Goal: Task Accomplishment & Management: Manage account settings

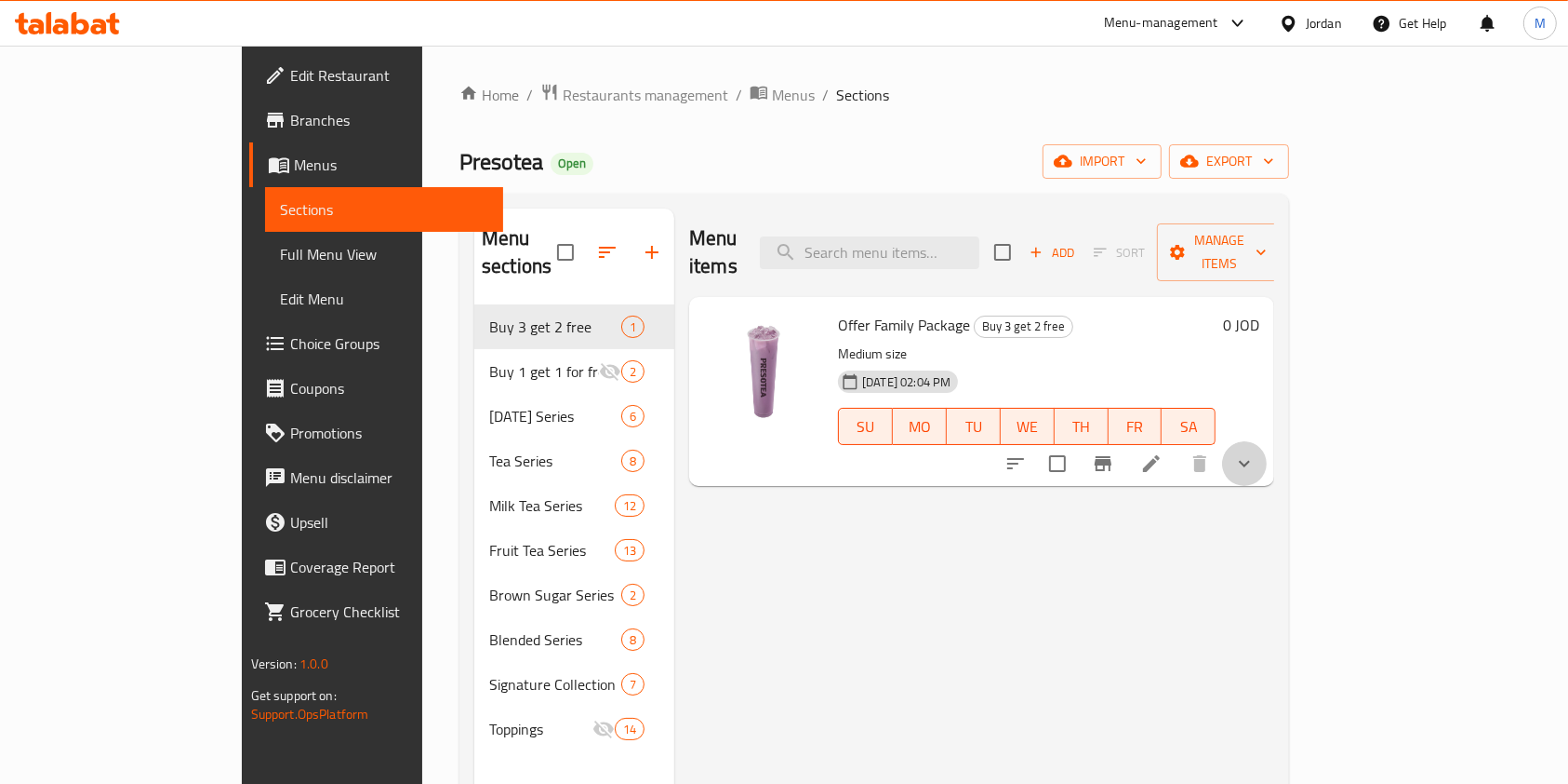
click at [1267, 441] on button "show more" at bounding box center [1244, 463] width 45 height 45
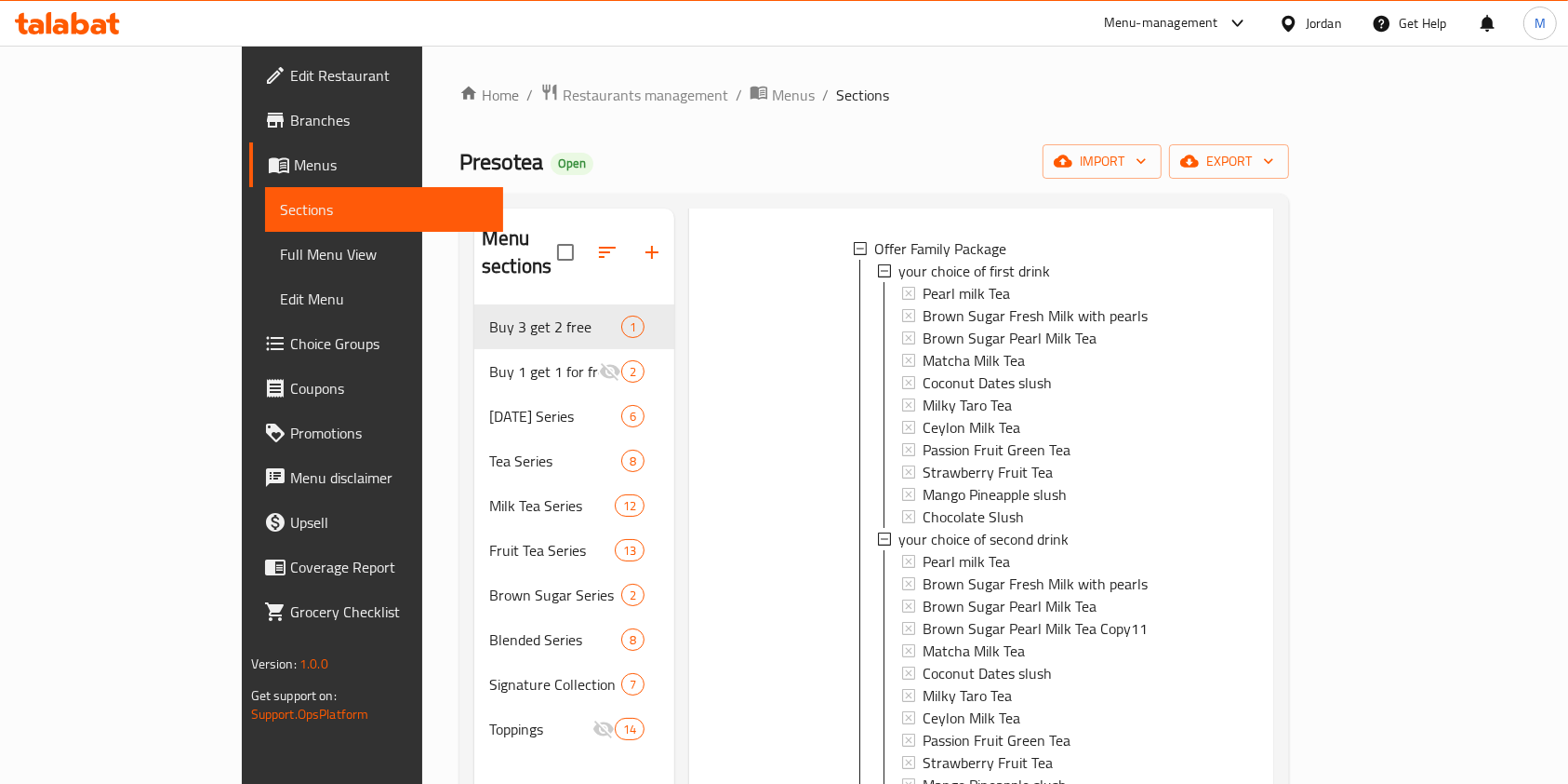
scroll to position [247, 0]
click at [922, 281] on span "Pearl milk Tea" at bounding box center [966, 292] width 88 height 22
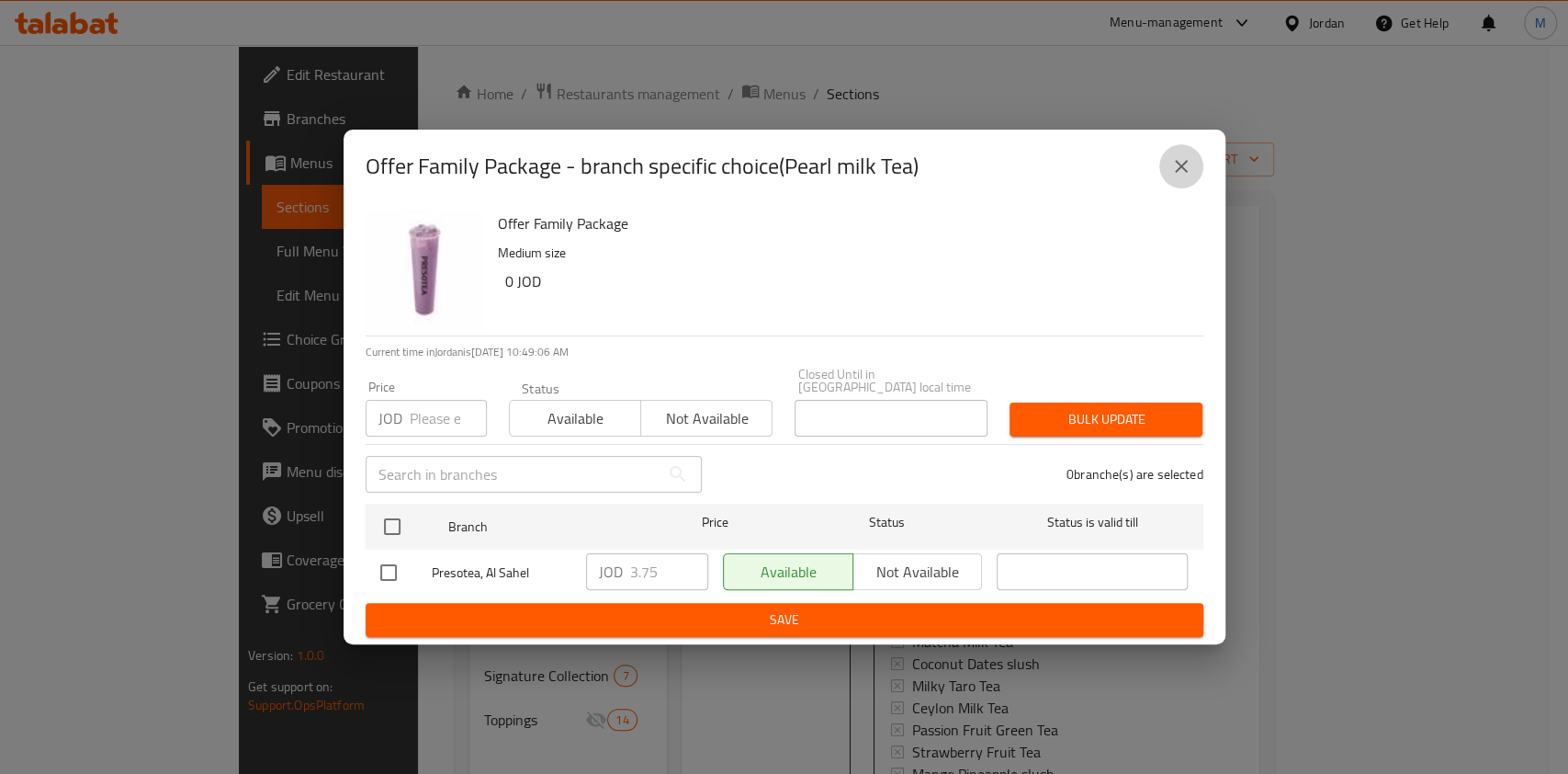
click at [1197, 169] on button "close" at bounding box center [1180, 165] width 44 height 44
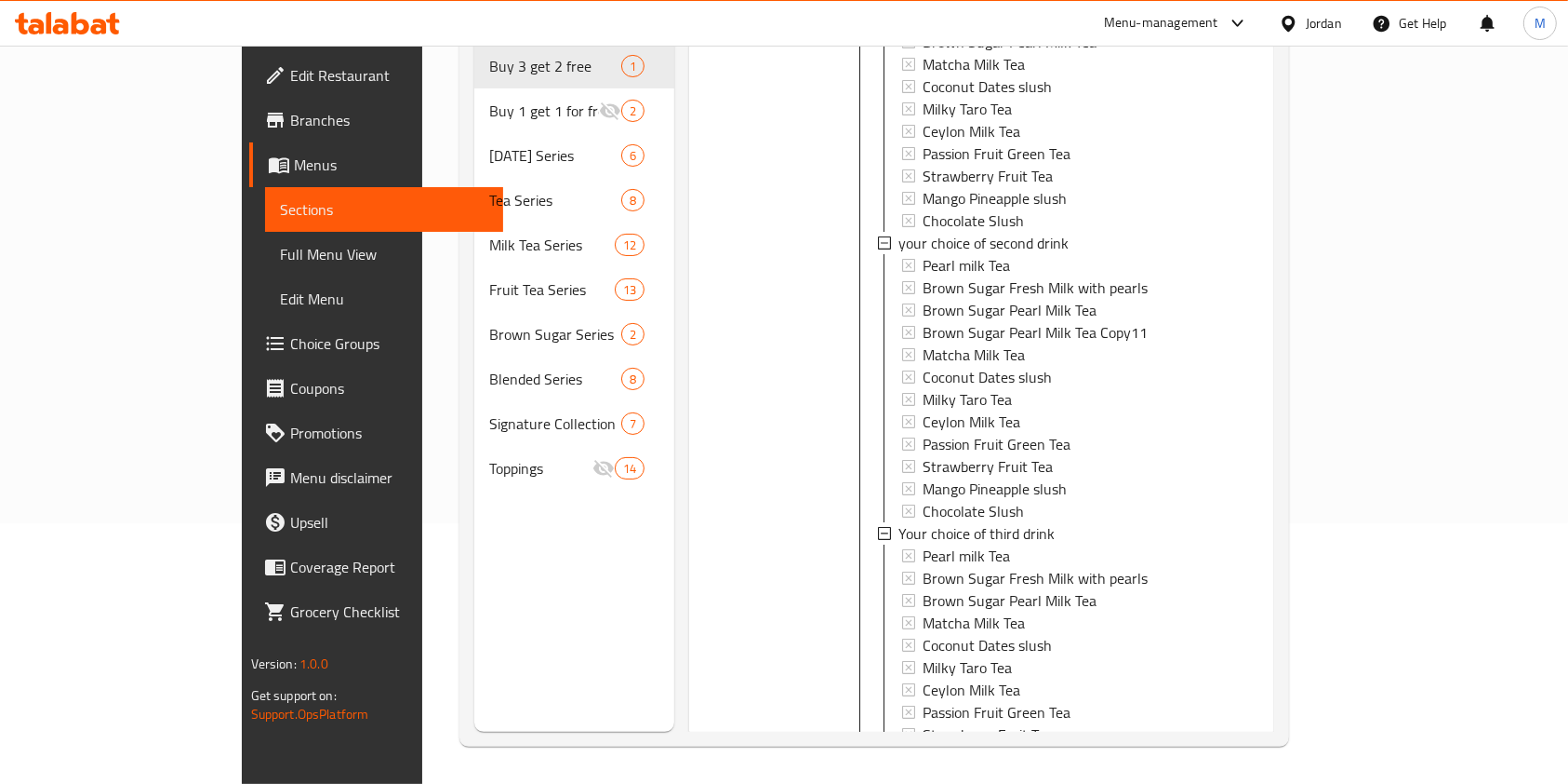
scroll to position [53, 0]
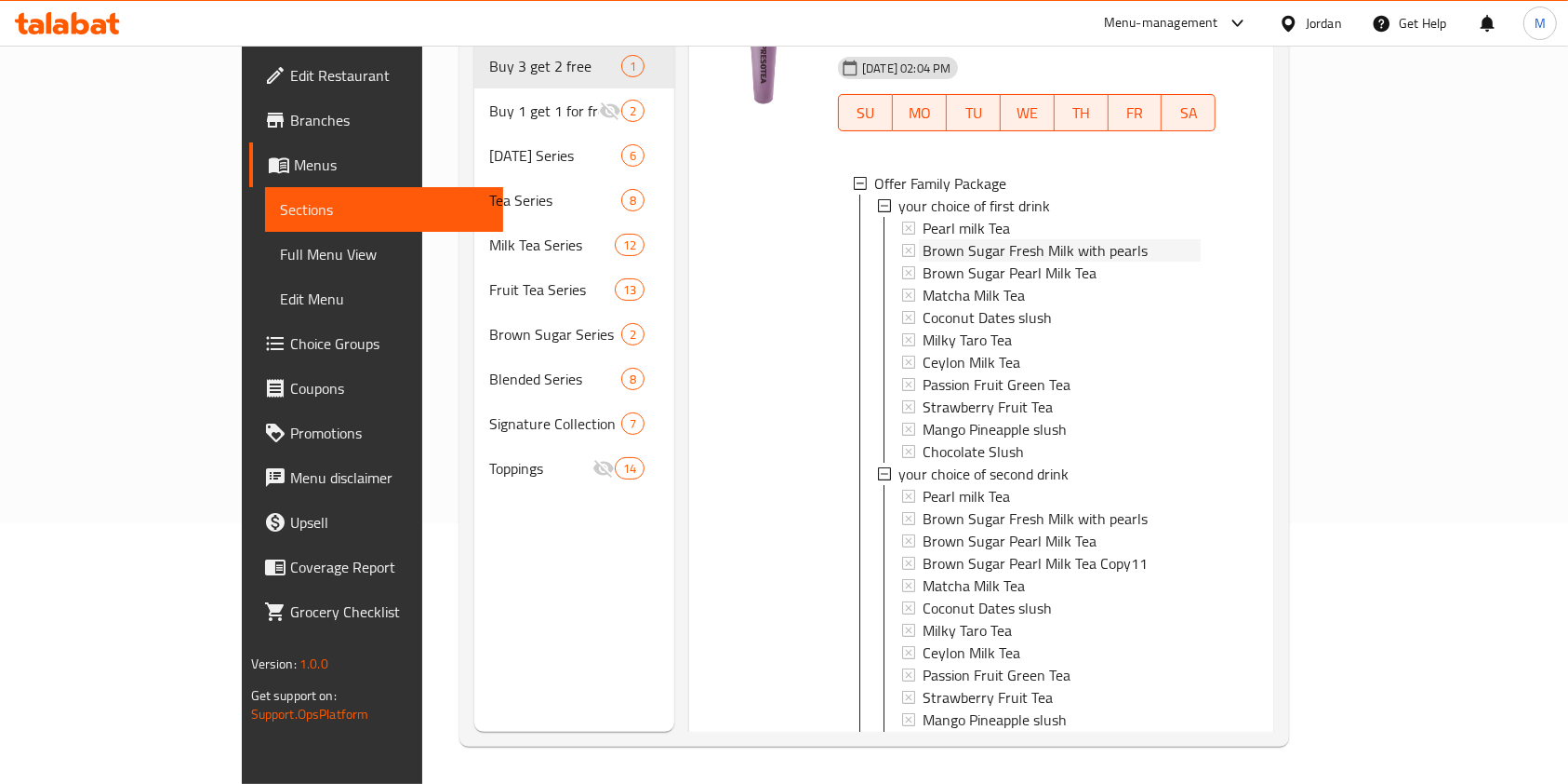
click at [962, 239] on span "Brown Sugar Fresh Milk with pearls" at bounding box center [1035, 250] width 225 height 22
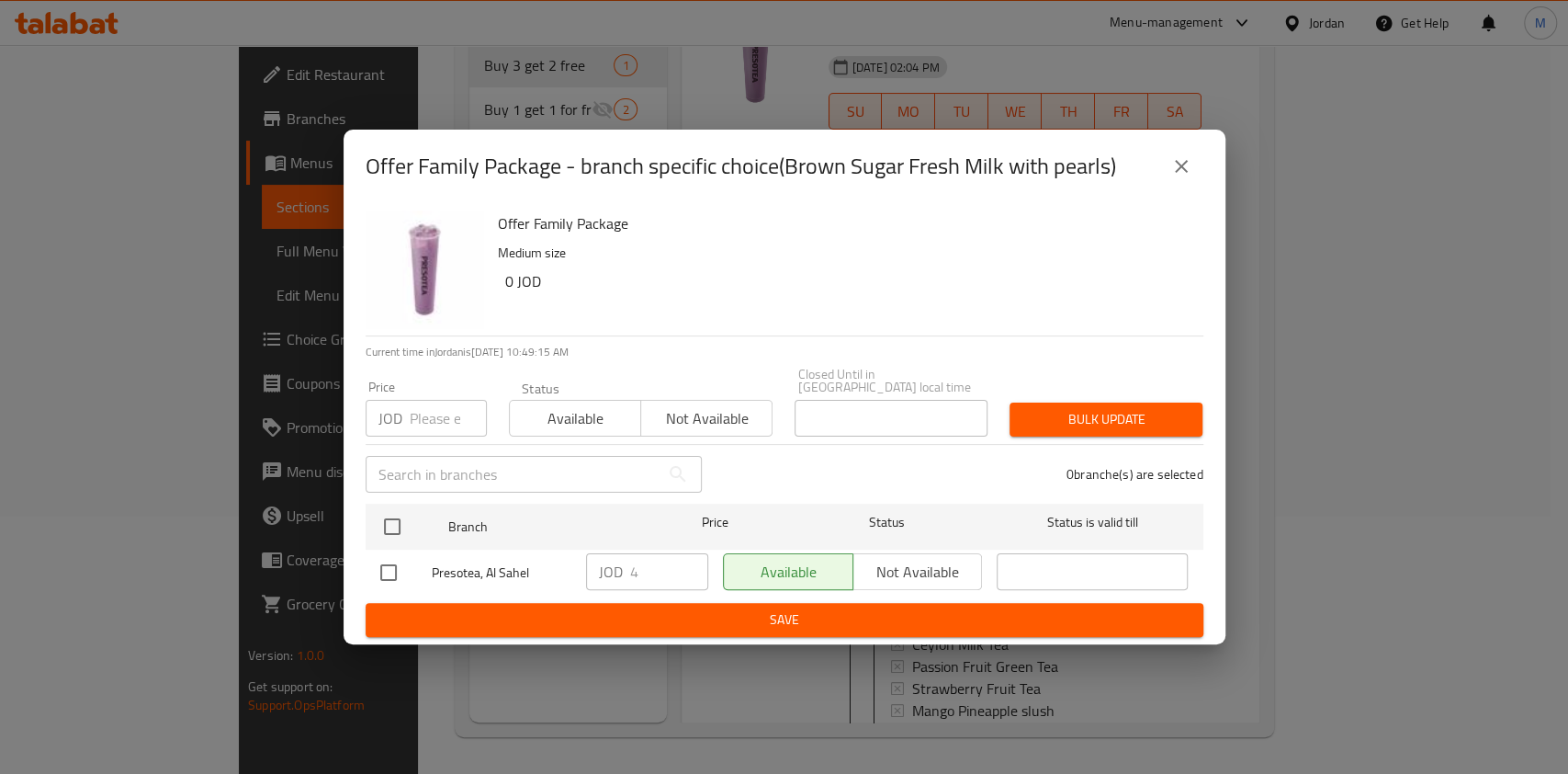
click at [1179, 188] on button "close" at bounding box center [1180, 165] width 44 height 44
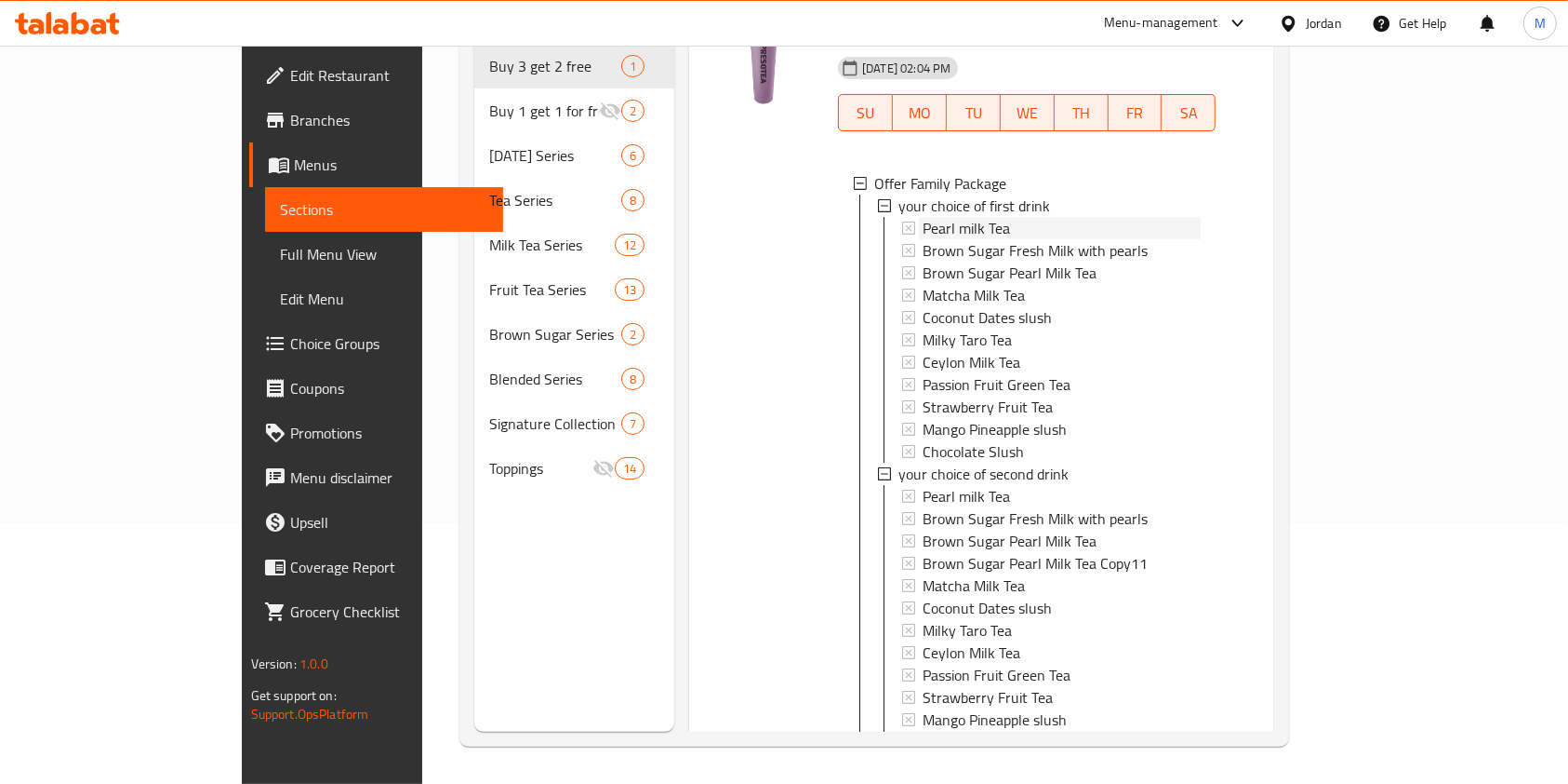
click at [952, 216] on div "Pearl milk Tea" at bounding box center [1061, 227] width 278 height 22
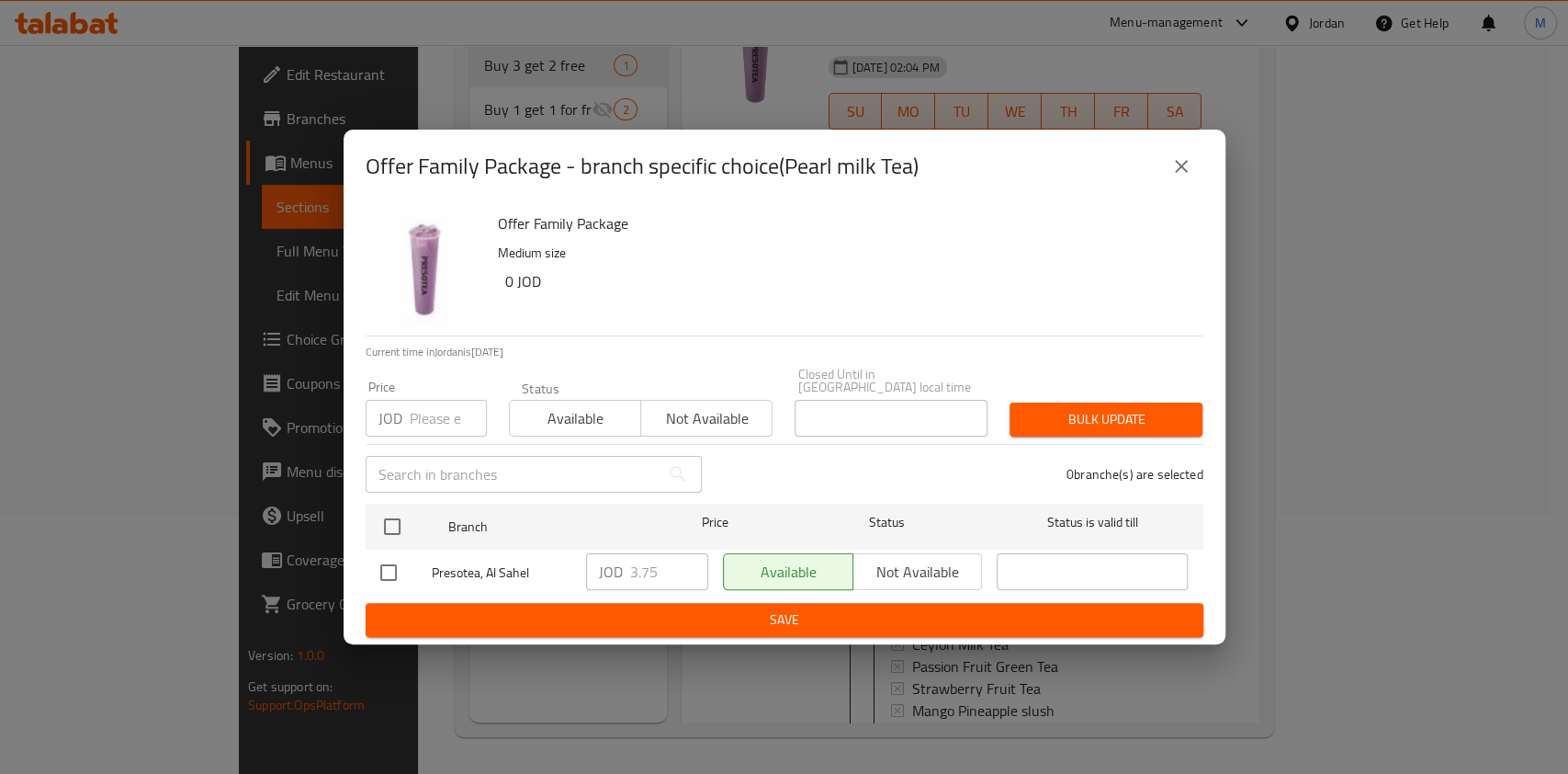
click at [1194, 154] on div "Offer Family Package - branch specific choice(Pearl milk Tea)" at bounding box center [784, 165] width 838 height 44
click at [1190, 157] on button "close" at bounding box center [1180, 165] width 44 height 44
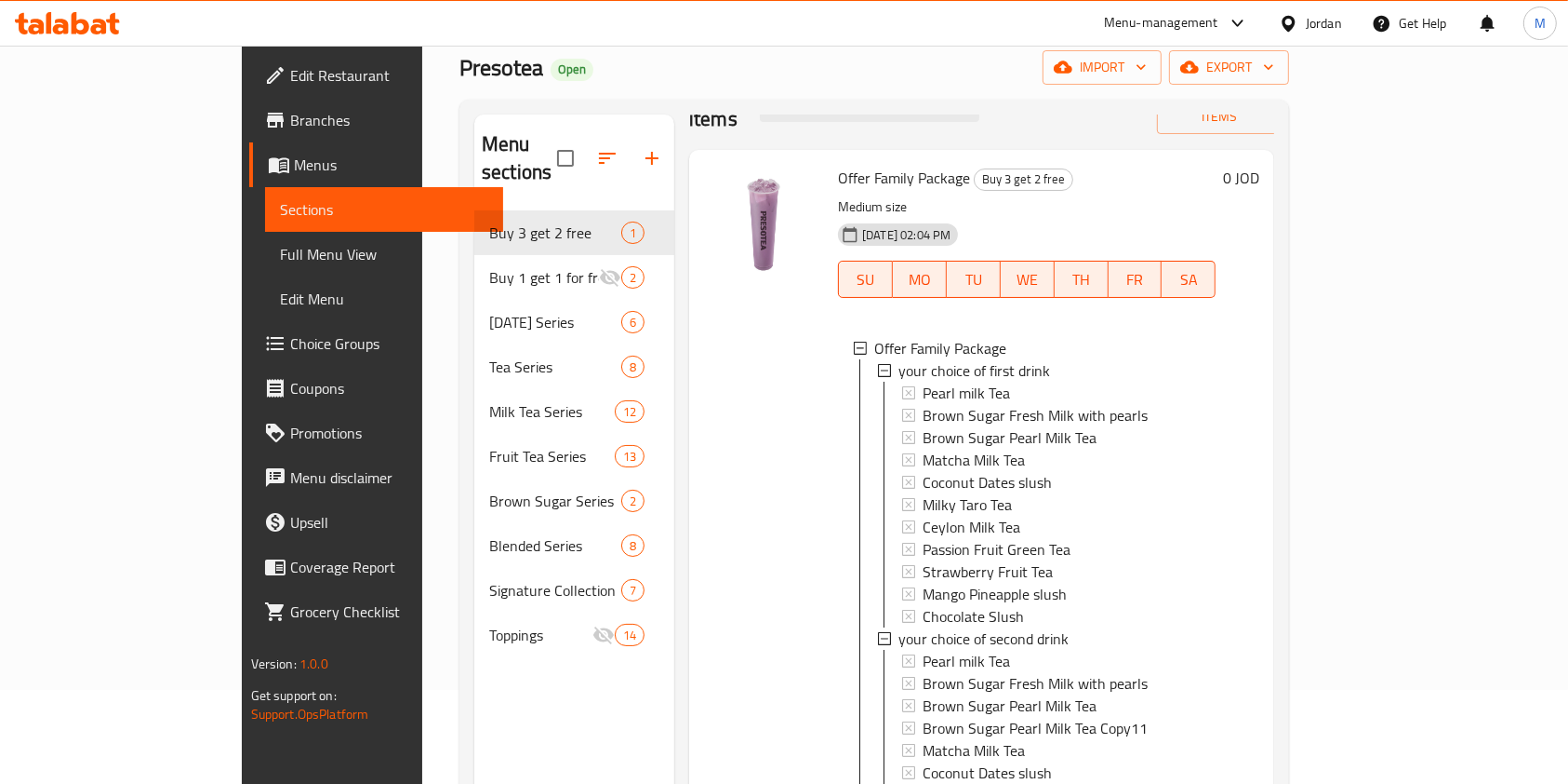
scroll to position [0, 0]
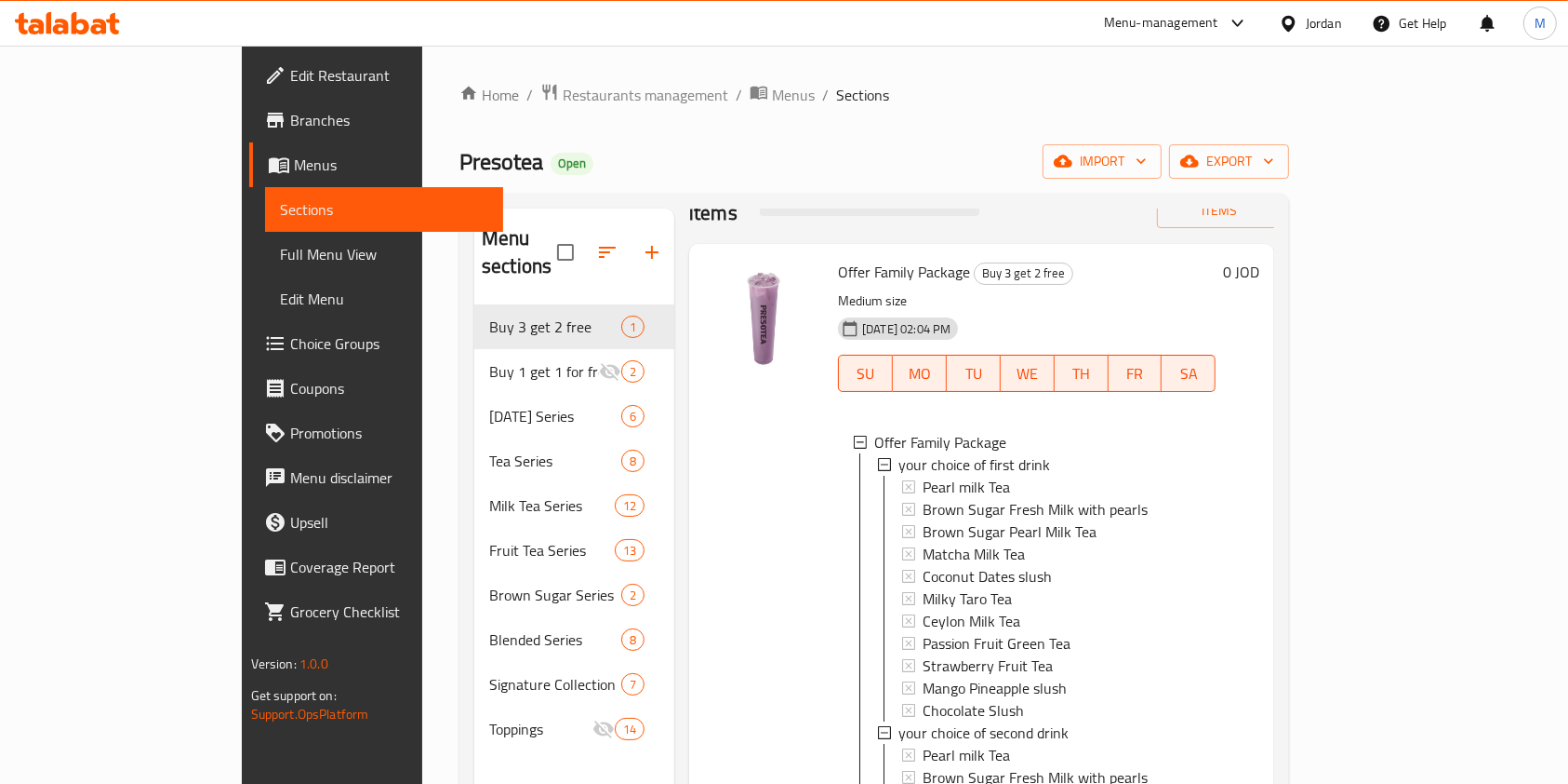
click at [290, 110] on span "Branches" at bounding box center [390, 120] width 199 height 22
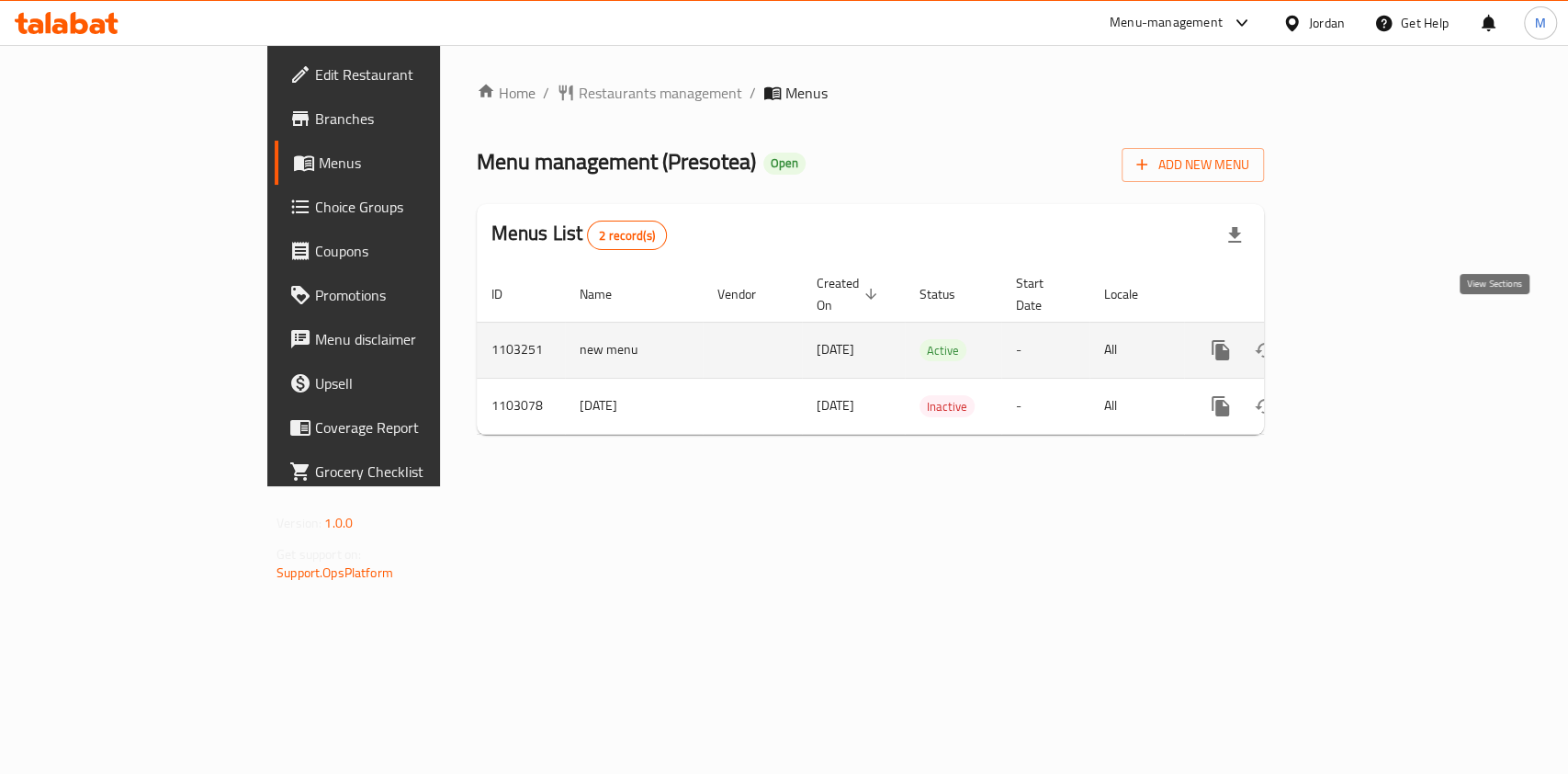
click at [1363, 339] on icon "enhanced table" at bounding box center [1352, 350] width 22 height 22
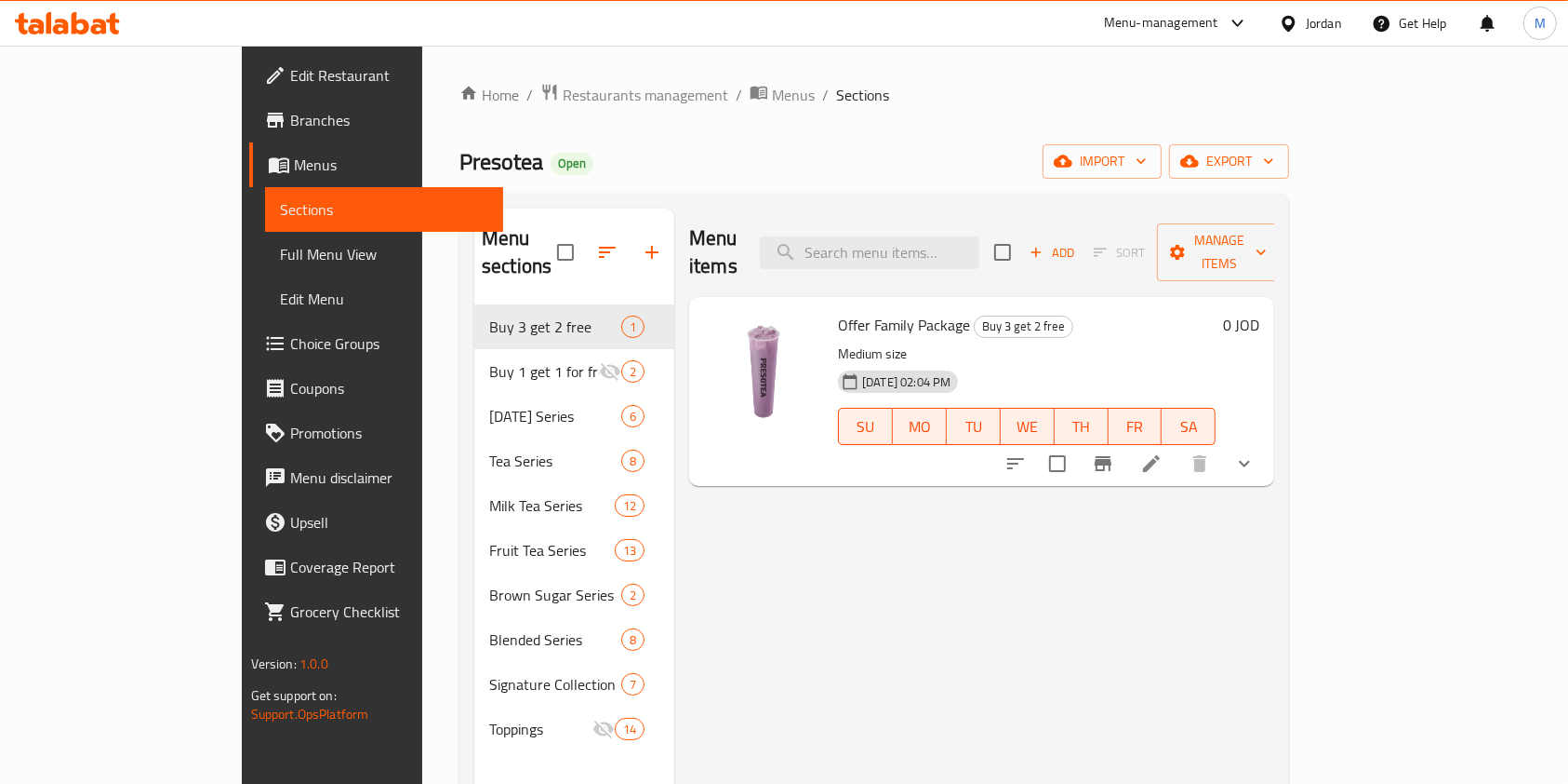
click at [889, 311] on span "Offer Family Package" at bounding box center [904, 325] width 132 height 28
copy h6 "Offer Family Package"
click at [562, 93] on span "Restaurants management" at bounding box center [645, 95] width 165 height 22
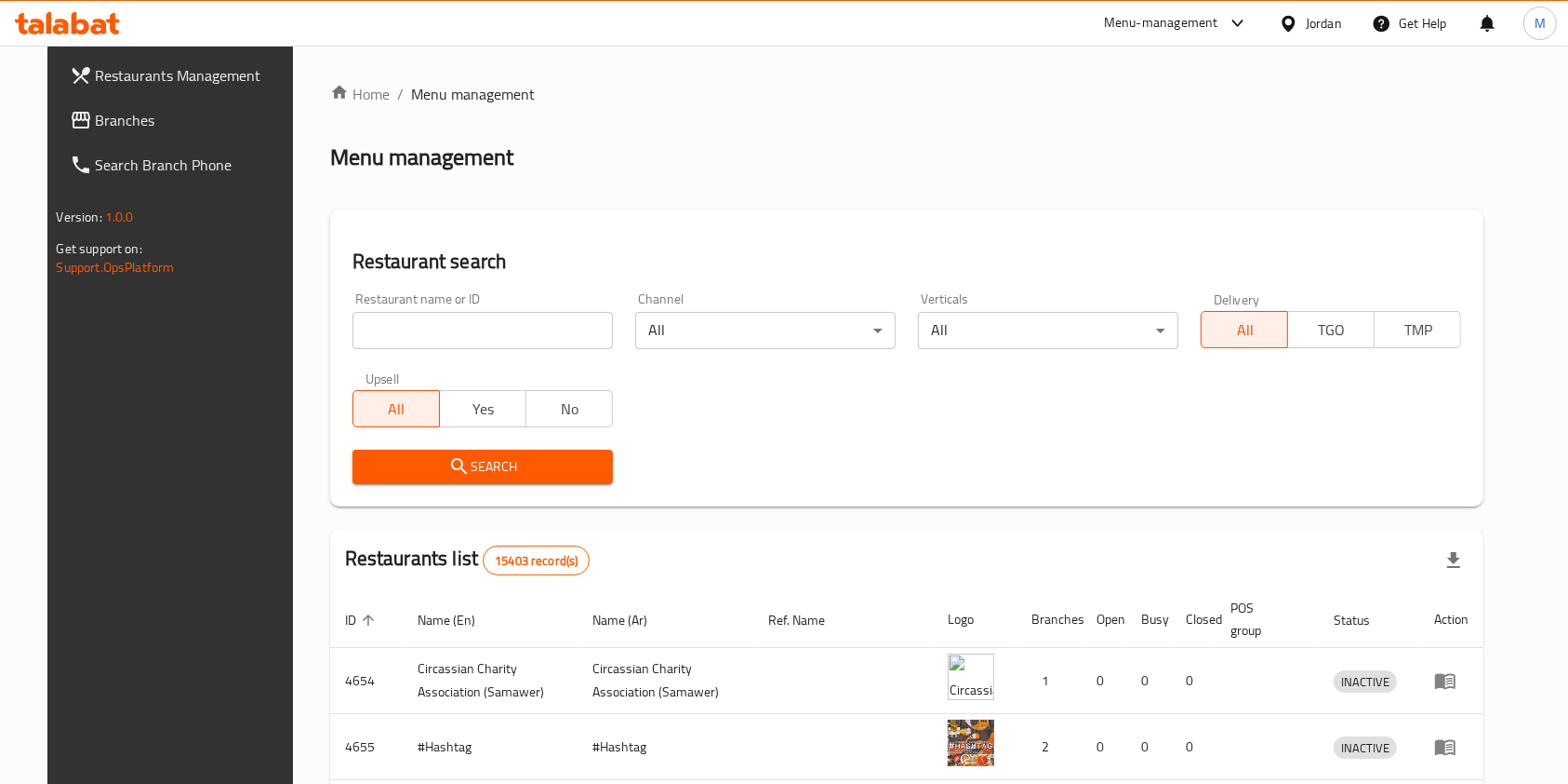
click at [498, 318] on input "search" at bounding box center [482, 330] width 260 height 37
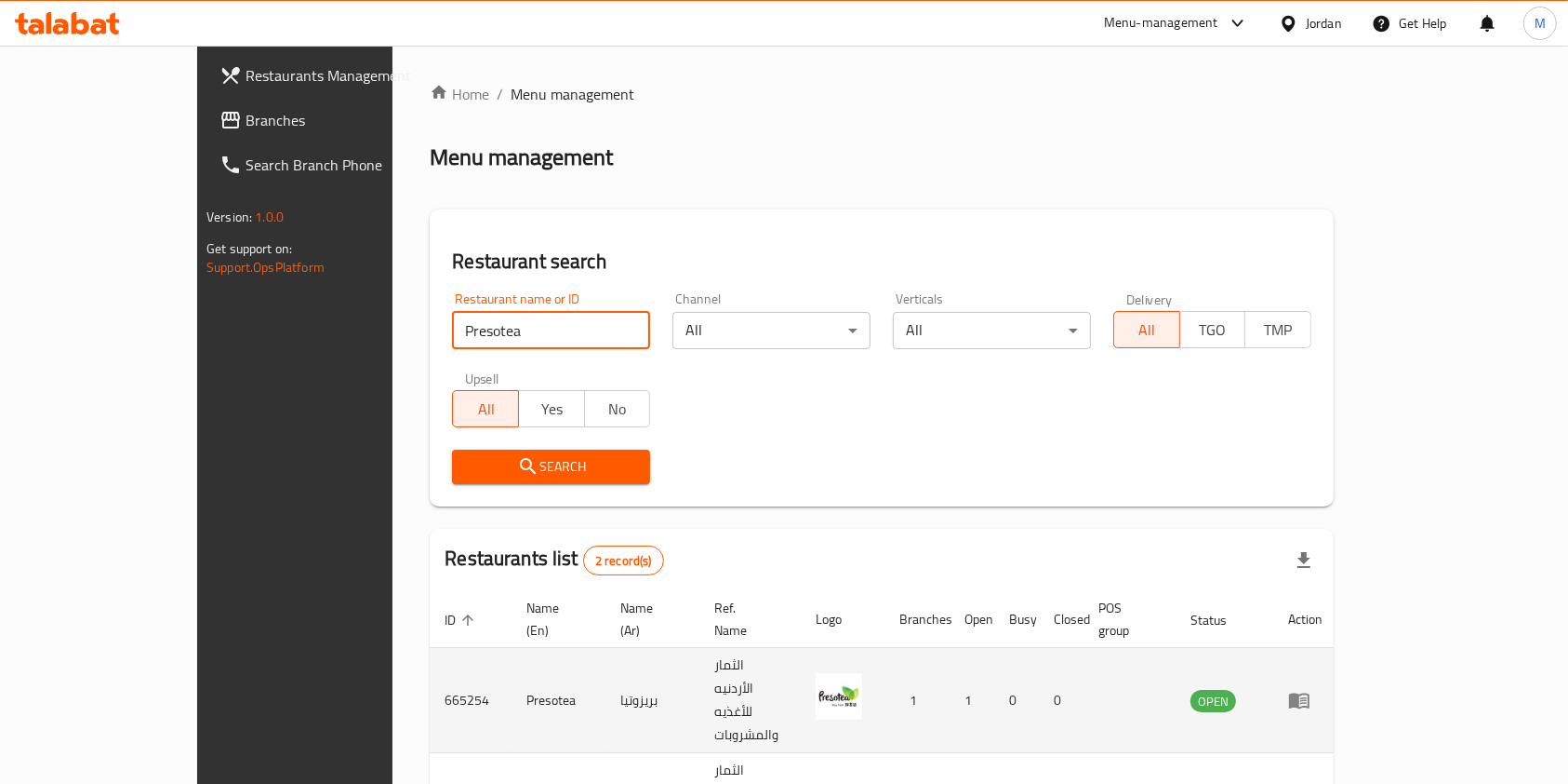
click at [430, 652] on td "665254" at bounding box center [470, 699] width 82 height 105
click at [430, 654] on td "665254" at bounding box center [470, 699] width 82 height 105
click at [430, 657] on td "665254" at bounding box center [470, 699] width 82 height 105
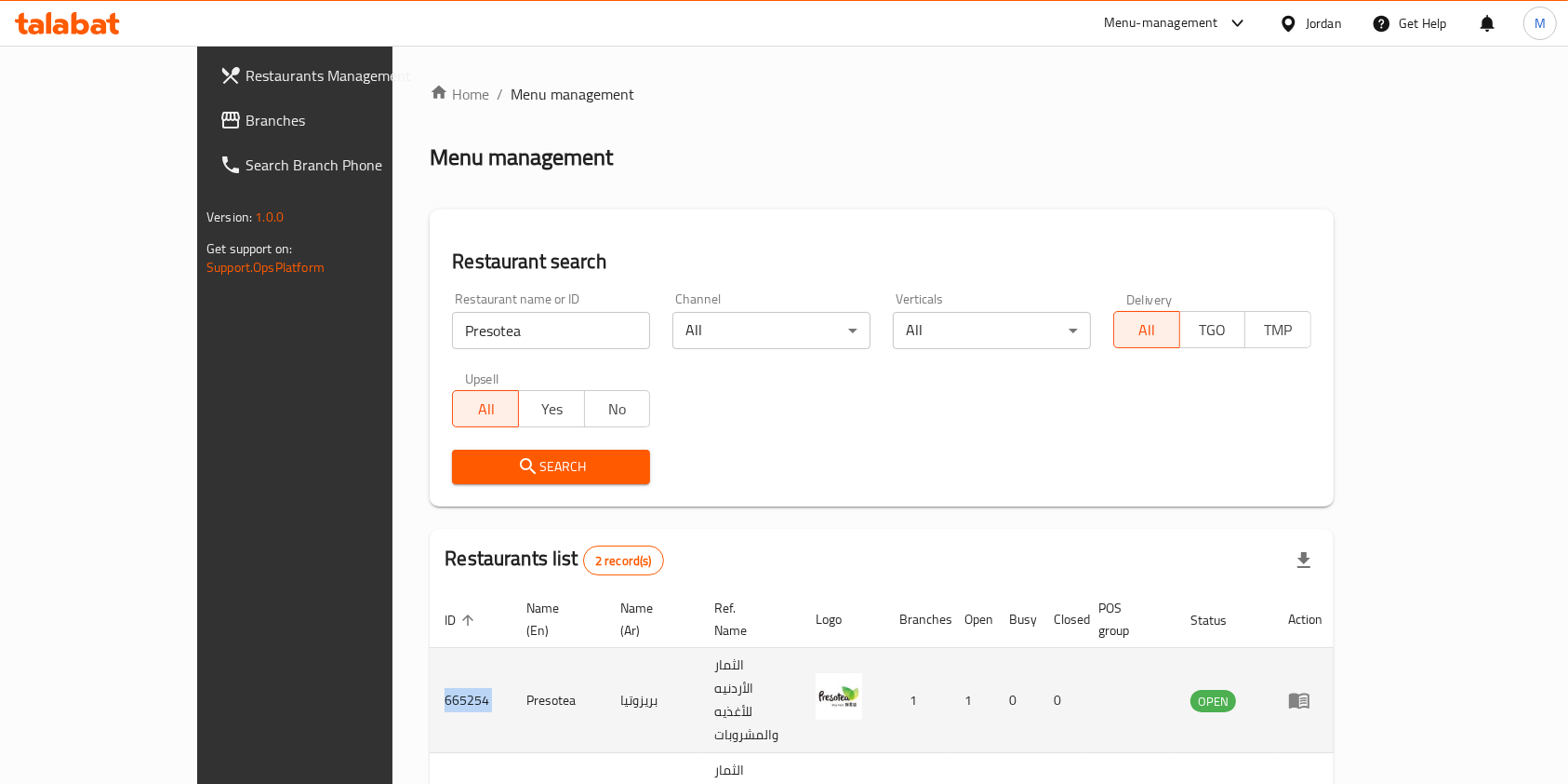
click at [430, 657] on td "665254" at bounding box center [470, 699] width 82 height 105
copy td "665254"
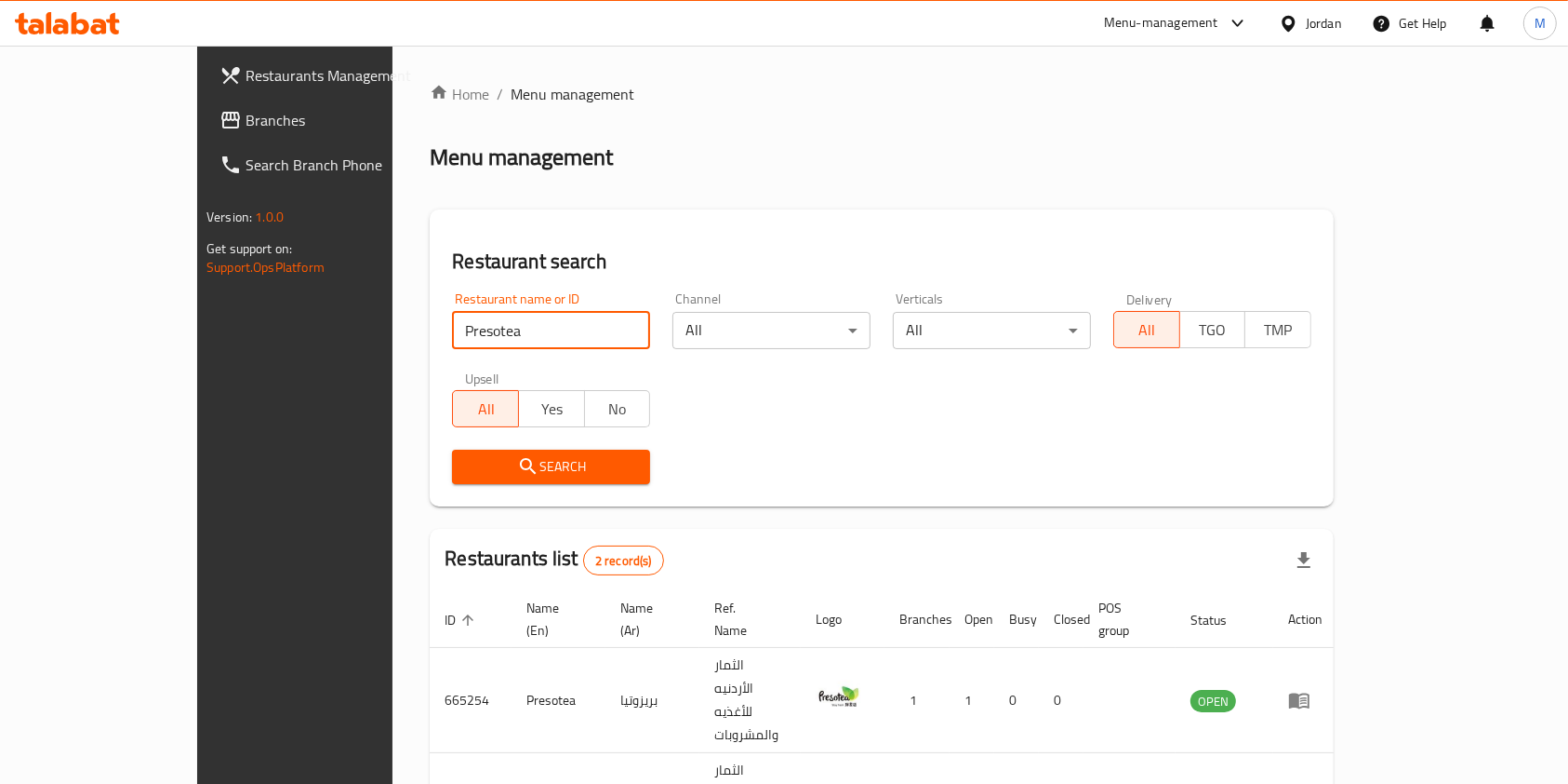
click at [452, 320] on input "Presotea" at bounding box center [550, 330] width 198 height 37
type input "P"
type input "Tom & Jerry TNJ’s"
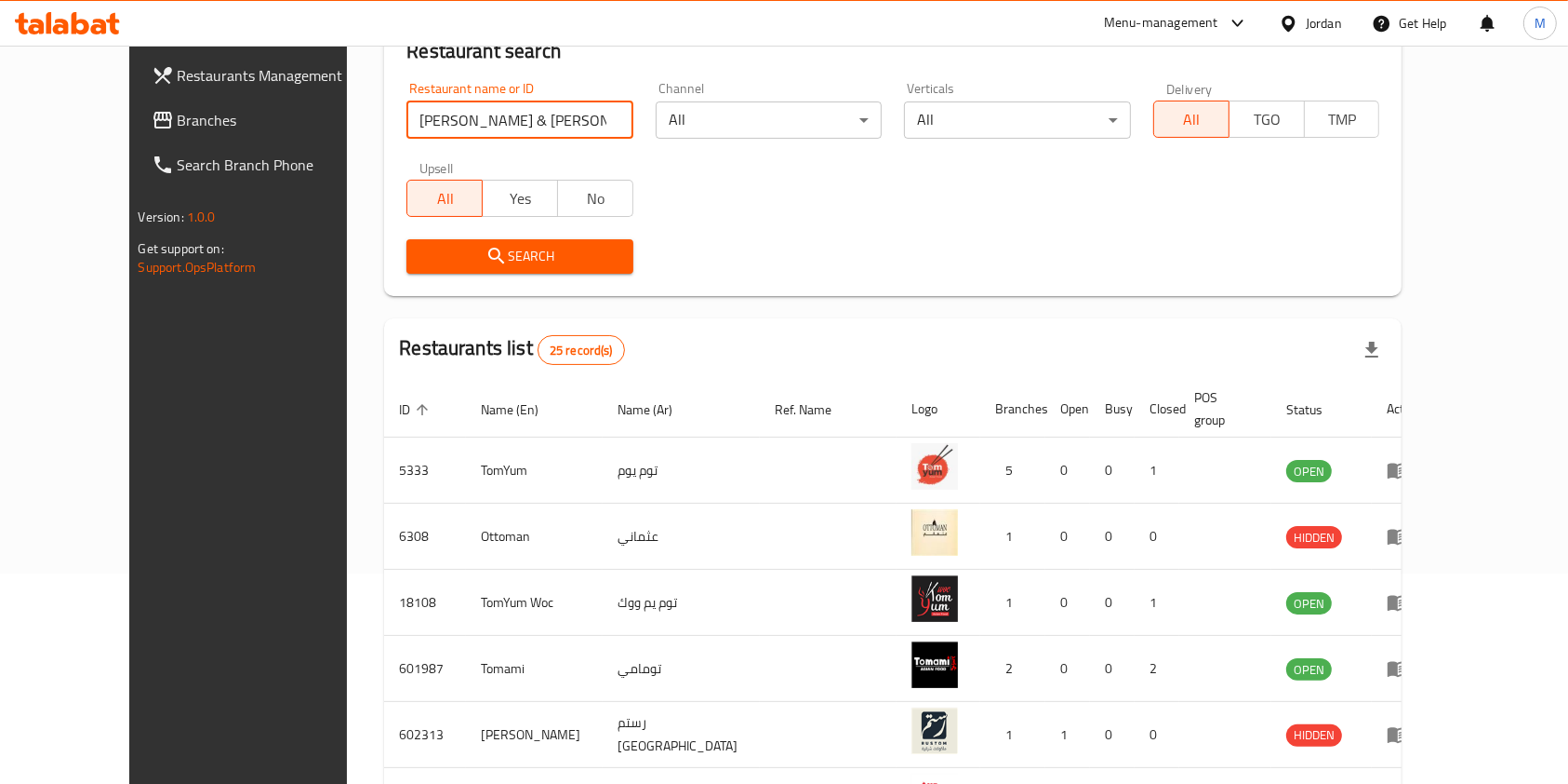
scroll to position [71, 0]
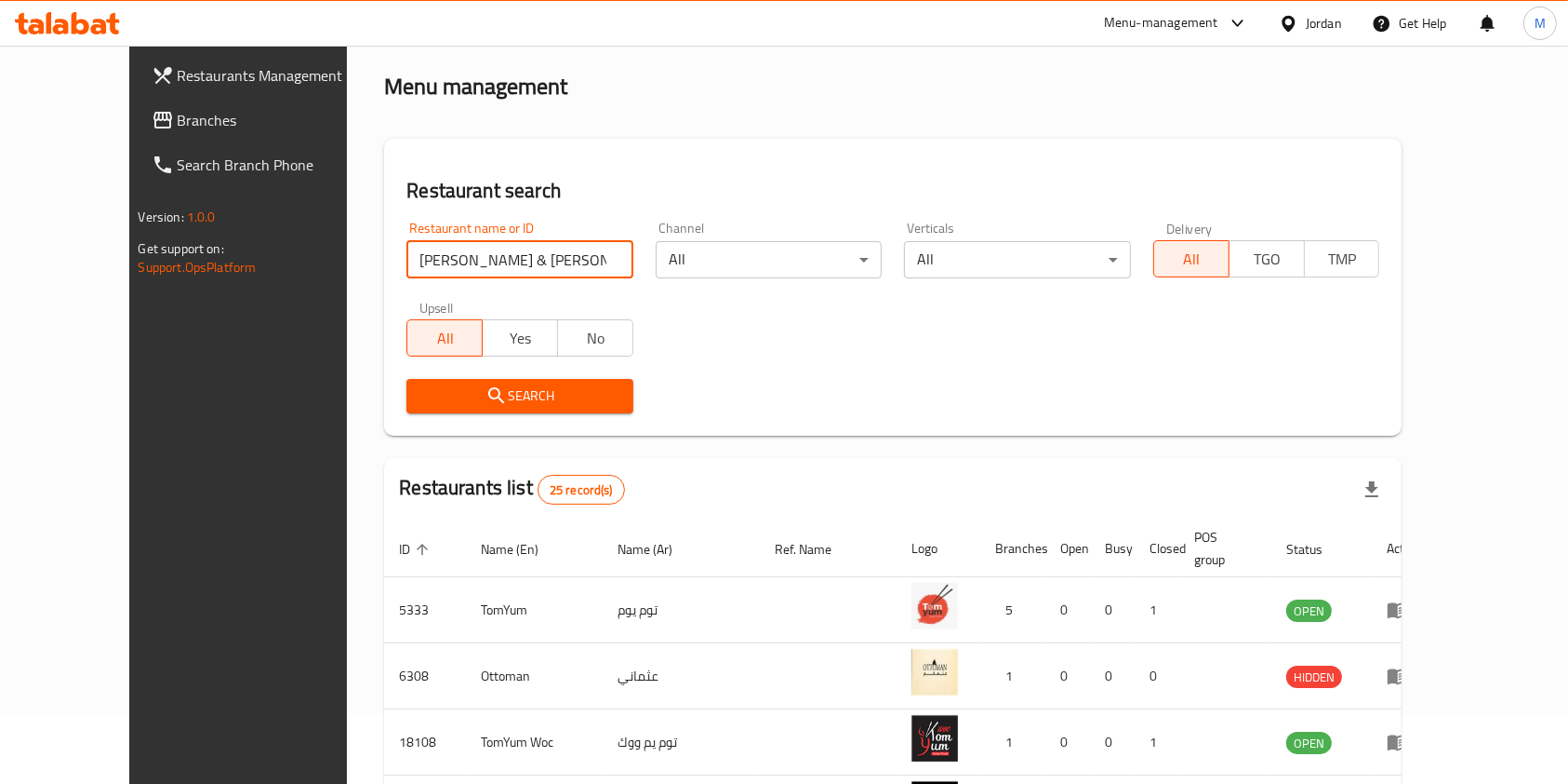
drag, startPoint x: 444, startPoint y: 246, endPoint x: 0, endPoint y: 262, distance: 444.3
click at [130, 262] on div "Restaurants Management Branches Search Branch Phone Version: 1.0.0 Get support …" at bounding box center [784, 656] width 1310 height 1364
type input "j"
type input "توم أند جيرى"
click button "Search" at bounding box center [520, 396] width 227 height 35
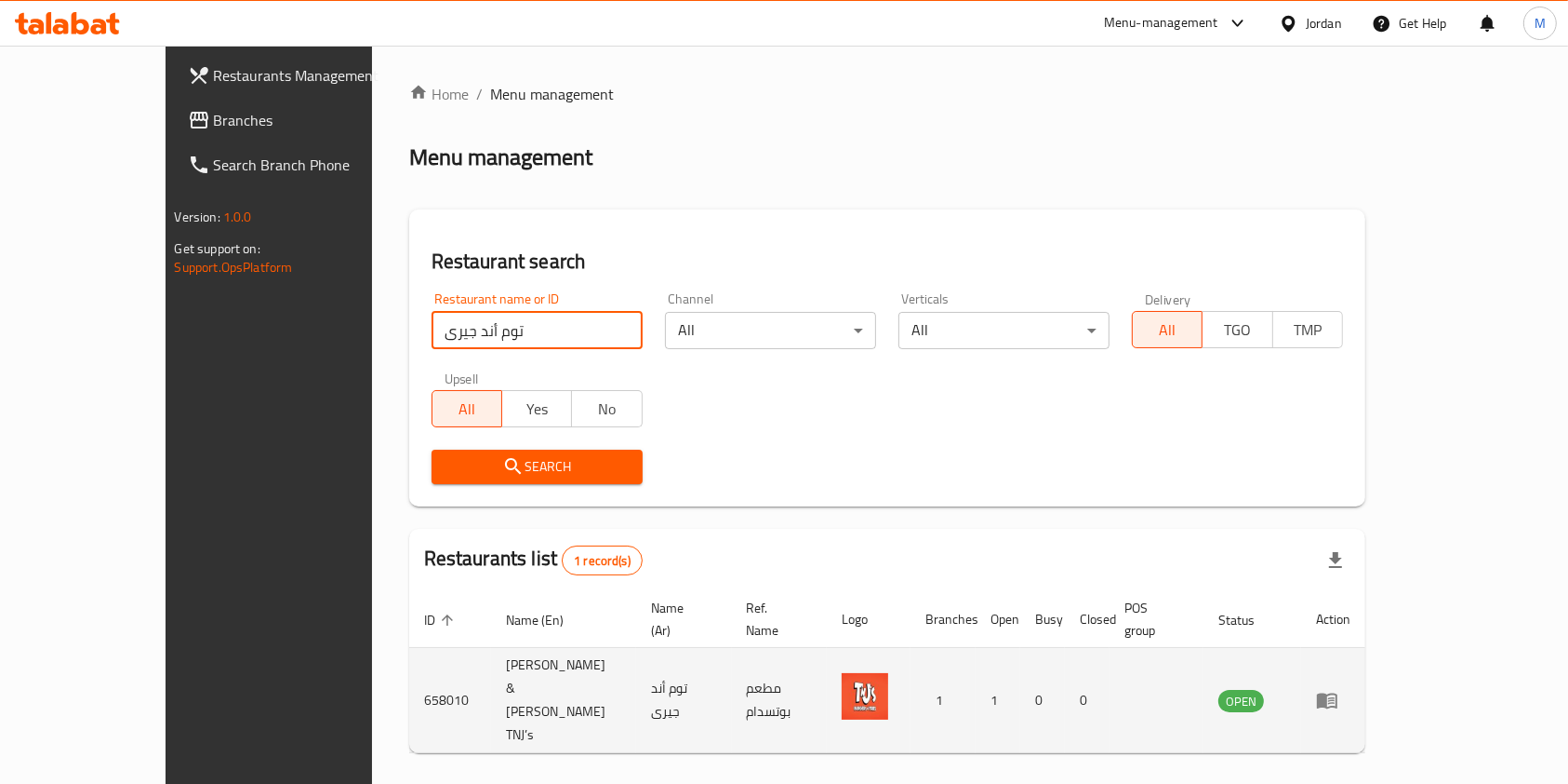
scroll to position [9, 0]
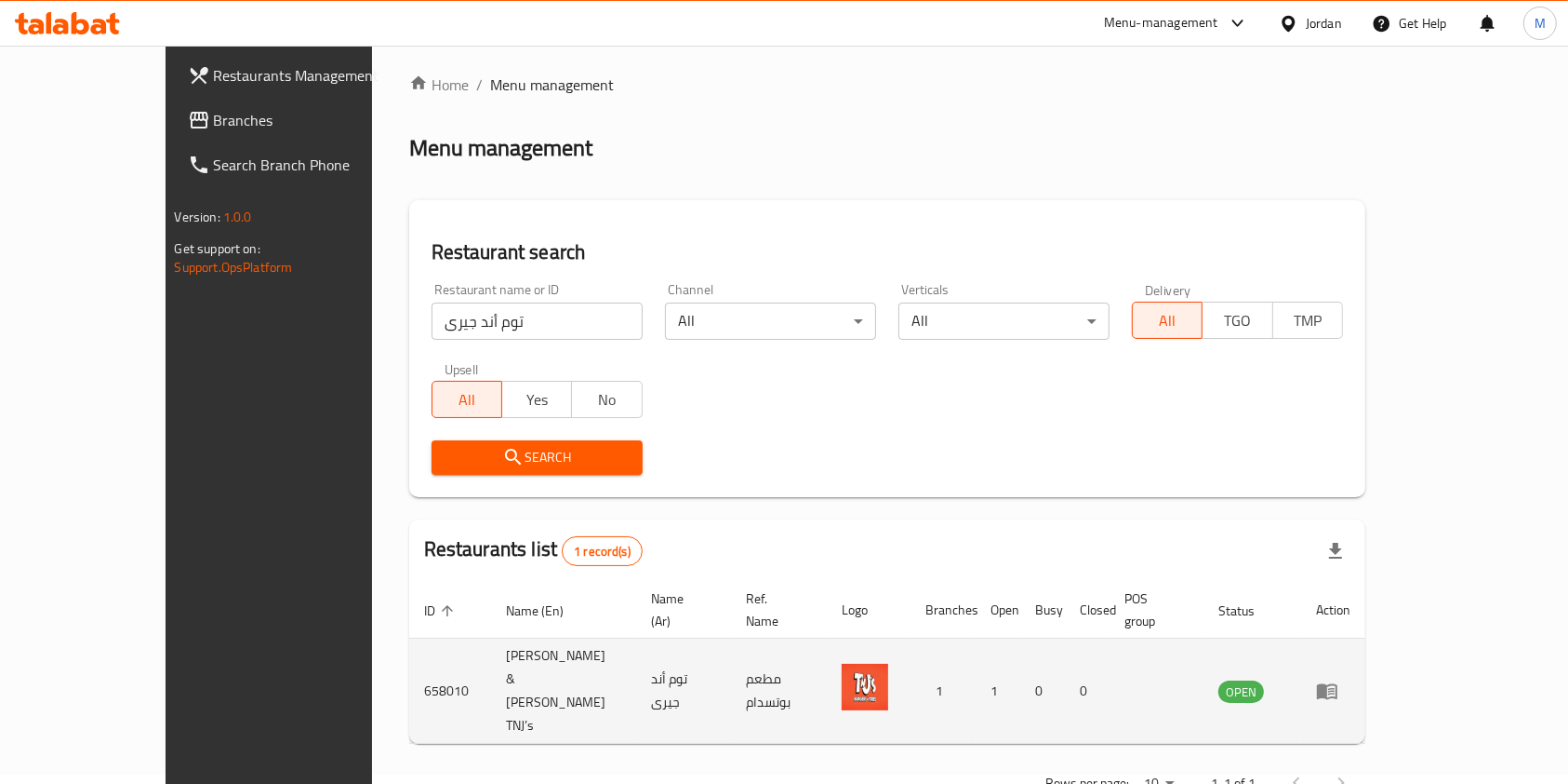
click at [409, 648] on td "658010" at bounding box center [450, 690] width 82 height 105
click at [491, 638] on td "Tom & Jerry TNJ’s" at bounding box center [564, 690] width 146 height 105
click at [491, 640] on td "Tom & Jerry TNJ’s" at bounding box center [564, 690] width 146 height 105
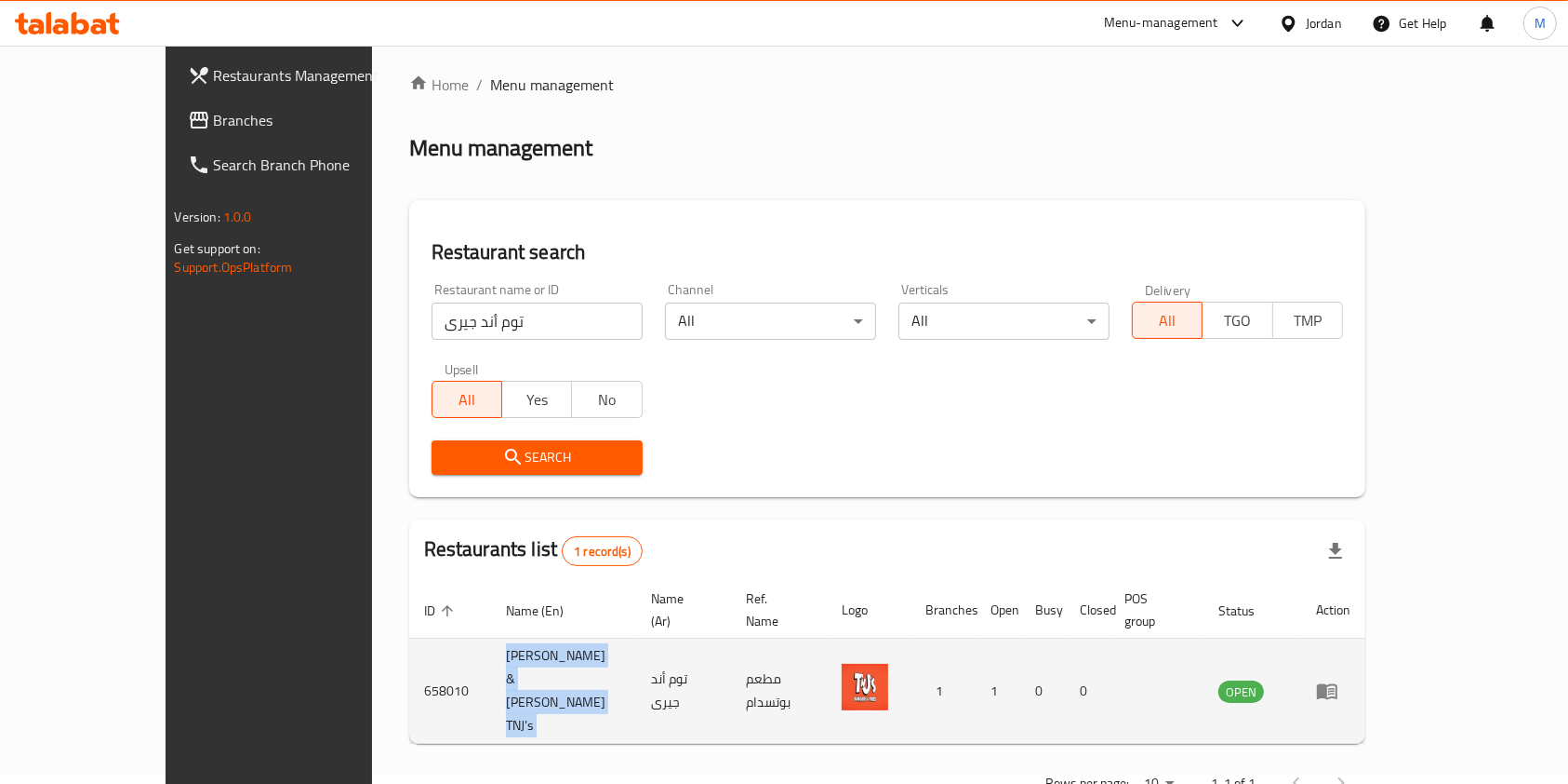
click at [491, 640] on td "Tom & Jerry TNJ’s" at bounding box center [564, 690] width 146 height 105
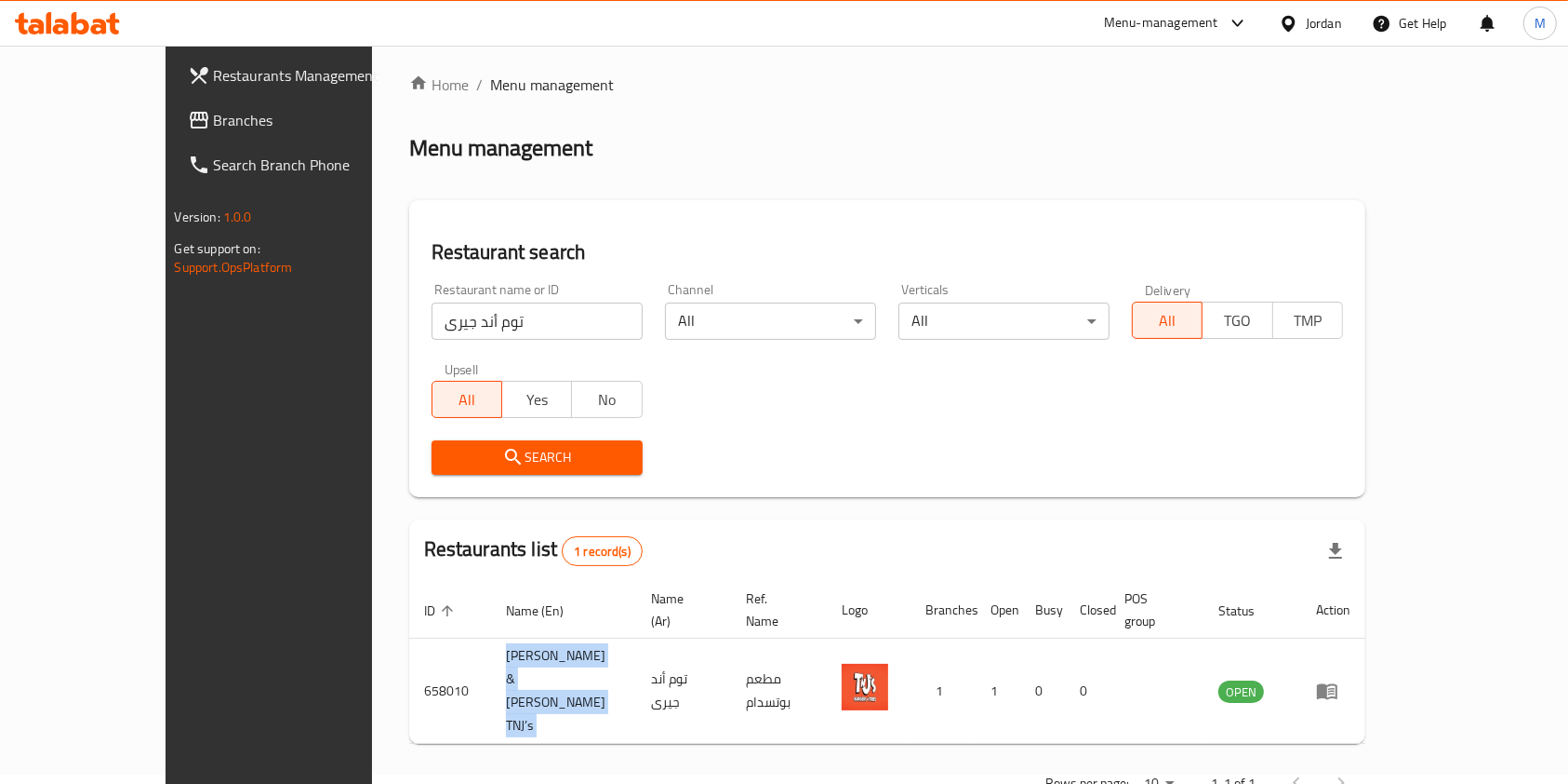
copy td "Tom & Jerry TNJ’s"
drag, startPoint x: 454, startPoint y: 306, endPoint x: 108, endPoint y: 354, distance: 349.3
click at [165, 354] on div "Restaurants Management Branches Search Branch Phone Version: 1.0.0 Get support …" at bounding box center [784, 440] width 1237 height 808
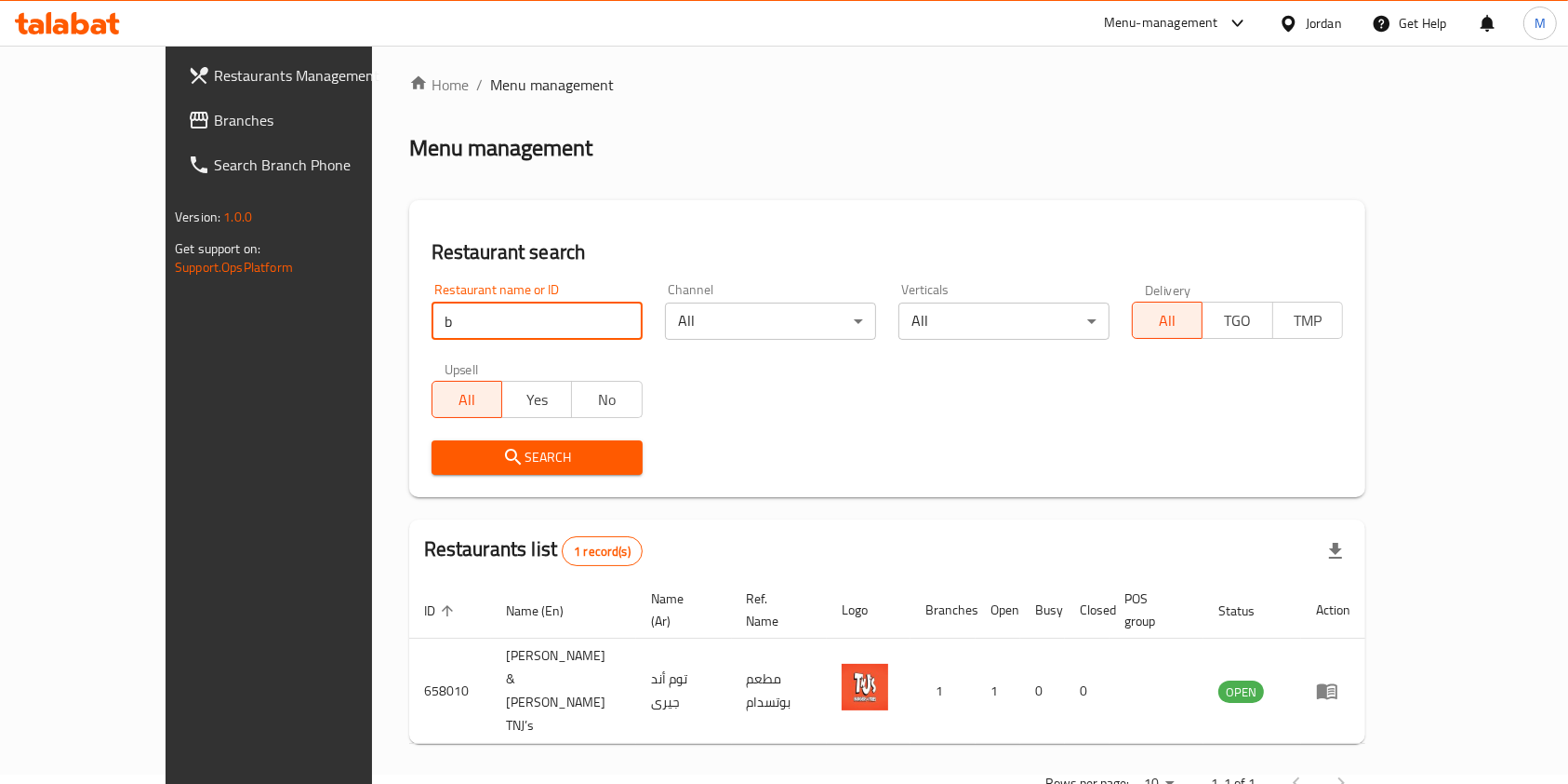
type input "B Lebanese Bakery"
click button "Search" at bounding box center [537, 457] width 211 height 35
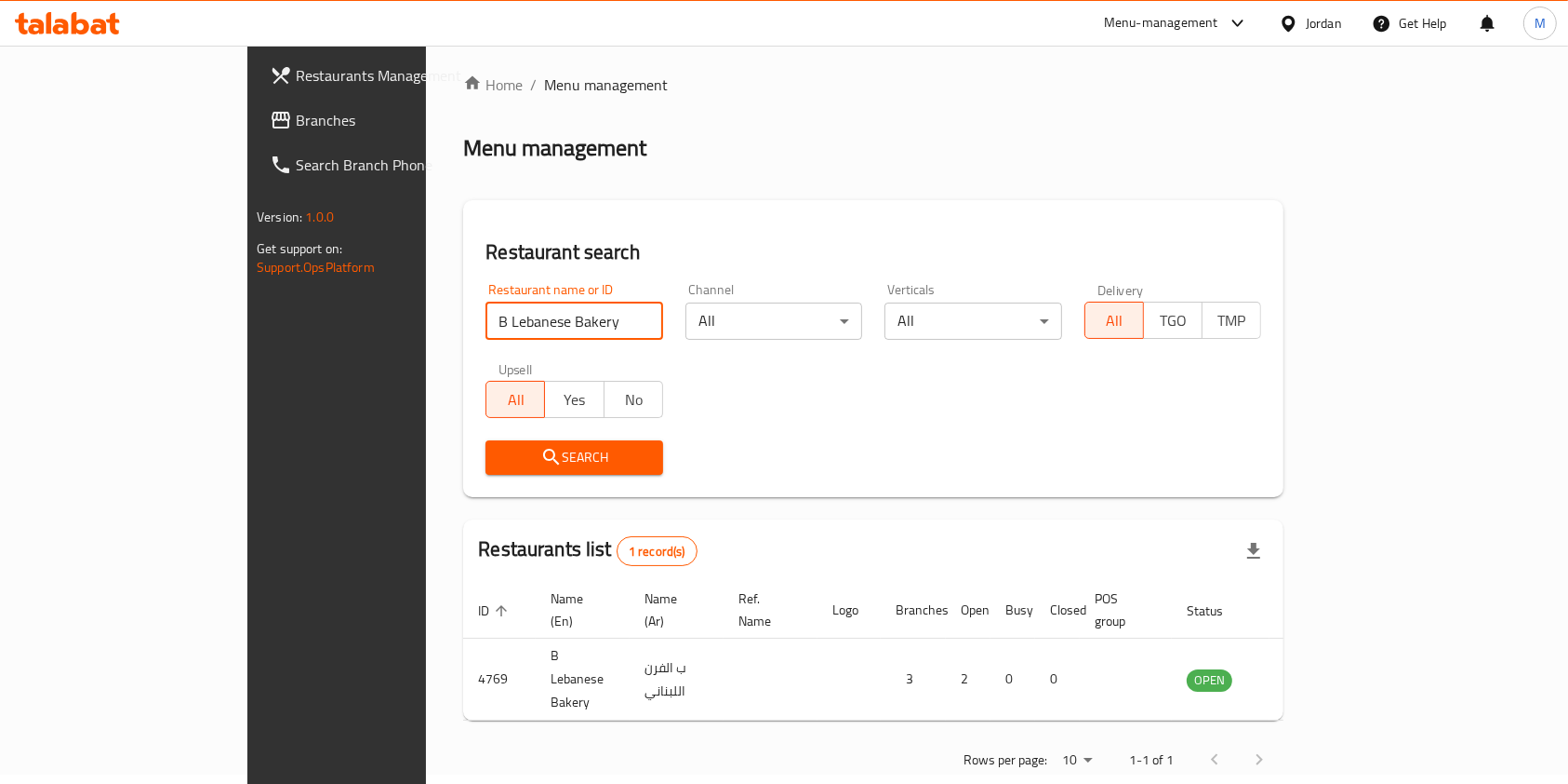
scroll to position [0, 0]
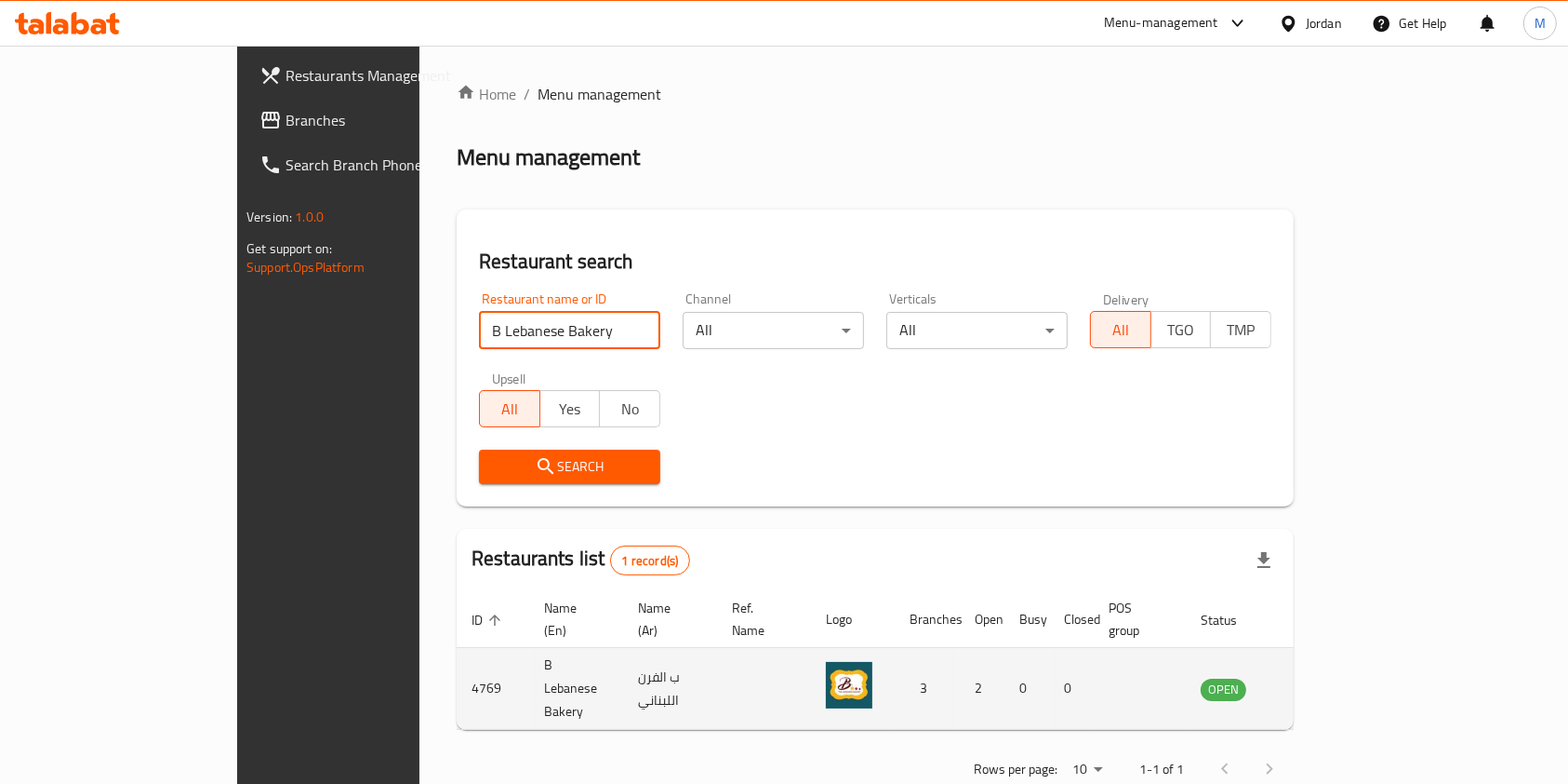
click at [1348, 657] on td "enhanced table" at bounding box center [1315, 688] width 64 height 82
click at [1321, 677] on icon "enhanced table" at bounding box center [1309, 688] width 22 height 22
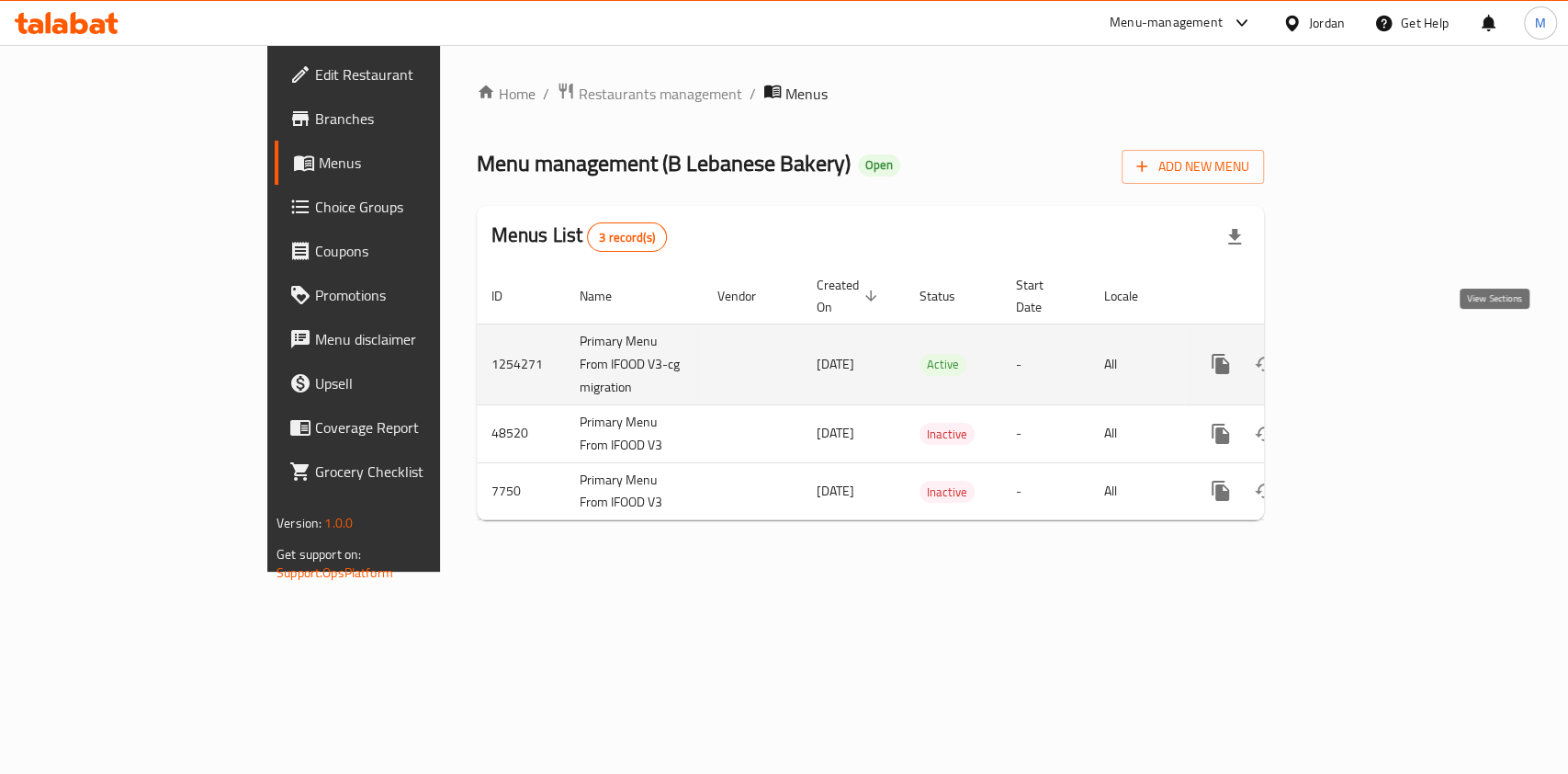
click at [1375, 350] on link "enhanced table" at bounding box center [1352, 363] width 44 height 44
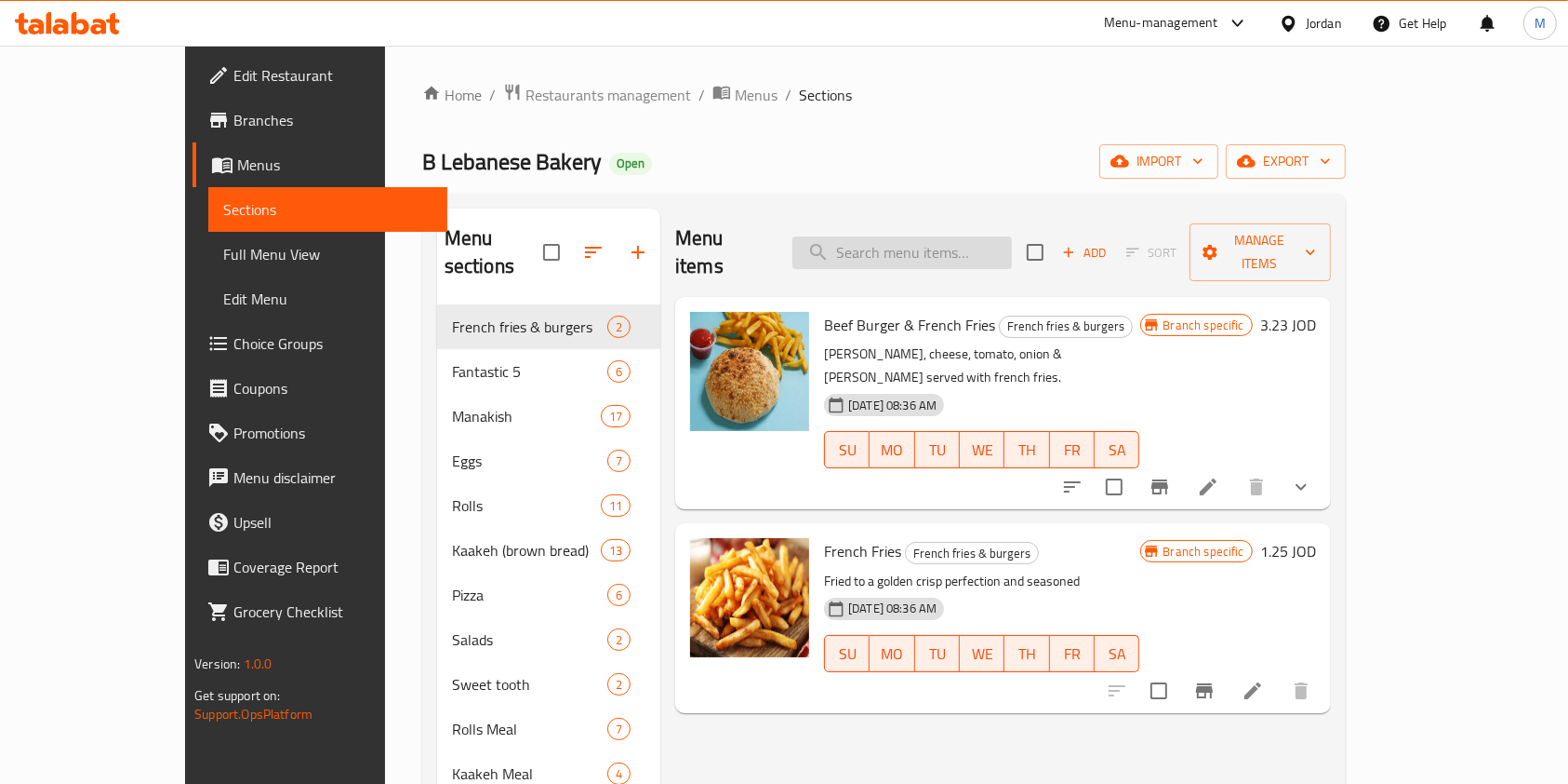
click at [1008, 243] on input "search" at bounding box center [902, 252] width 219 height 33
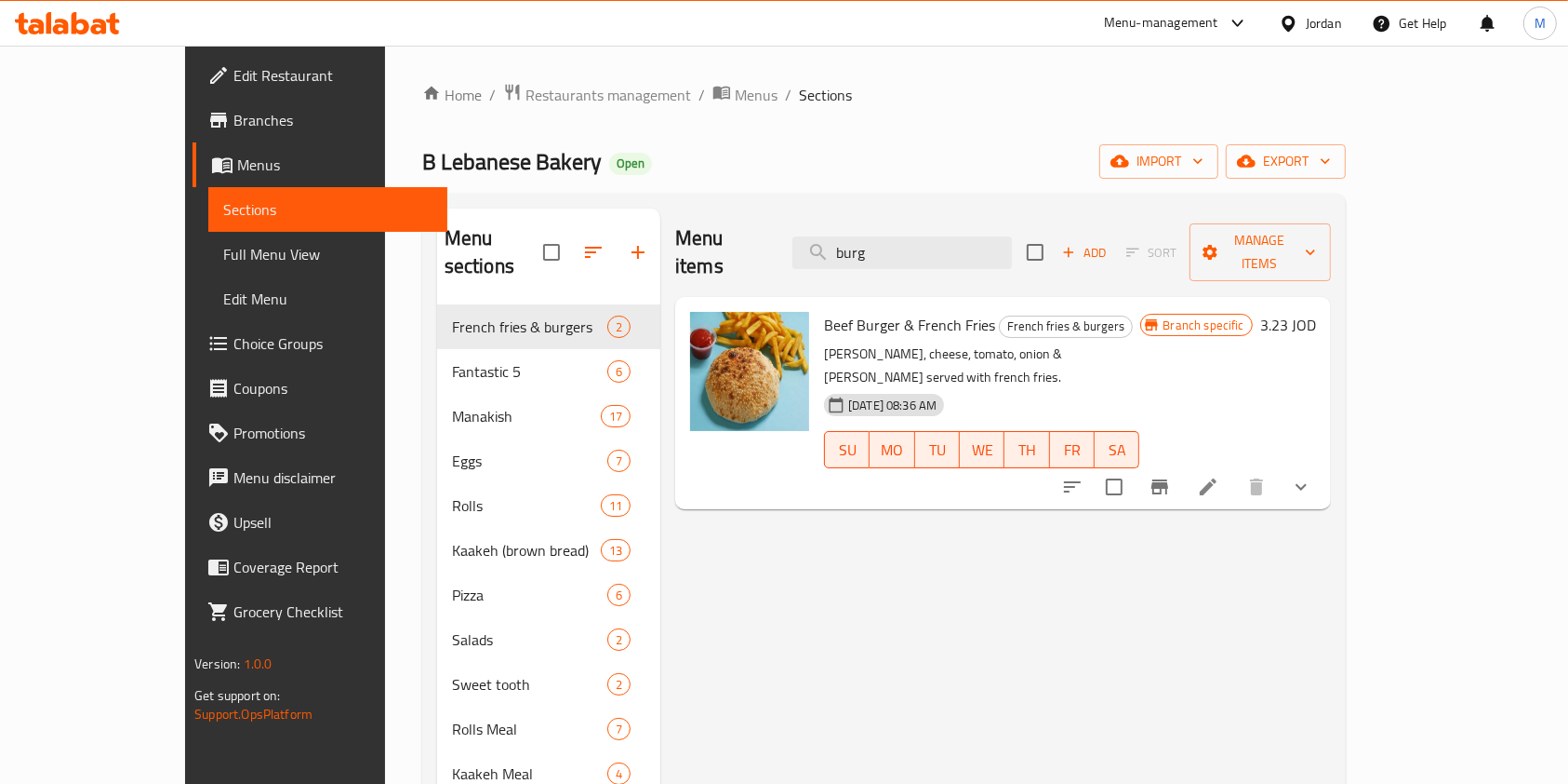
type input "burg"
click at [1182, 465] on button "Branch-specific-item" at bounding box center [1159, 487] width 45 height 45
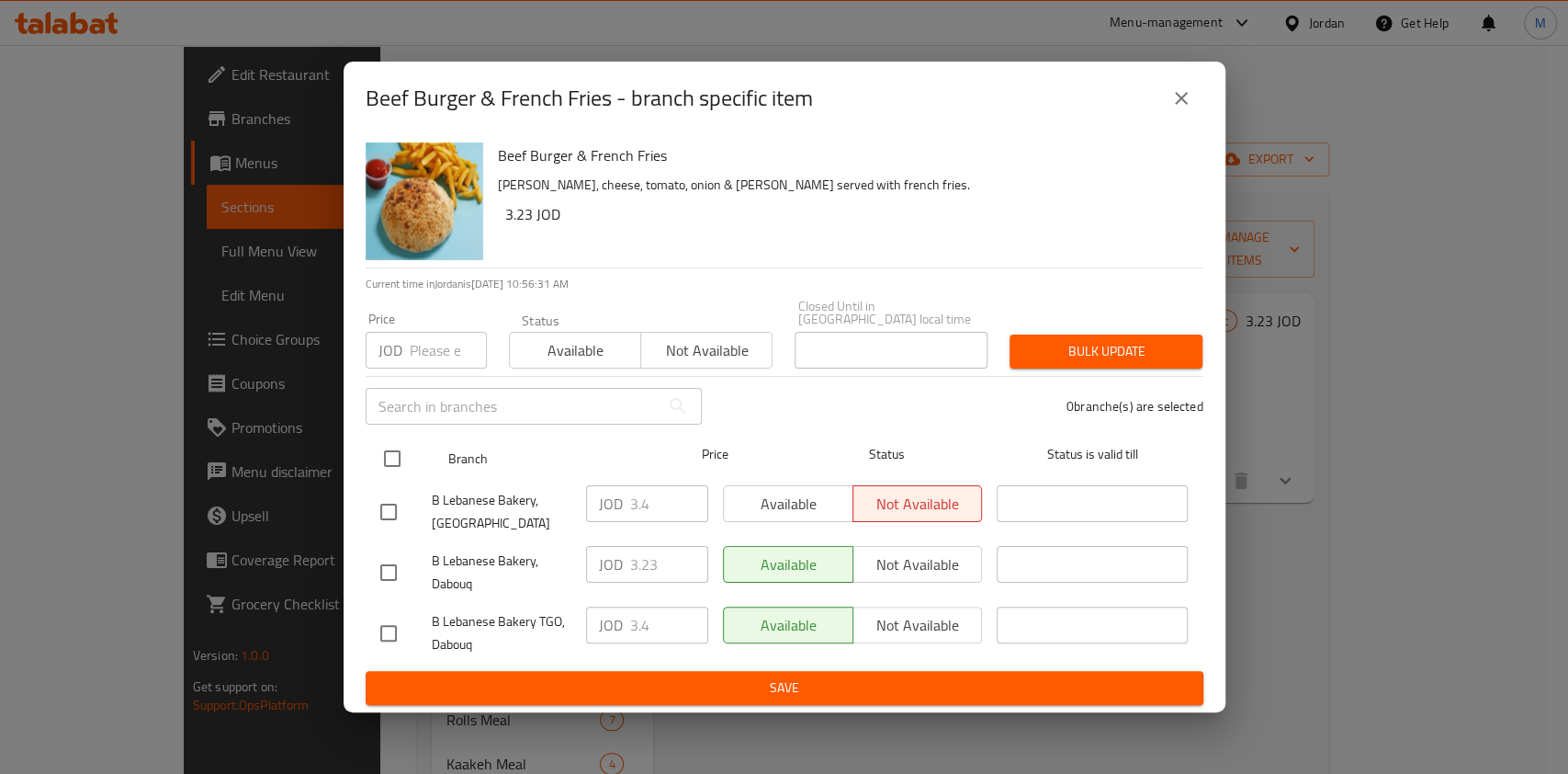
click at [390, 467] on input "checkbox" at bounding box center [392, 458] width 38 height 38
checkbox input "true"
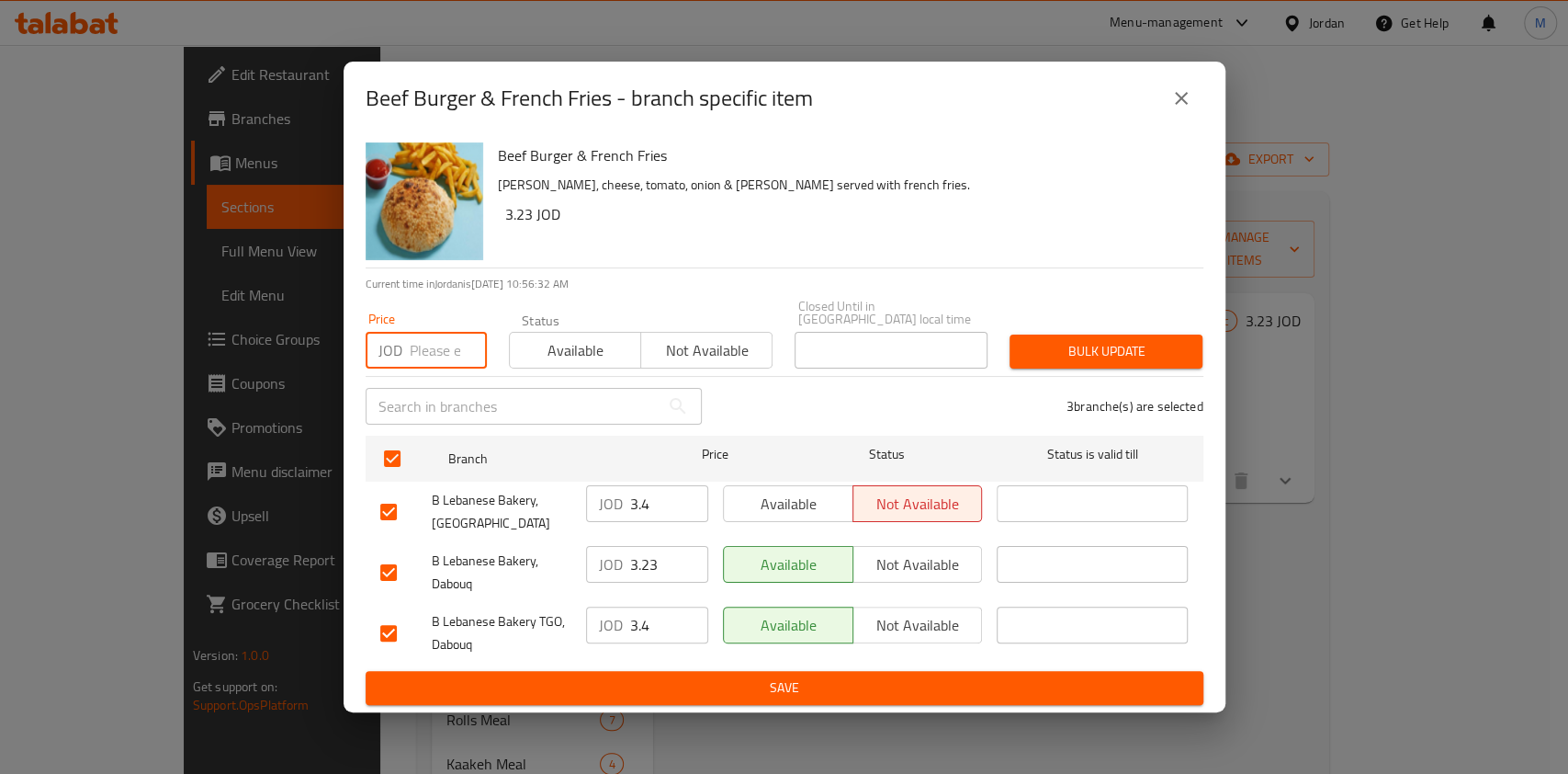
click at [411, 336] on input "number" at bounding box center [448, 350] width 77 height 36
type input "4.4"
click at [1091, 348] on span "Bulk update" at bounding box center [1105, 351] width 163 height 23
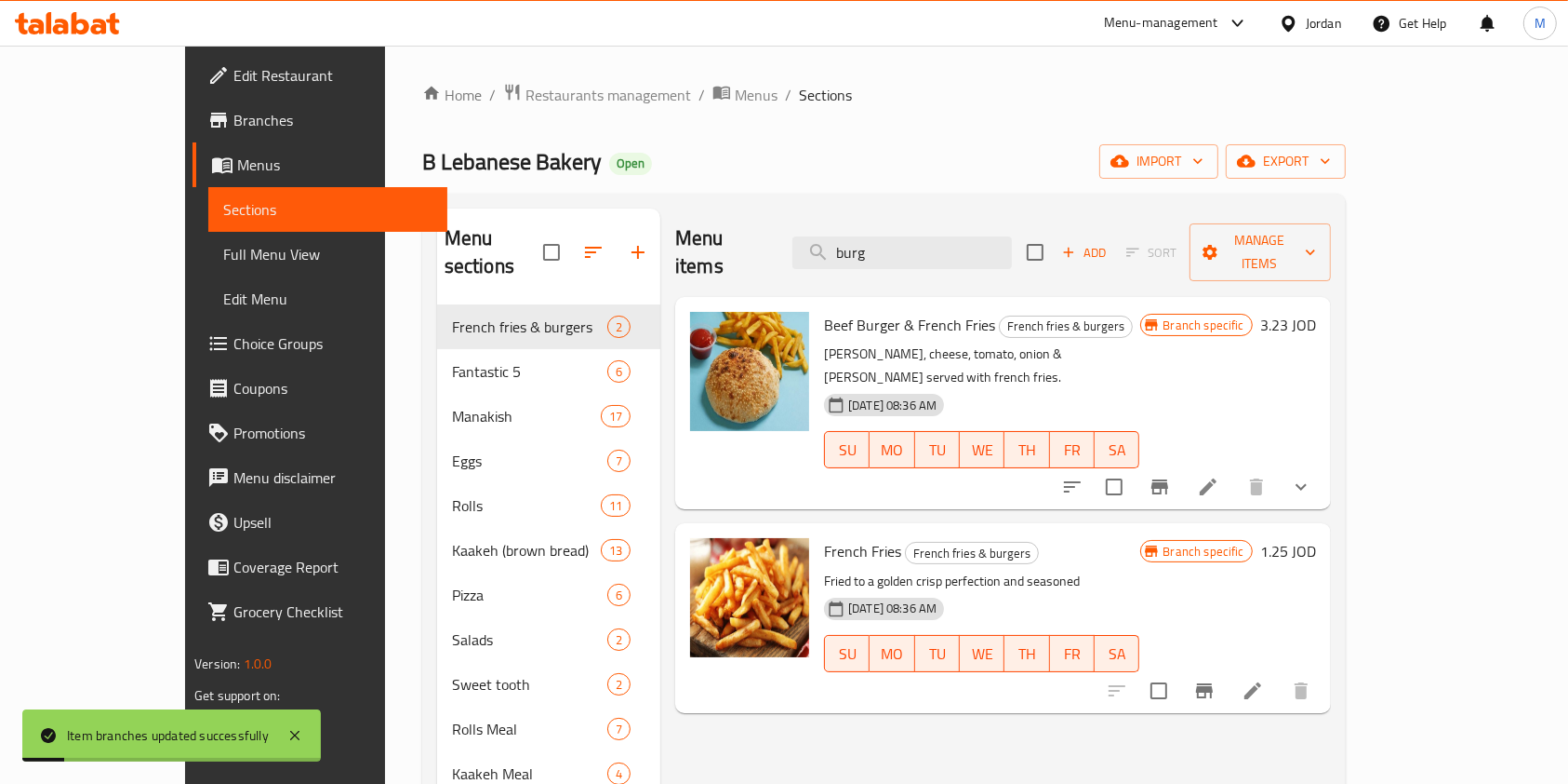
click at [1171, 476] on icon "Branch-specific-item" at bounding box center [1159, 487] width 22 height 22
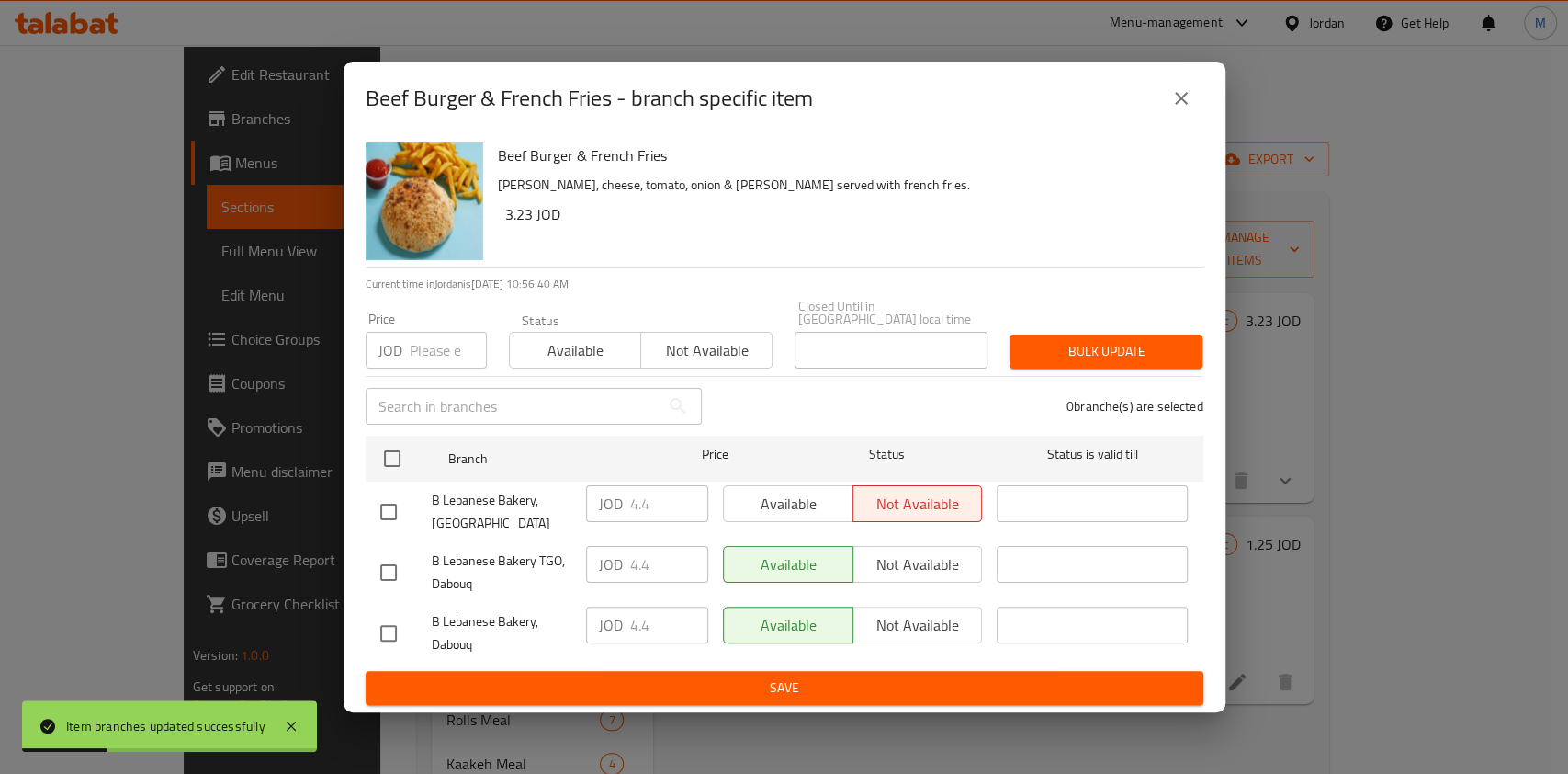
click at [1189, 98] on icon "close" at bounding box center [1181, 98] width 22 height 22
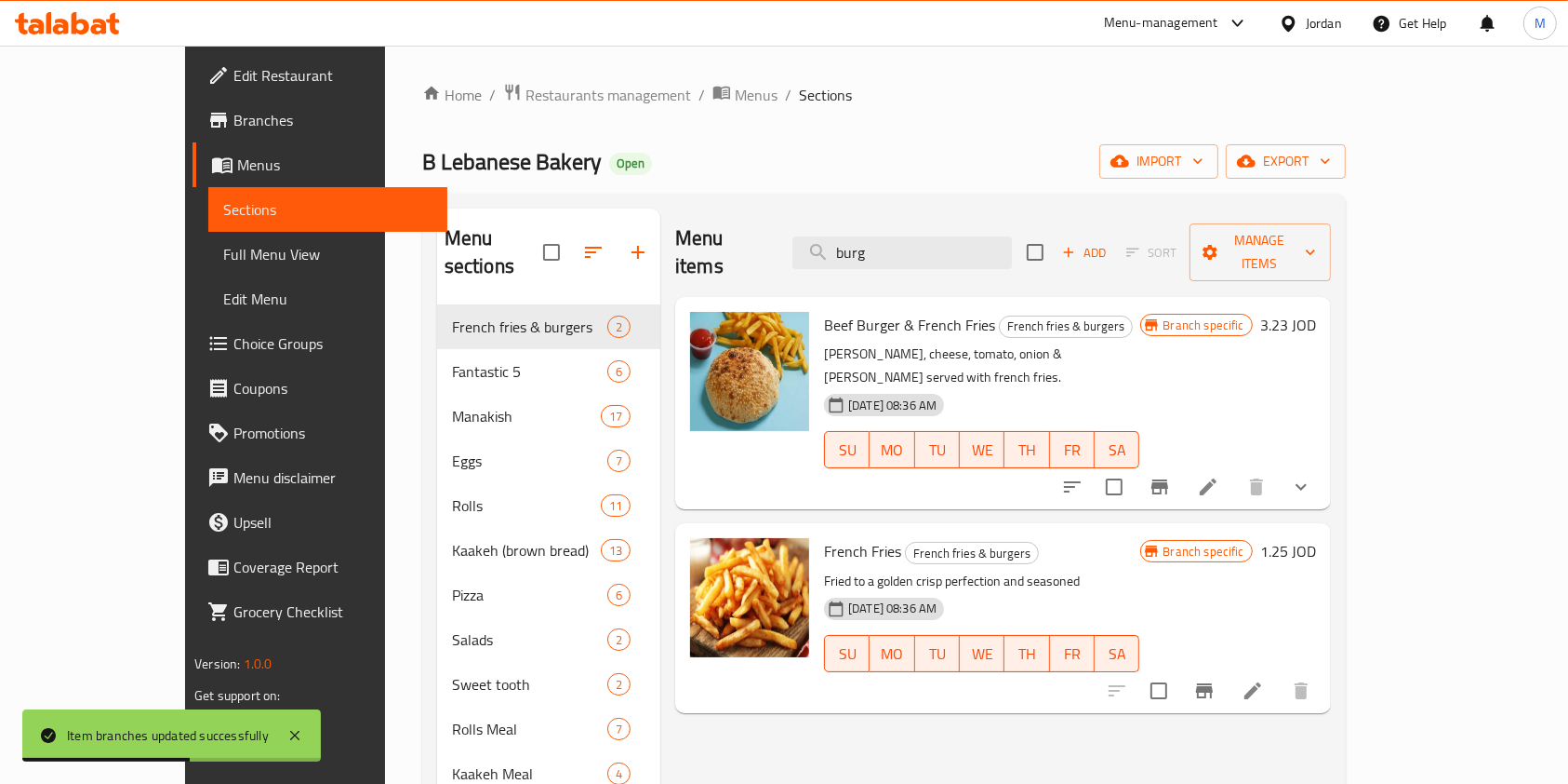
drag, startPoint x: 813, startPoint y: 252, endPoint x: 754, endPoint y: 269, distance: 61.4
click at [790, 260] on div "Menu items burg Add Sort Manage items" at bounding box center [1003, 252] width 656 height 89
paste input "Cheese and eggs"
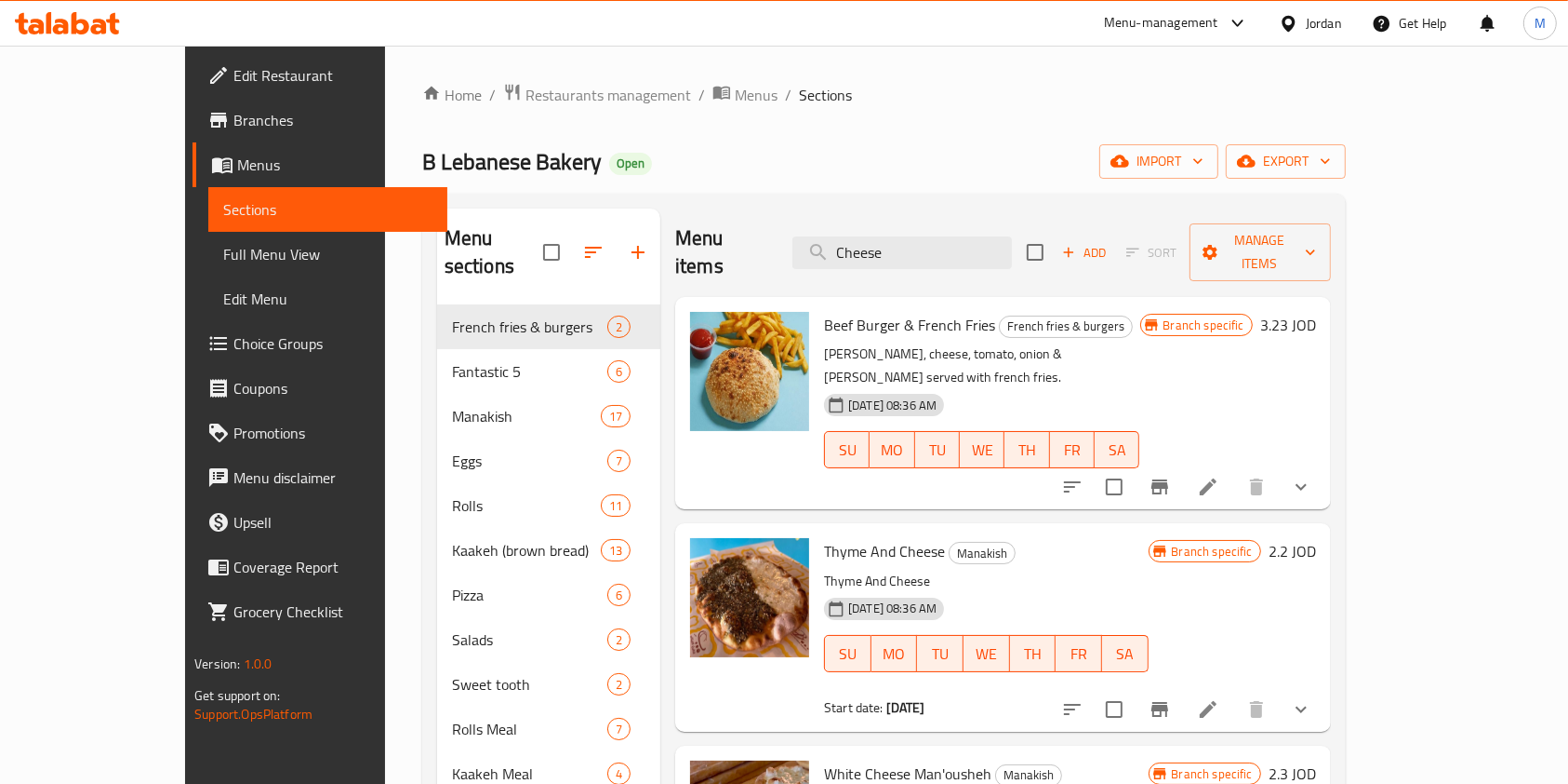
drag, startPoint x: 945, startPoint y: 237, endPoint x: 709, endPoint y: 316, distance: 248.9
click at [709, 316] on div "Menu items Cheese Add Sort Manage items Beef Burger & French Fries French fries…" at bounding box center [995, 600] width 671 height 784
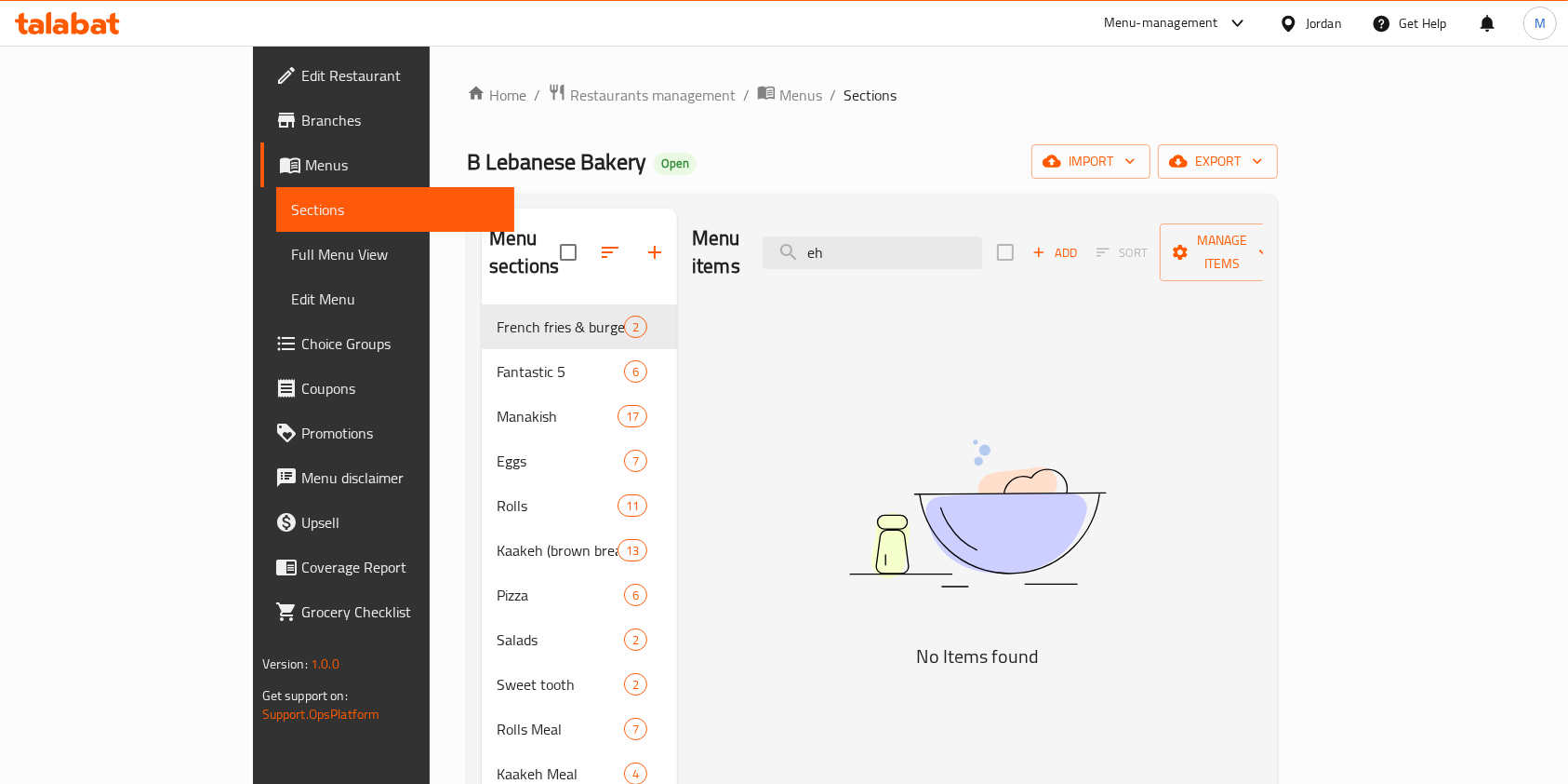
type input "e"
type input "g"
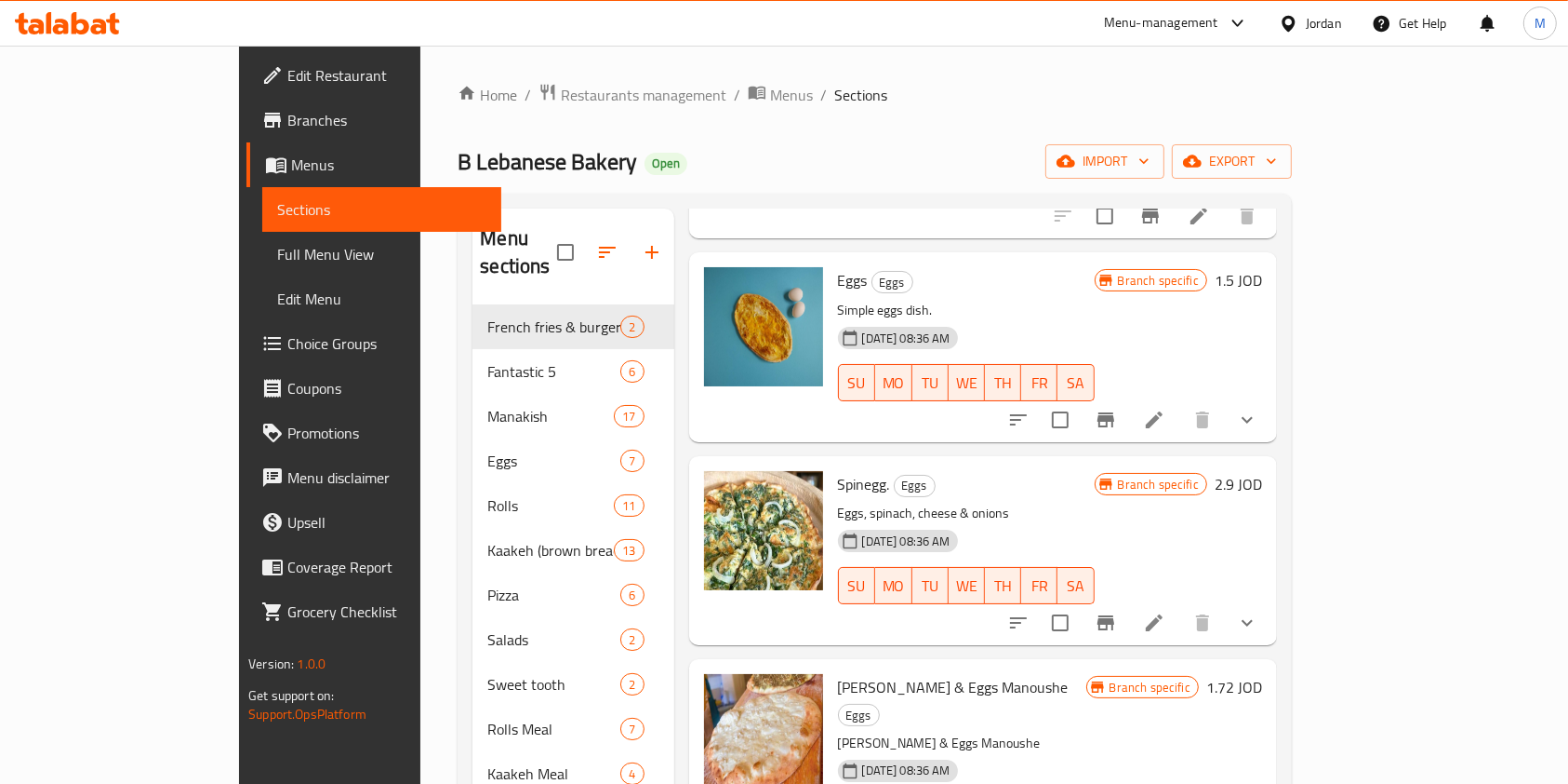
scroll to position [496, 0]
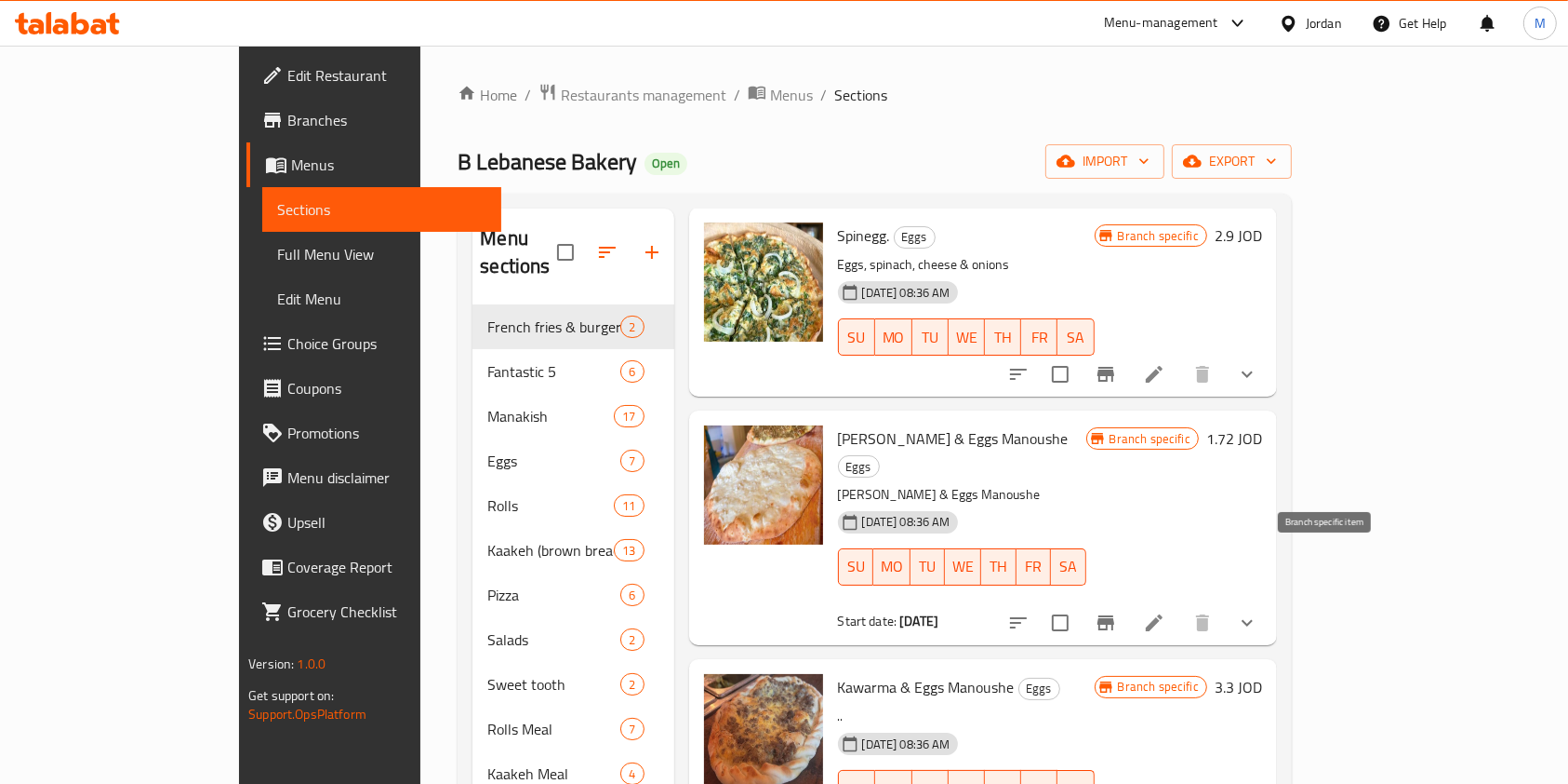
type input "egg"
click at [1116, 611] on icon "Branch-specific-item" at bounding box center [1105, 622] width 22 height 22
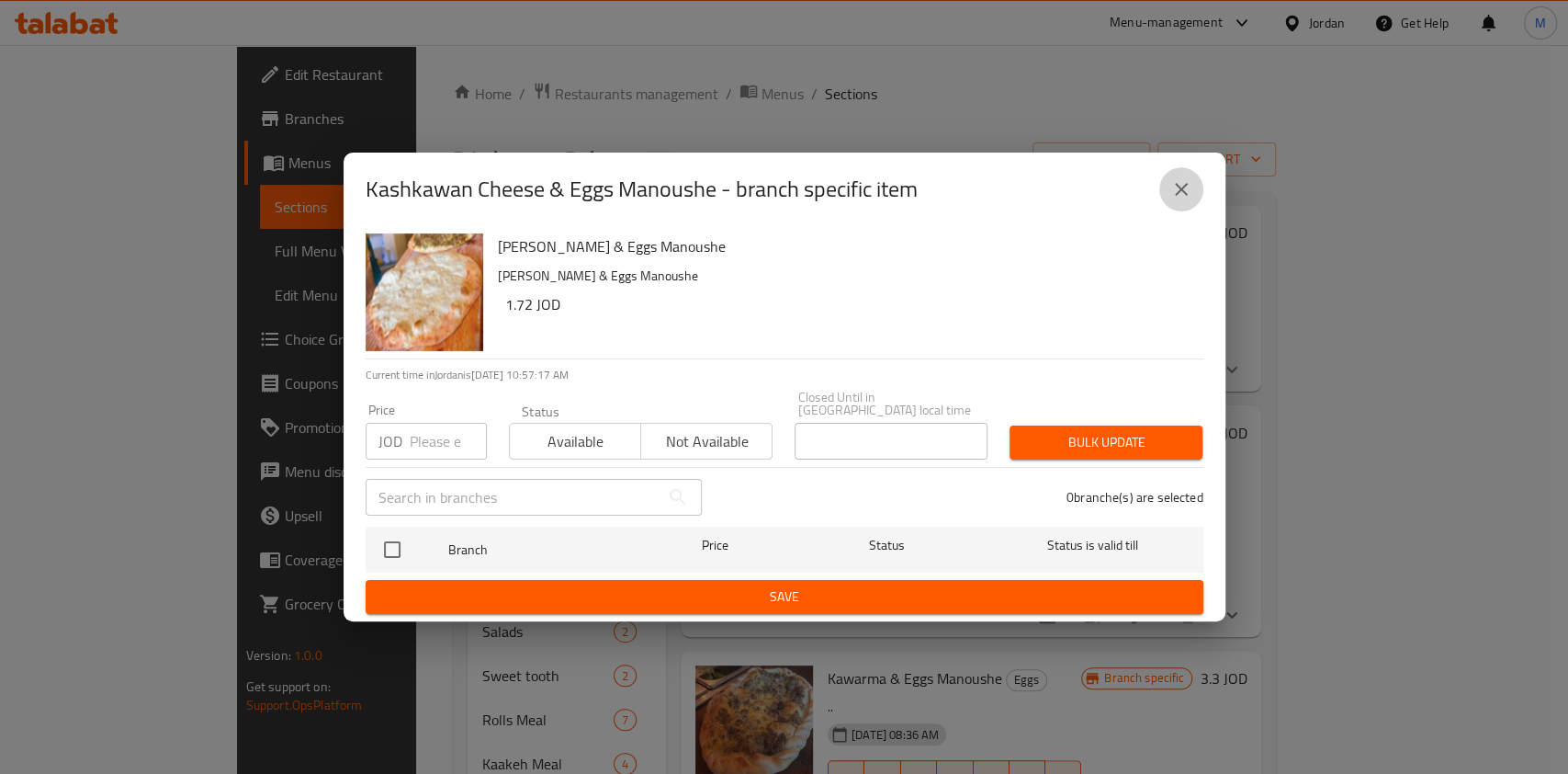
click at [1196, 202] on button "close" at bounding box center [1180, 189] width 44 height 44
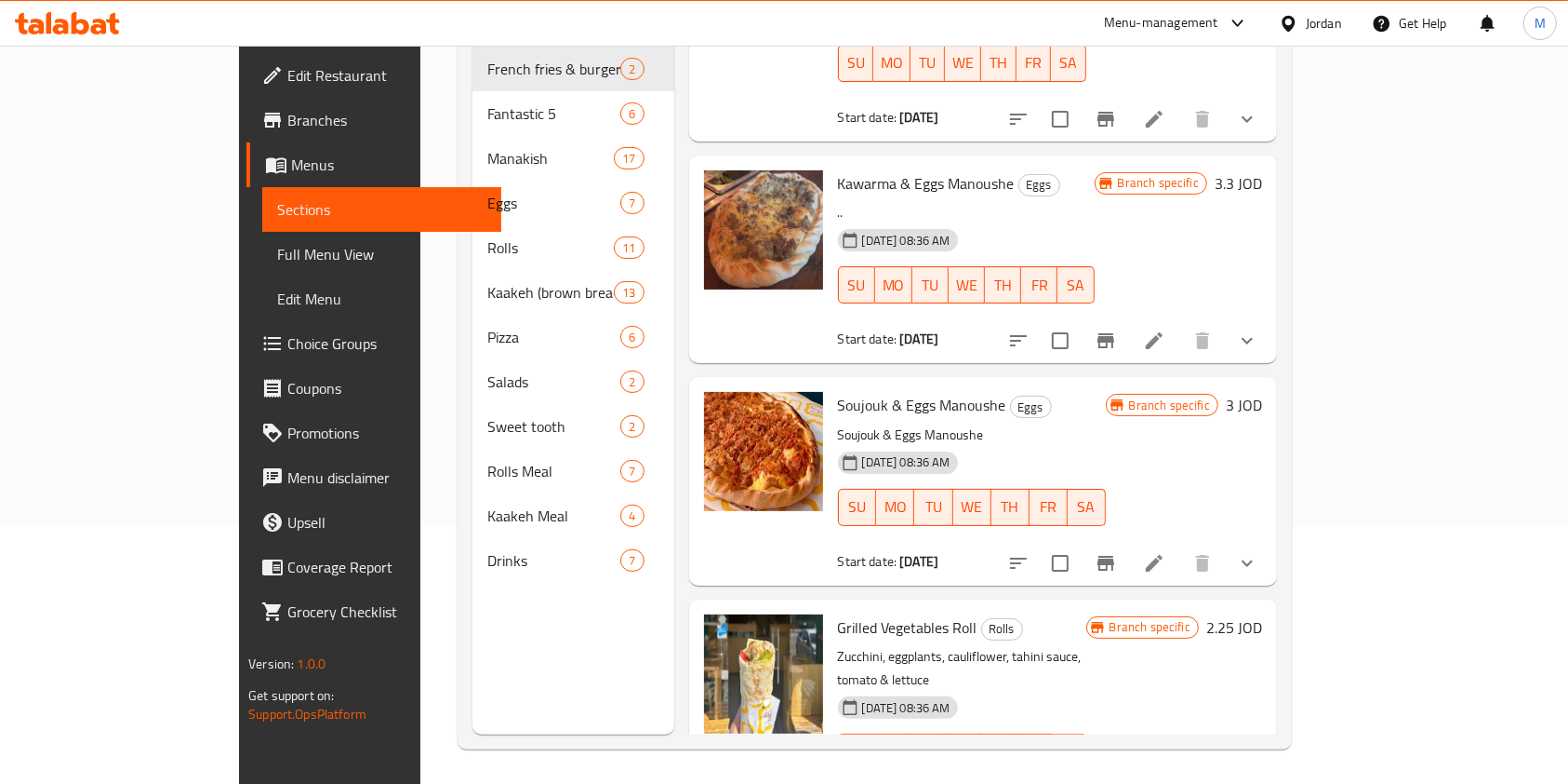
scroll to position [260, 0]
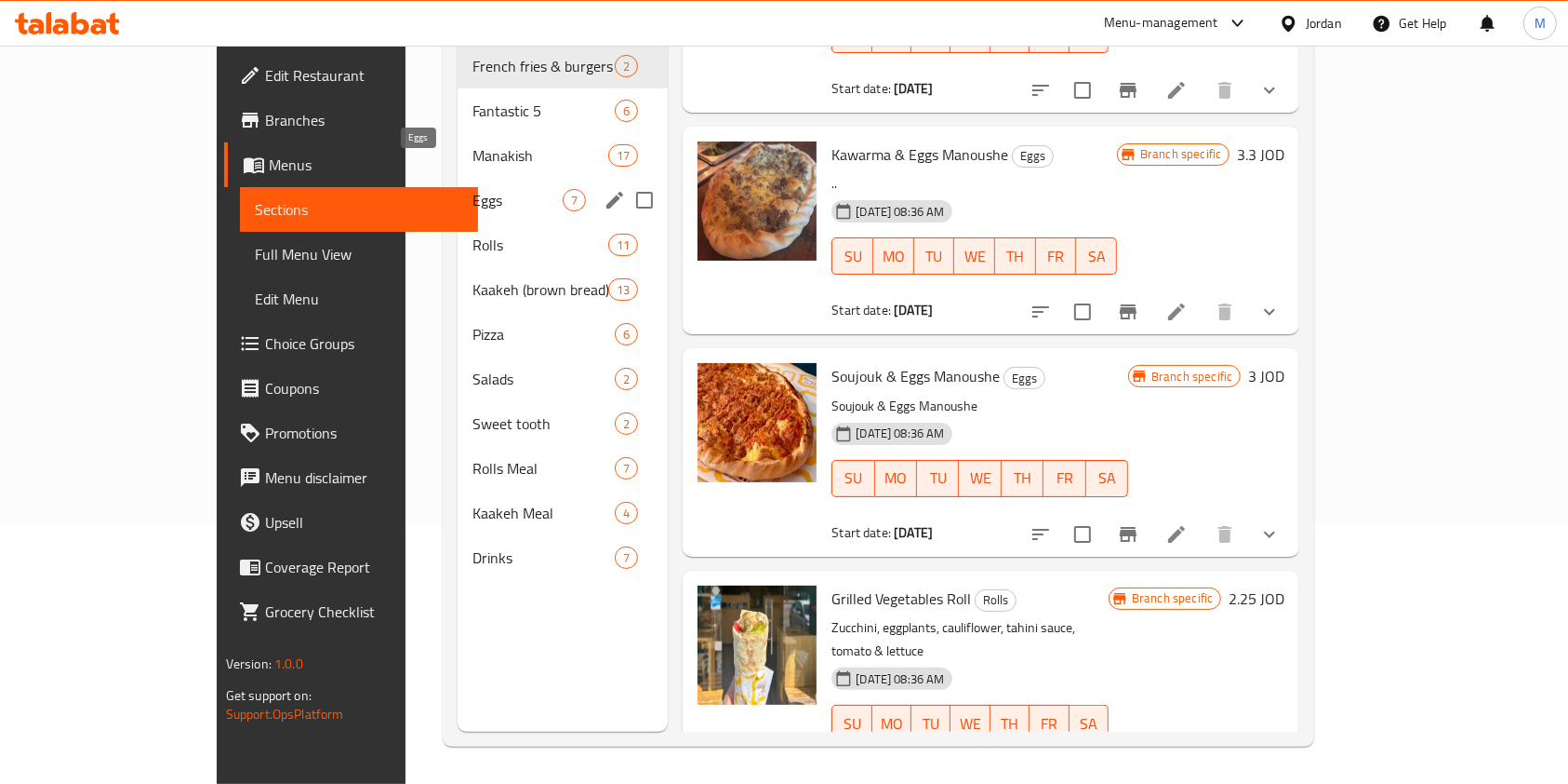
click at [477, 189] on span "Eggs" at bounding box center [517, 199] width 90 height 22
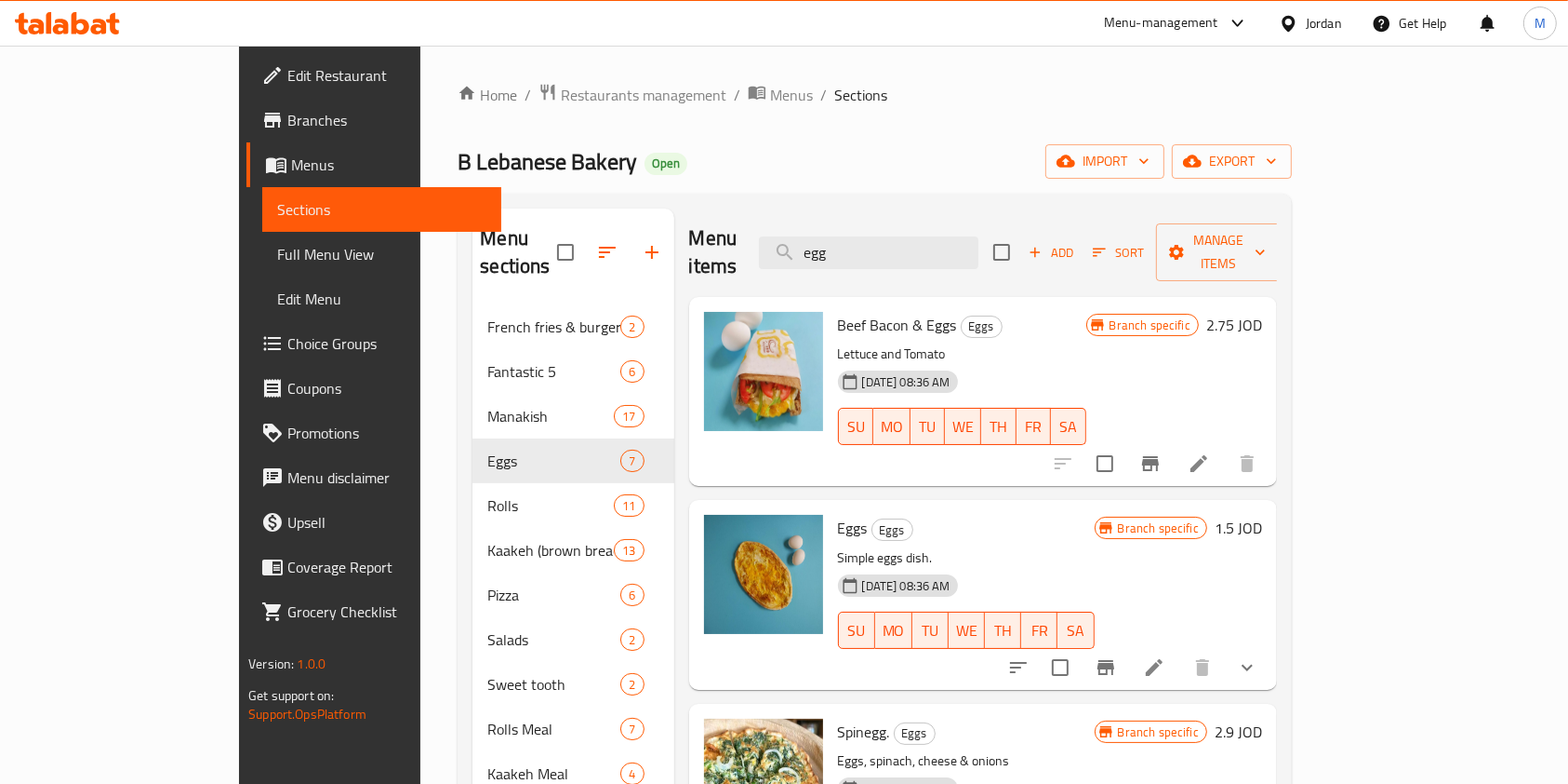
drag, startPoint x: 941, startPoint y: 234, endPoint x: 739, endPoint y: 250, distance: 202.6
click at [739, 250] on div "Menu items egg Add Sort Manage items" at bounding box center [983, 252] width 588 height 89
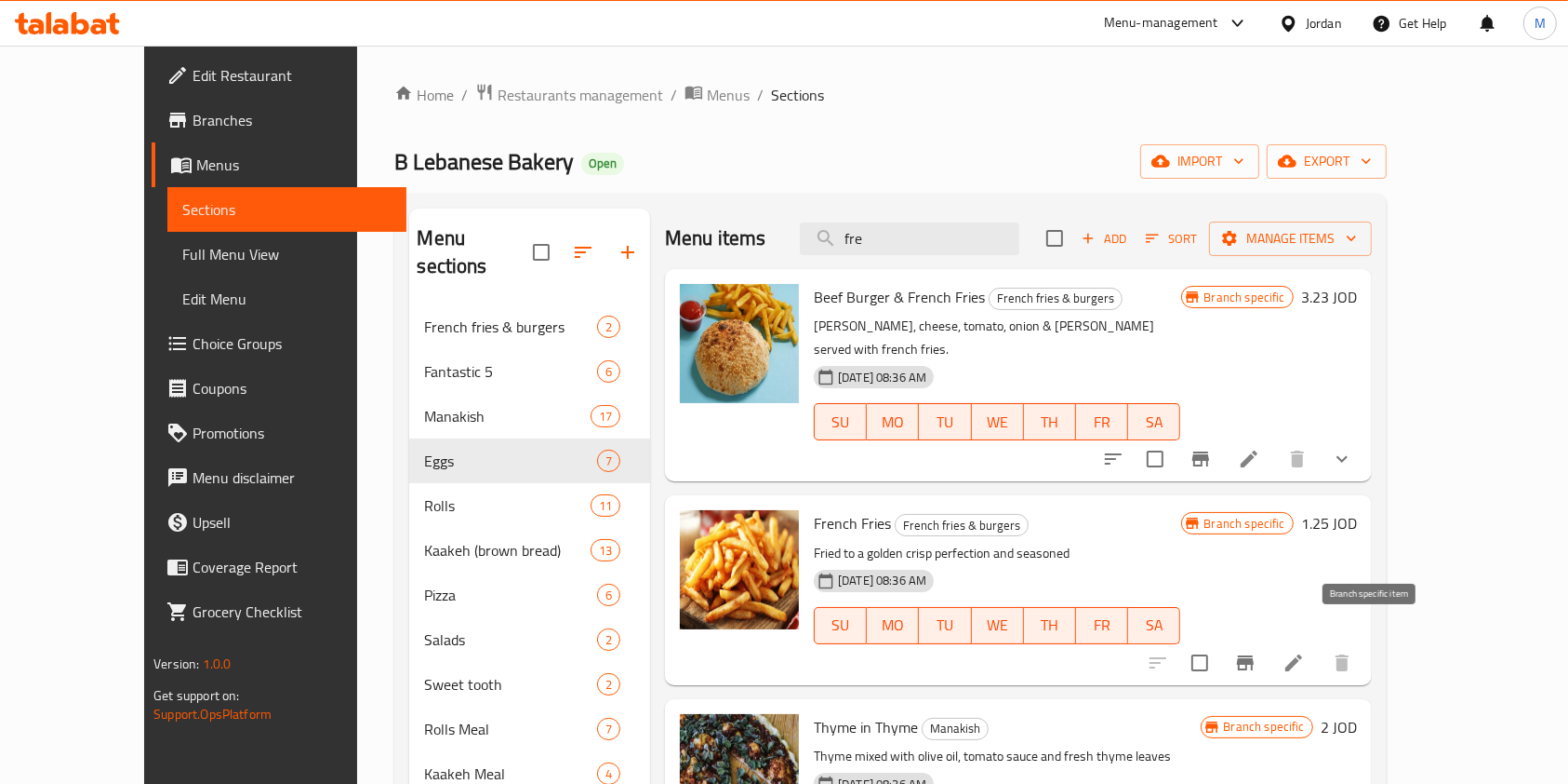
type input "fre"
click at [1256, 651] on icon "Branch-specific-item" at bounding box center [1245, 662] width 22 height 22
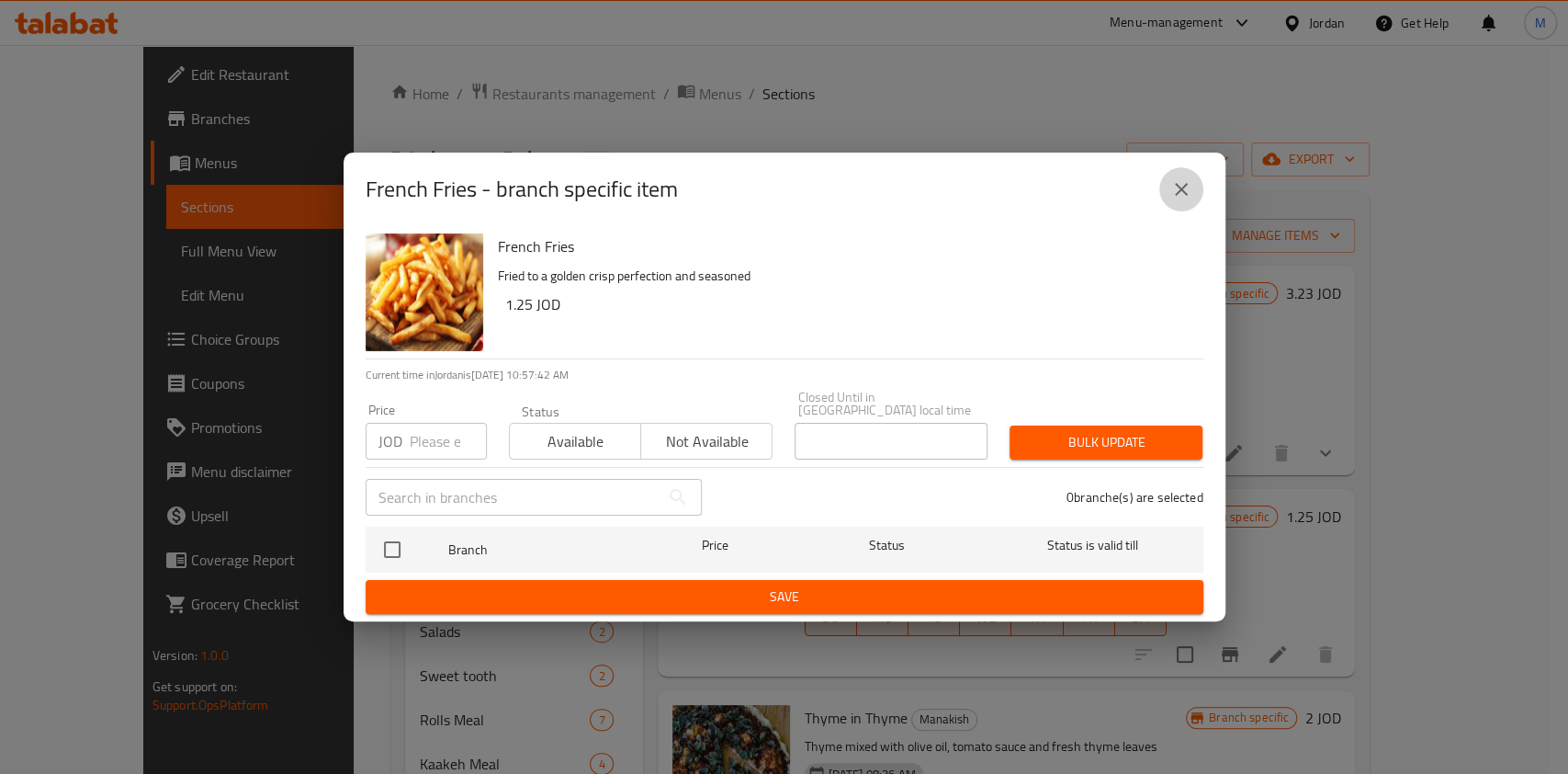
click at [1173, 200] on icon "close" at bounding box center [1181, 189] width 22 height 22
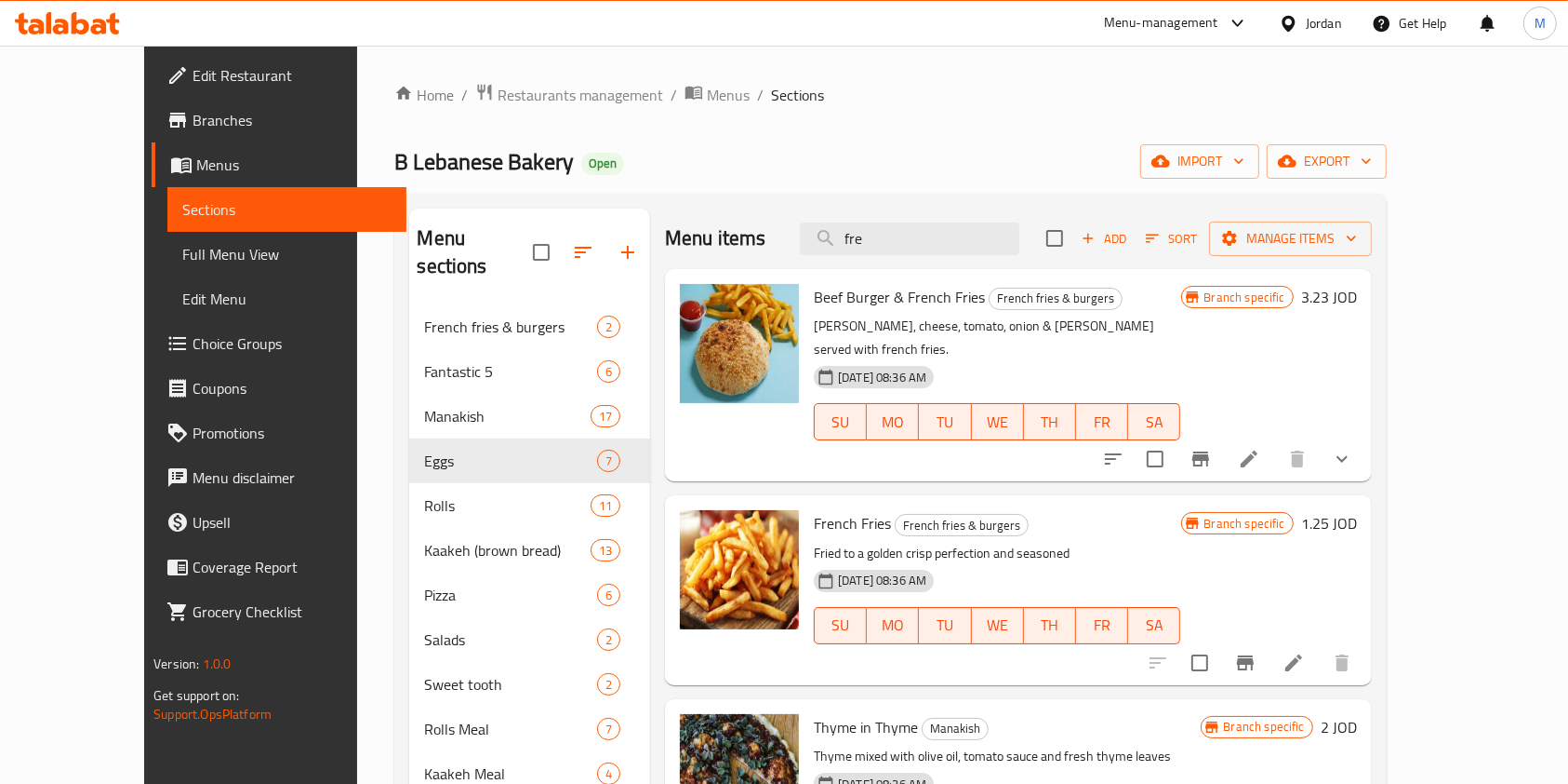
click at [1320, 645] on li at bounding box center [1294, 662] width 52 height 34
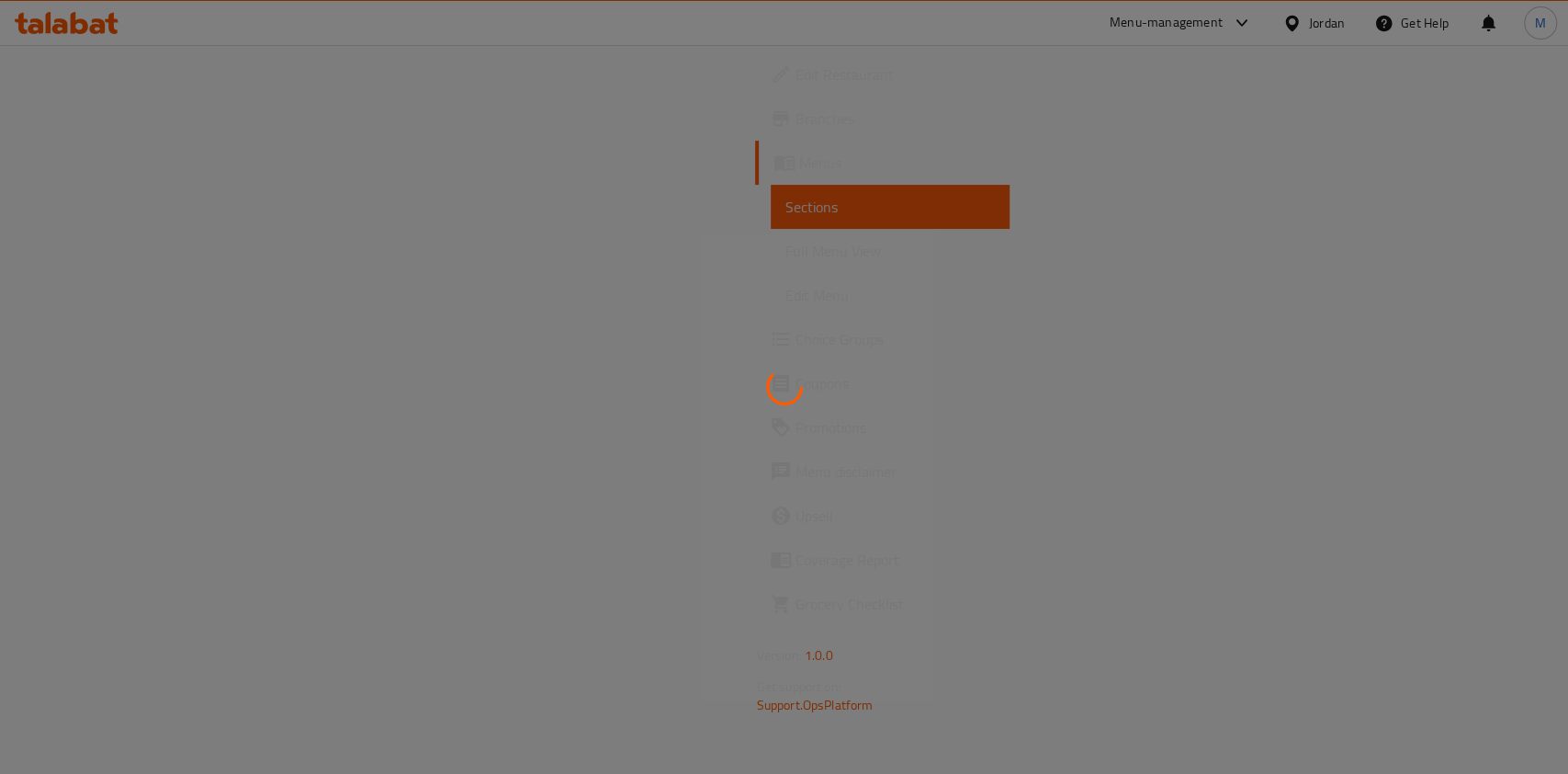
click at [116, 199] on div at bounding box center [784, 387] width 1568 height 774
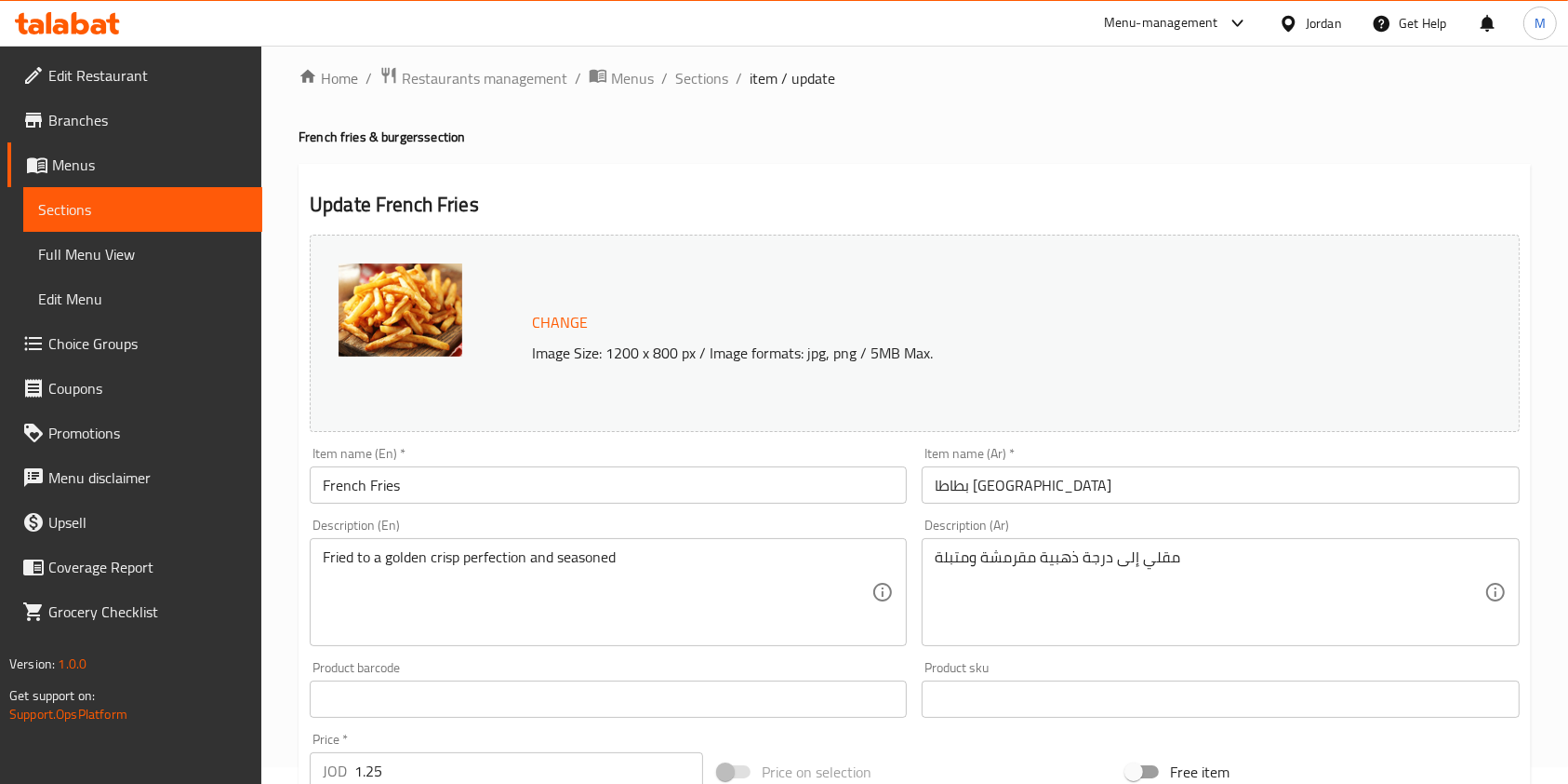
scroll to position [559, 0]
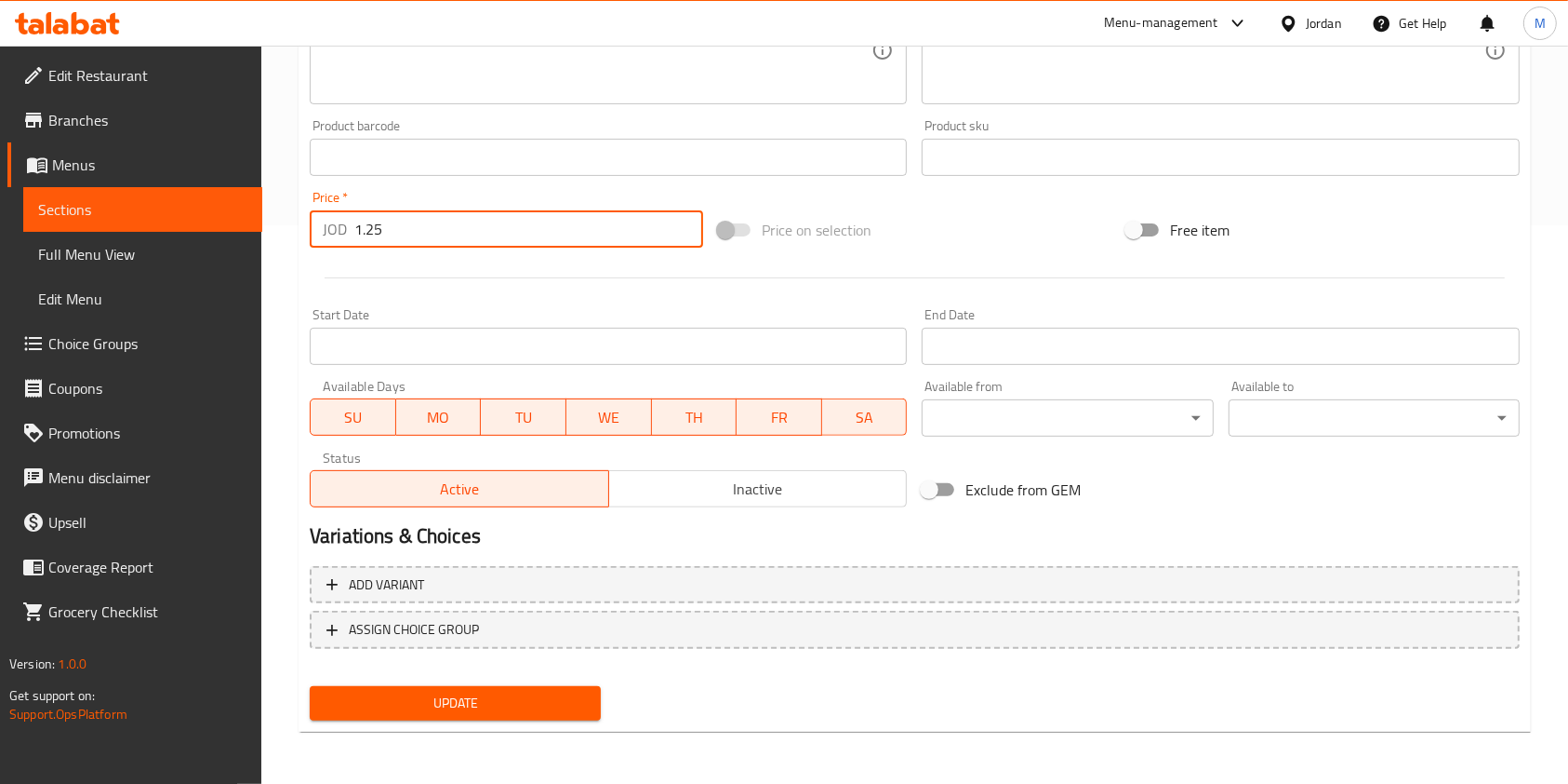
click at [460, 231] on input "1.25" at bounding box center [528, 228] width 349 height 37
type input "1.75"
click at [491, 688] on button "Update" at bounding box center [456, 703] width 291 height 35
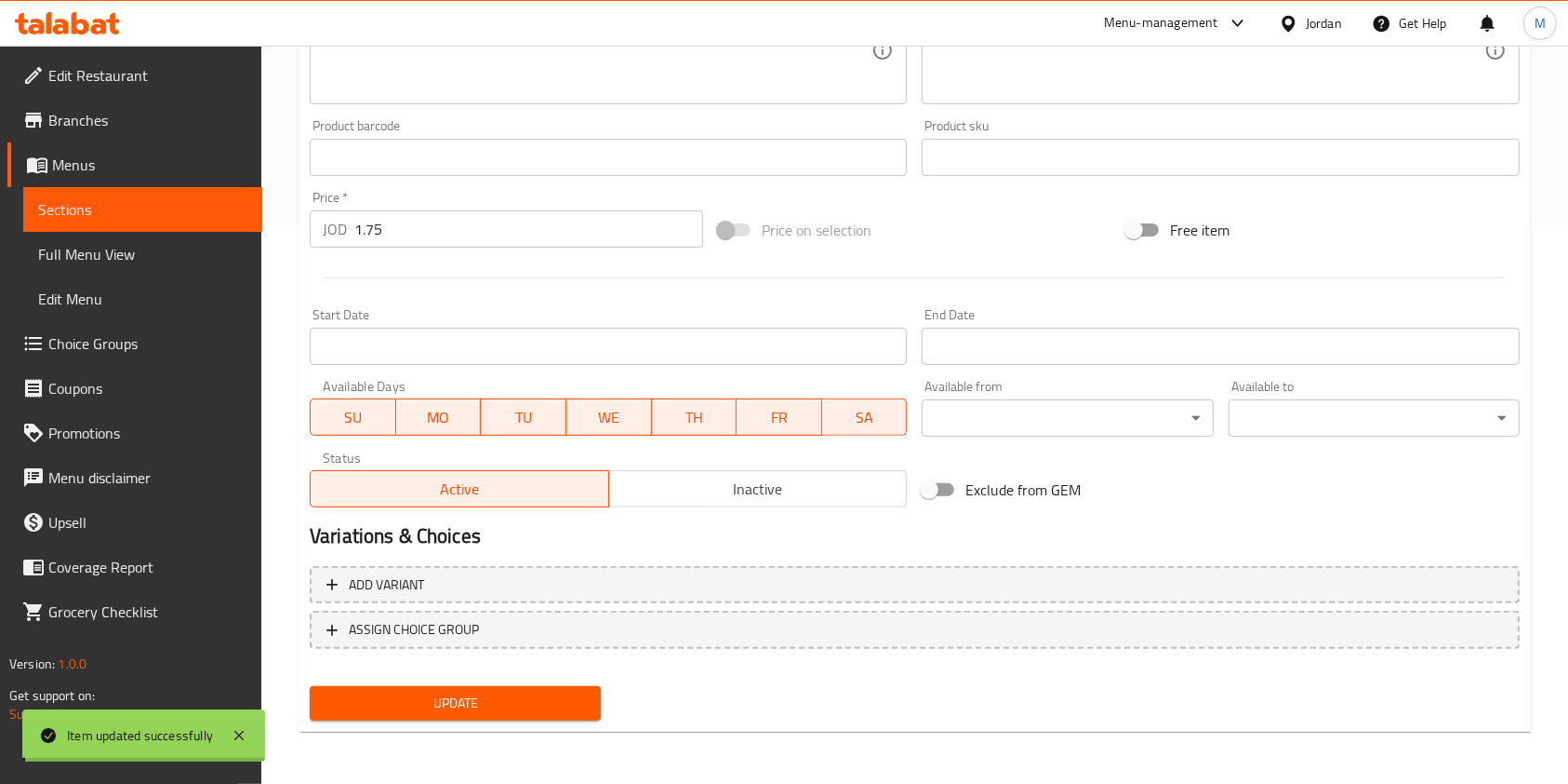
click at [535, 683] on div "Update" at bounding box center [455, 702] width 306 height 49
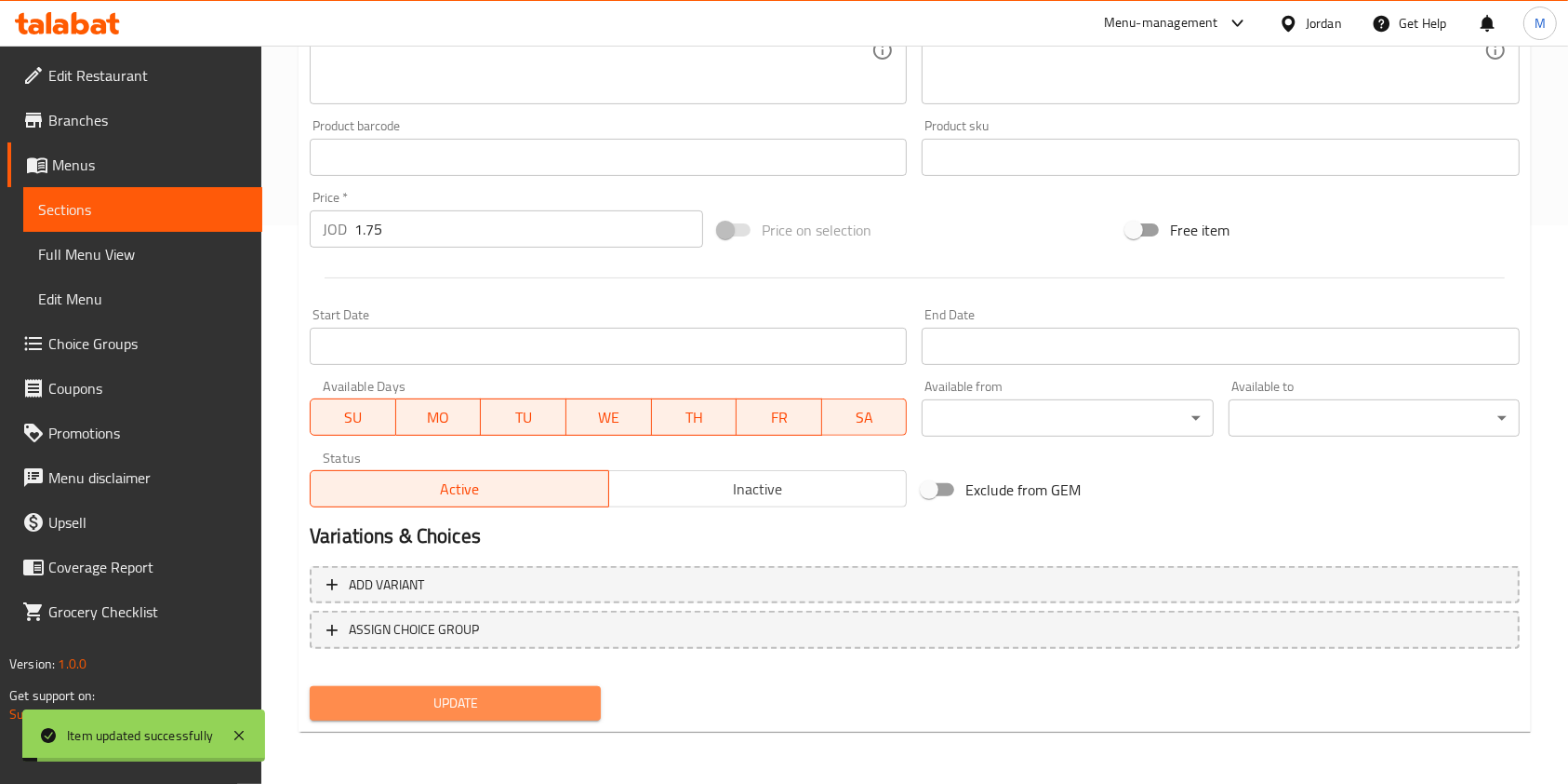
click at [525, 692] on span "Update" at bounding box center [456, 702] width 261 height 23
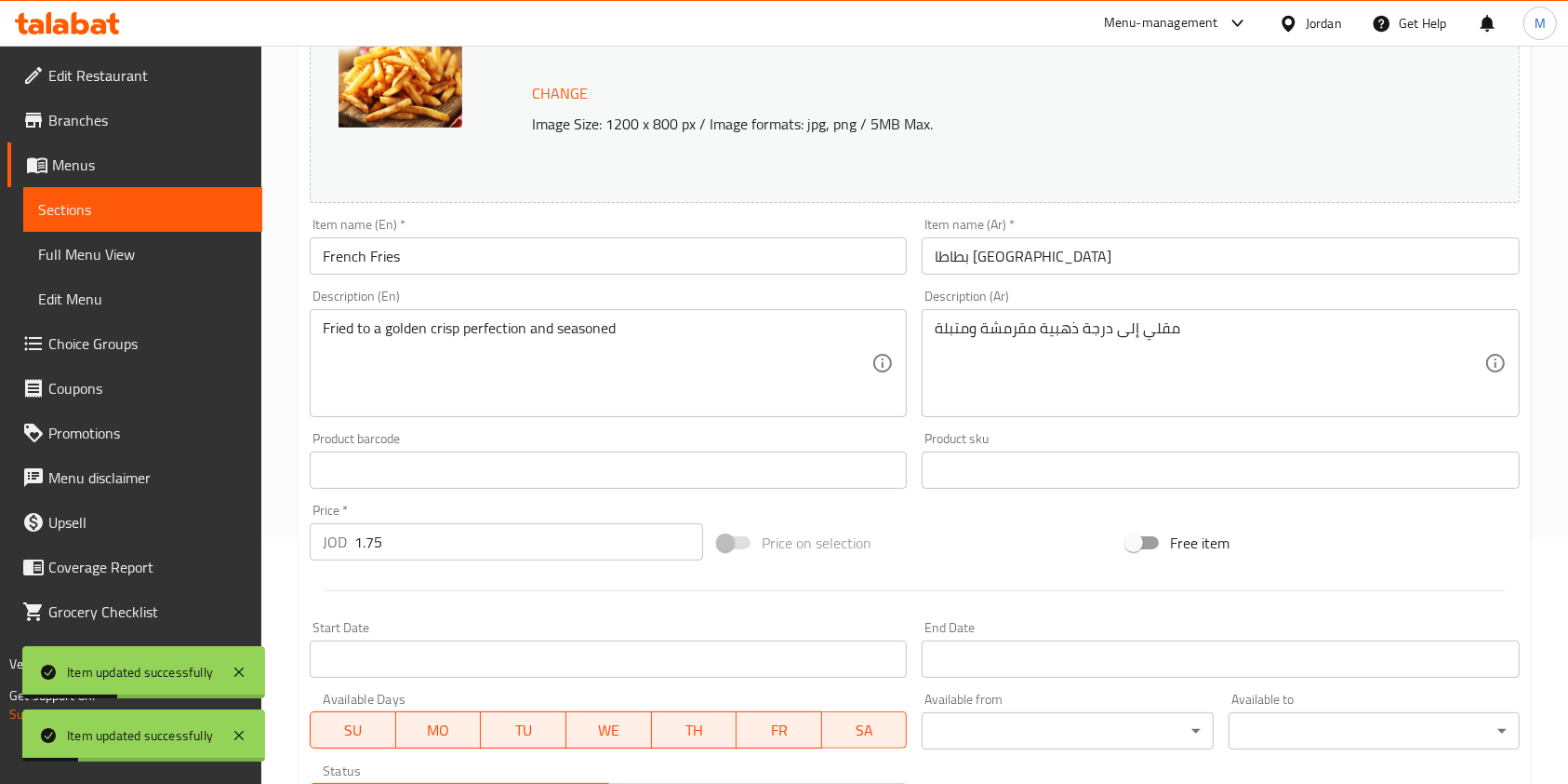
scroll to position [0, 0]
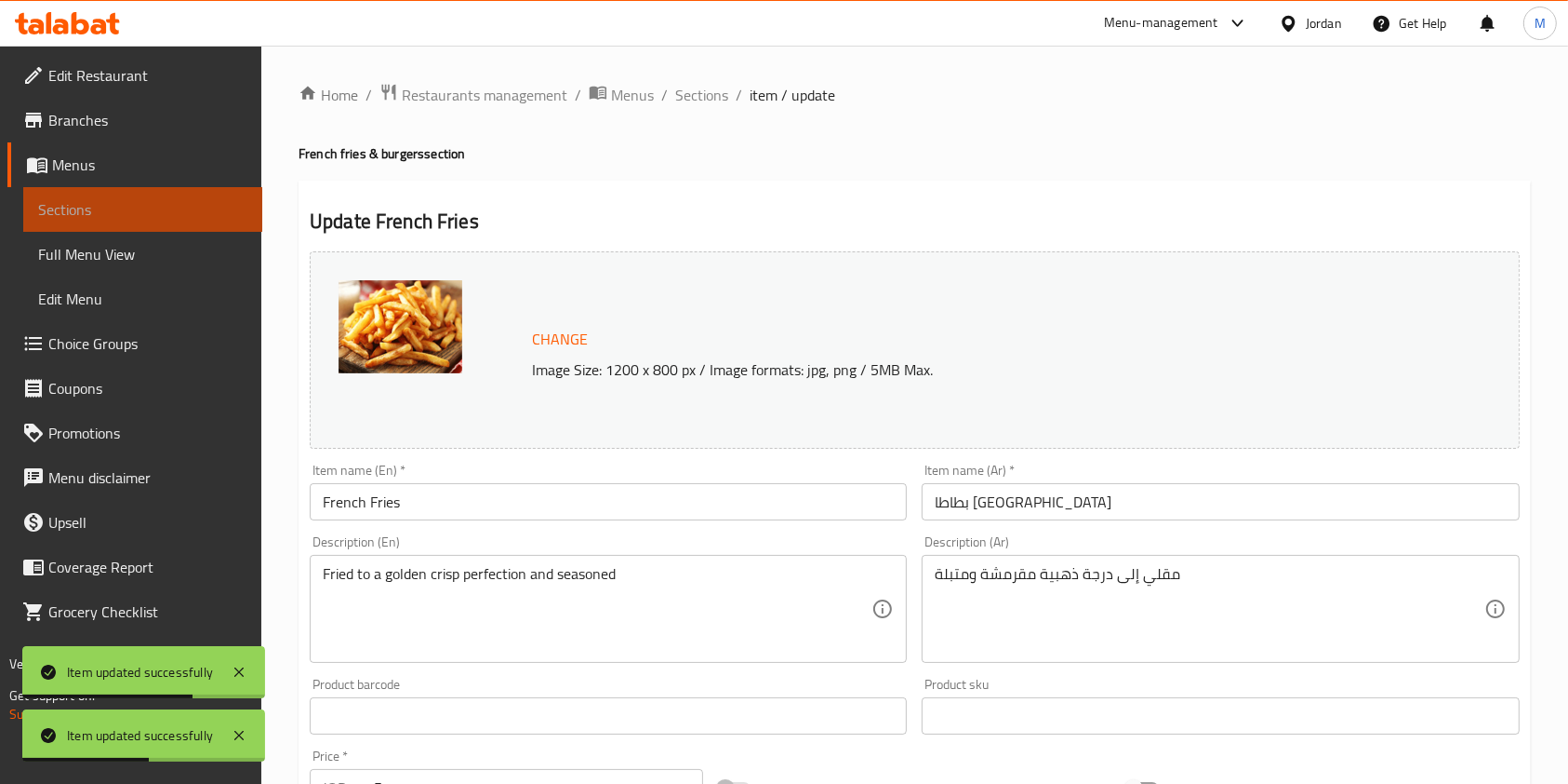
click at [114, 204] on span "Sections" at bounding box center [143, 209] width 209 height 22
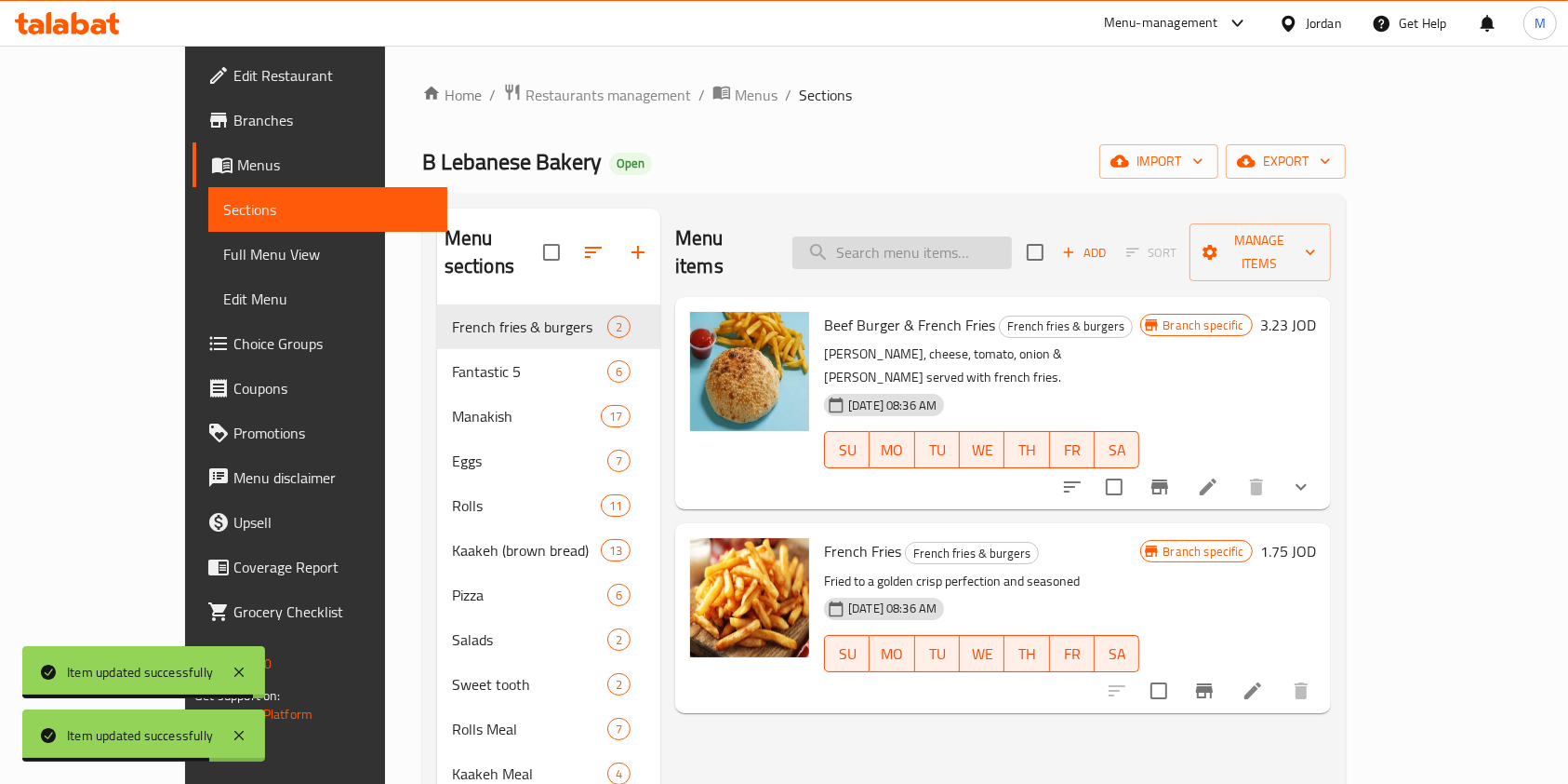
click at [946, 236] on input "search" at bounding box center [902, 252] width 219 height 33
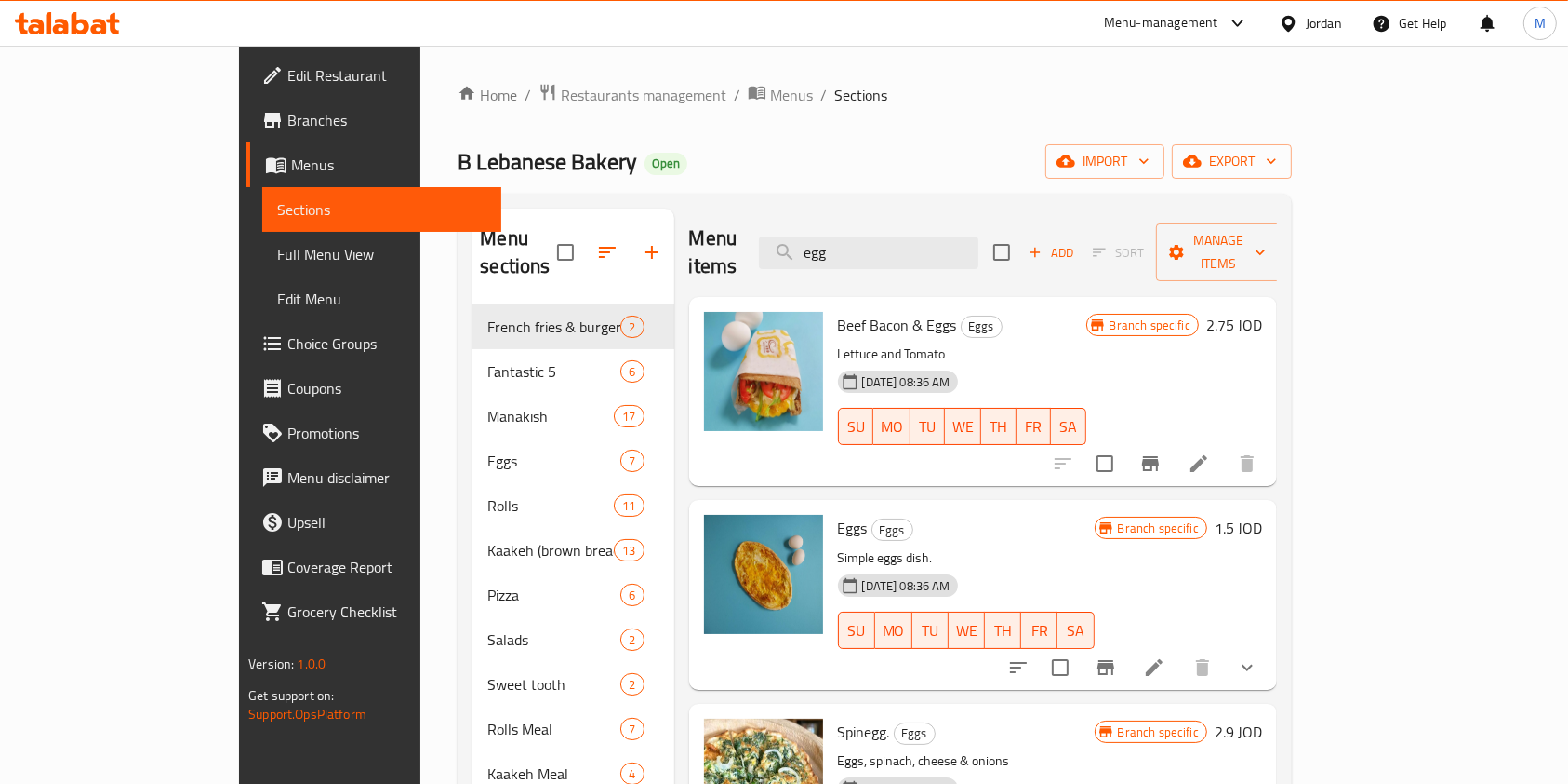
type input "egg"
click at [1172, 442] on button "Branch-specific-item" at bounding box center [1150, 463] width 45 height 45
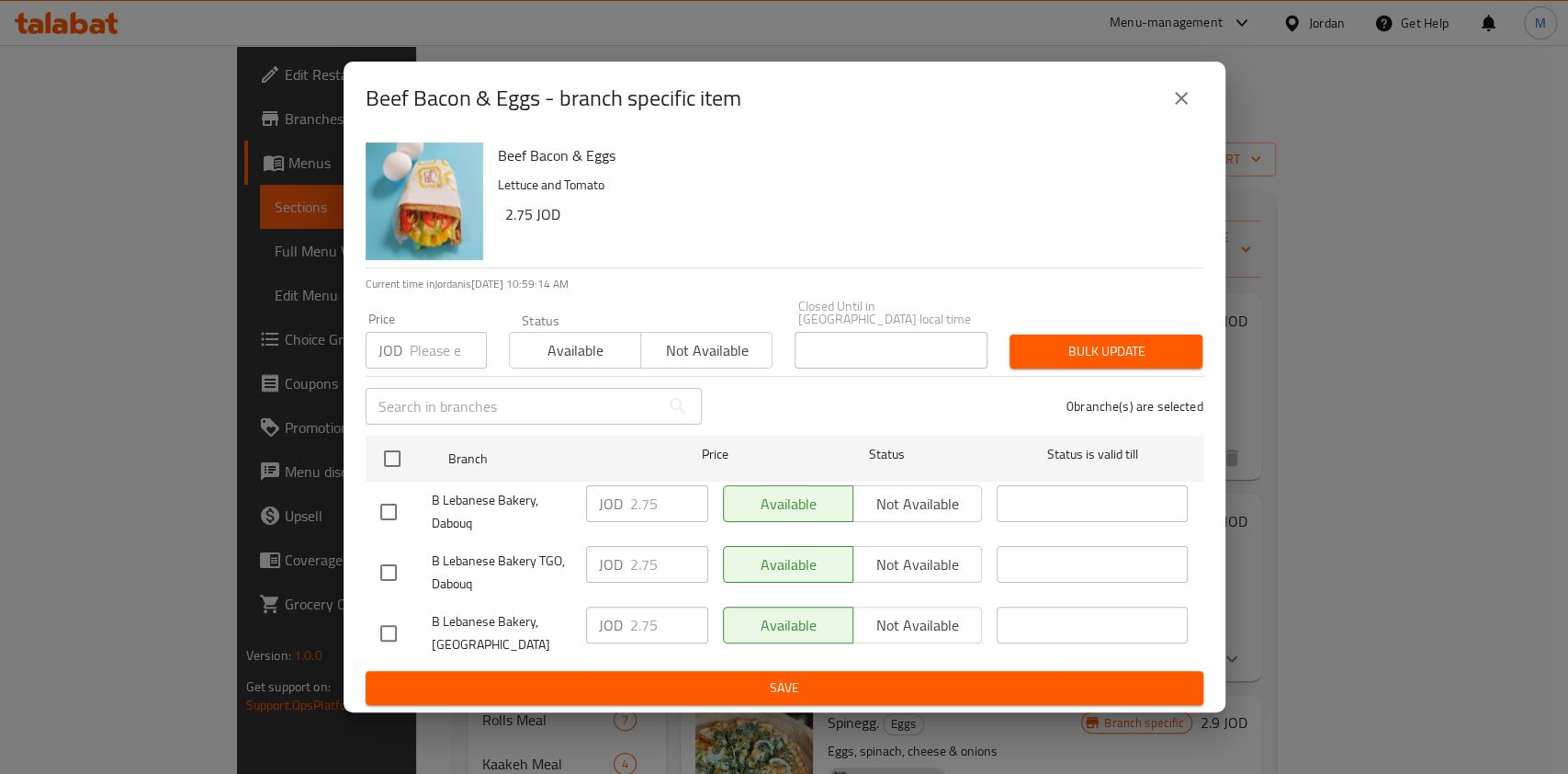
click at [1168, 103] on button "close" at bounding box center [1180, 97] width 44 height 44
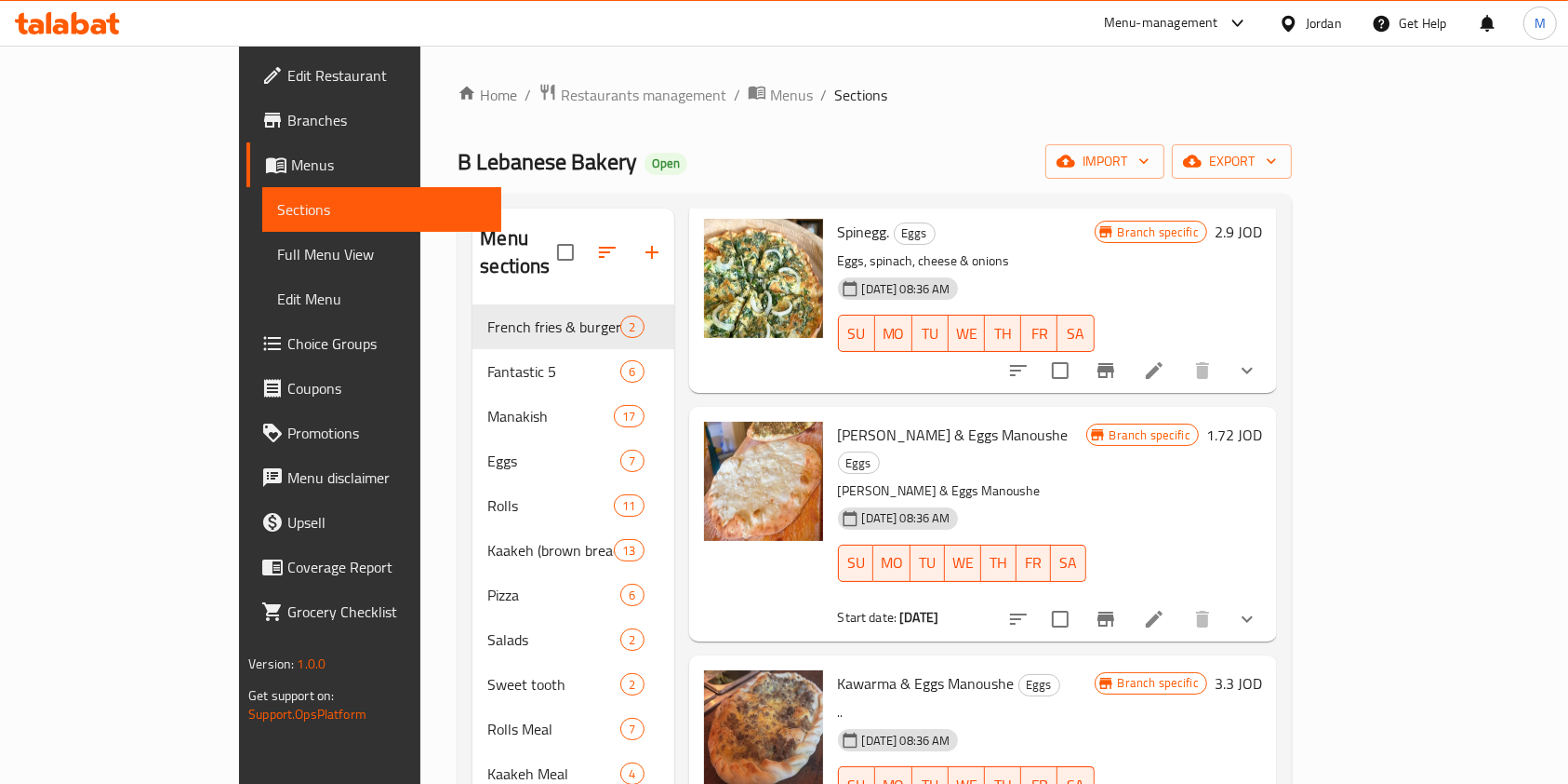
scroll to position [619, 0]
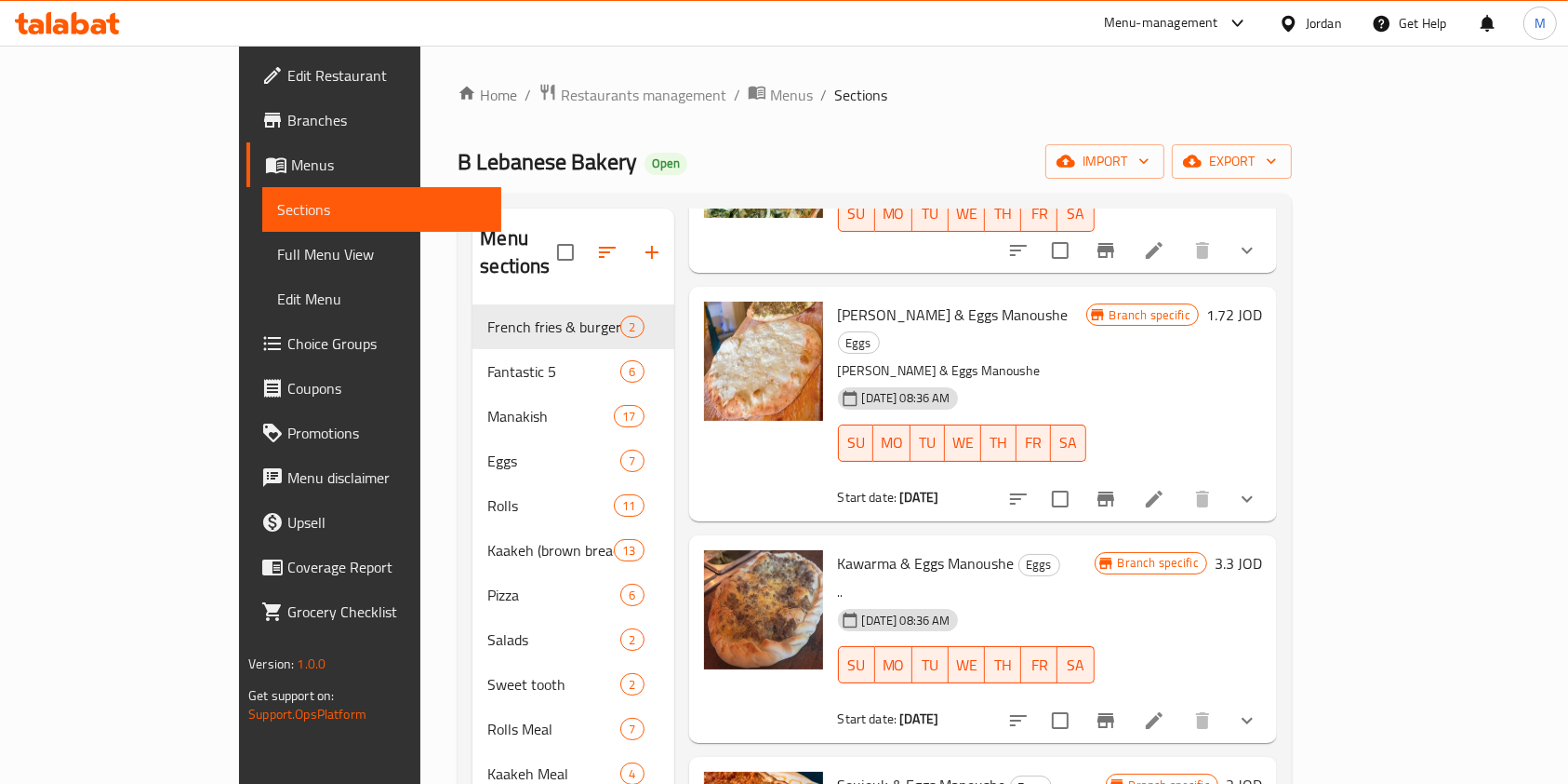
click at [1116, 488] on icon "Branch-specific-item" at bounding box center [1105, 499] width 22 height 22
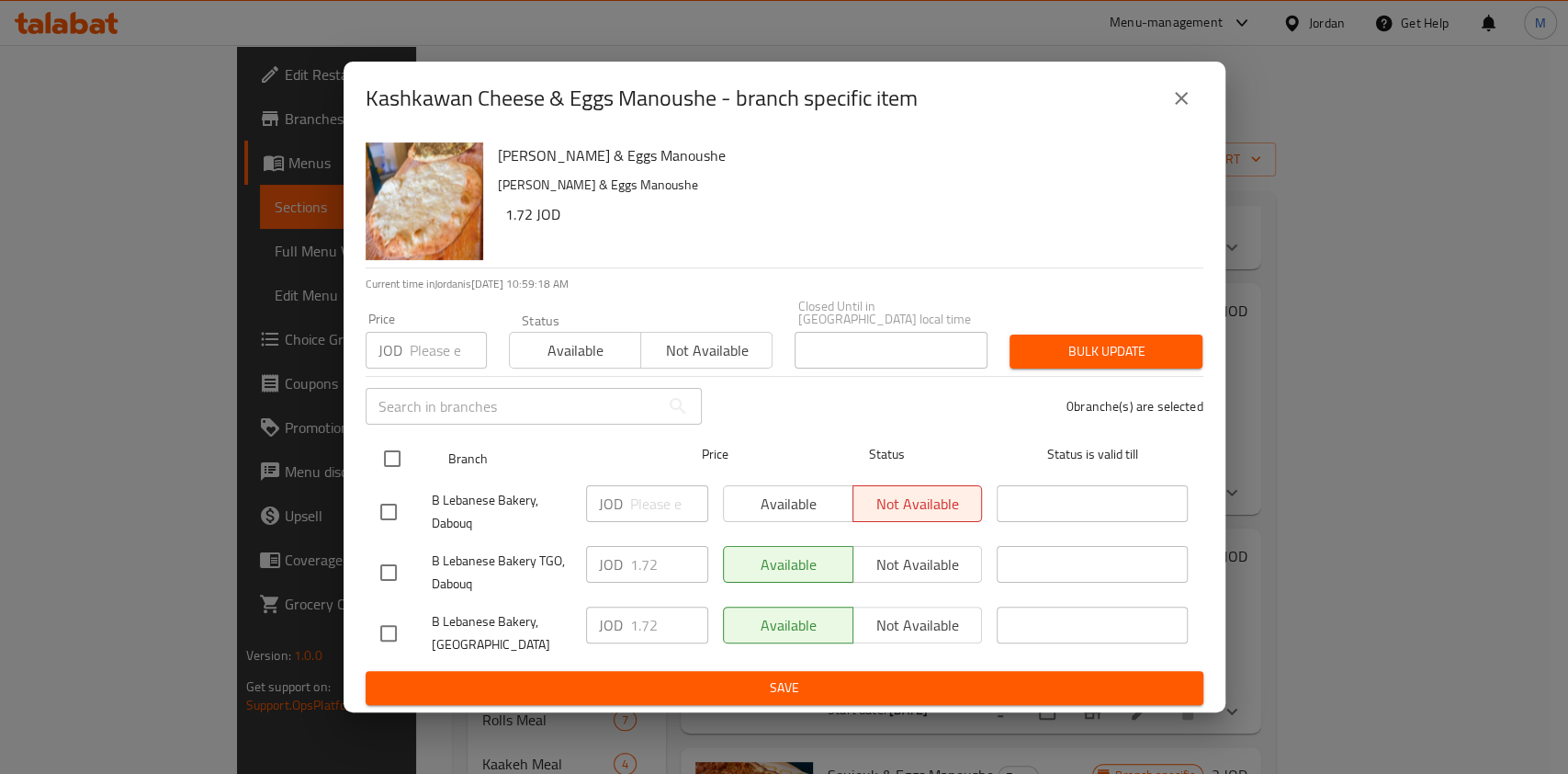
click at [402, 463] on input "checkbox" at bounding box center [392, 458] width 38 height 38
checkbox input "true"
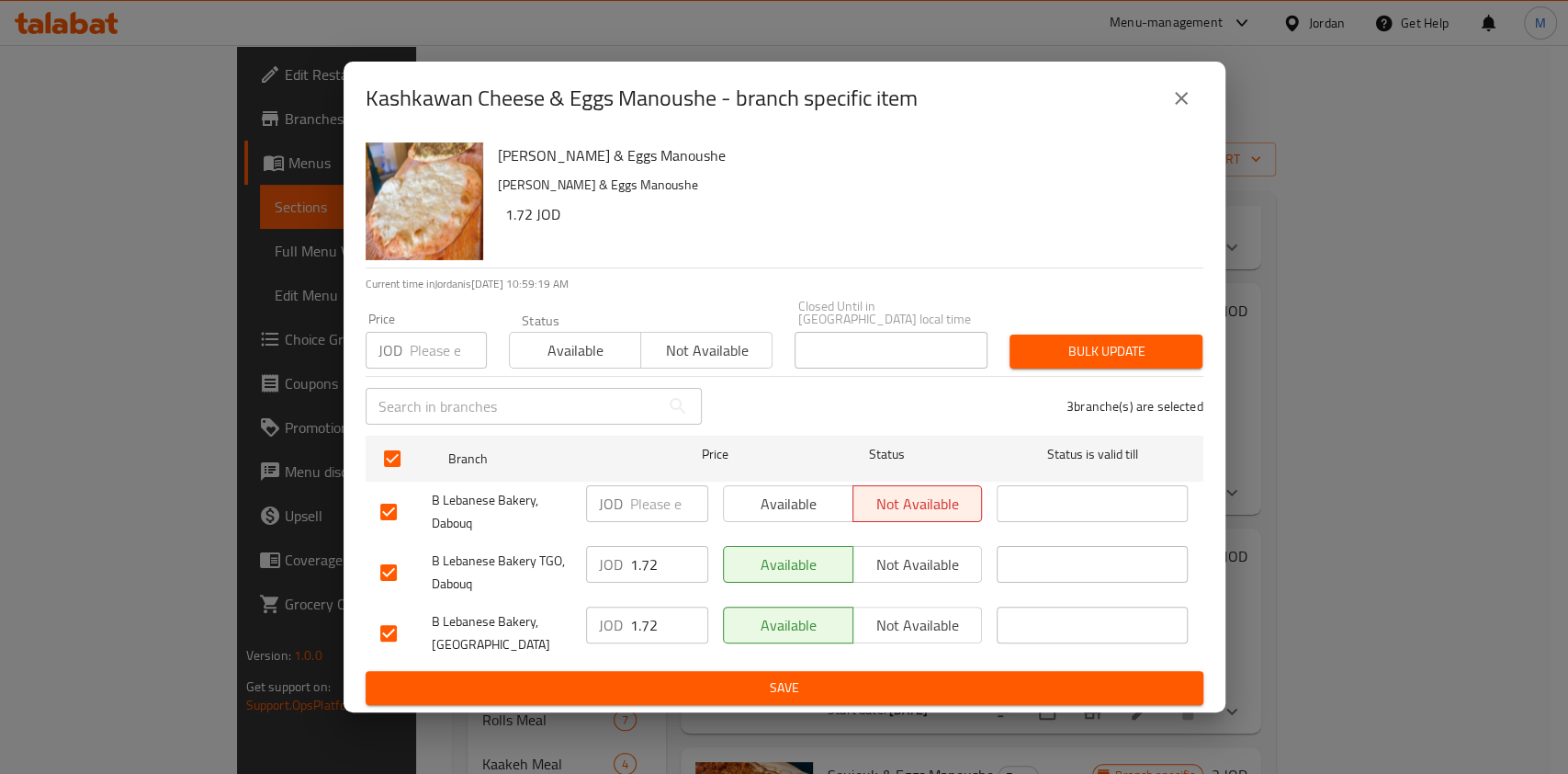
click at [418, 318] on div "Price JOD Price" at bounding box center [425, 340] width 121 height 56
click at [426, 337] on input "number" at bounding box center [448, 350] width 77 height 36
type input "2.9"
click at [838, 671] on button "Save" at bounding box center [784, 687] width 838 height 34
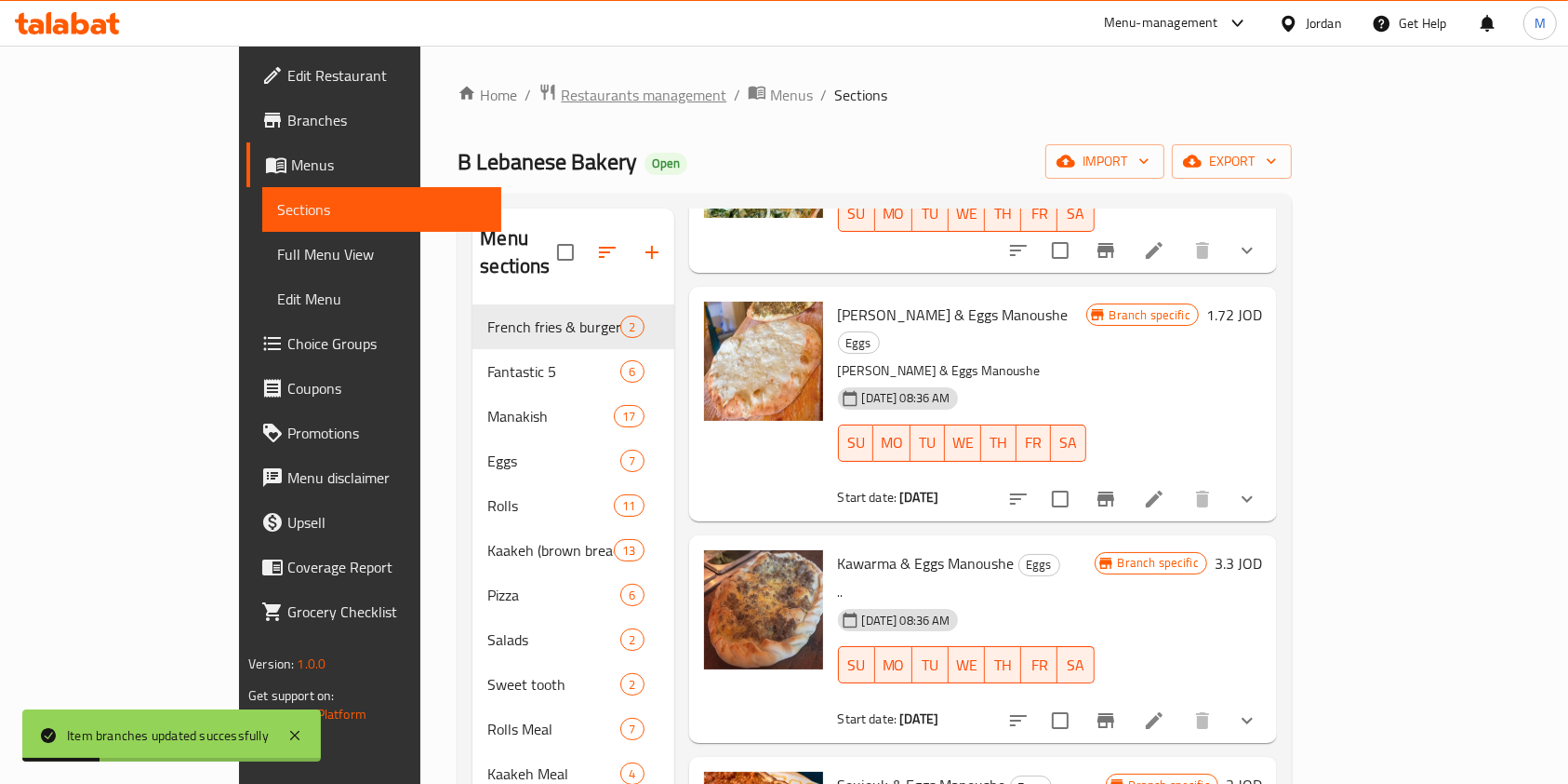
click at [561, 96] on span "Restaurants management" at bounding box center [644, 95] width 165 height 22
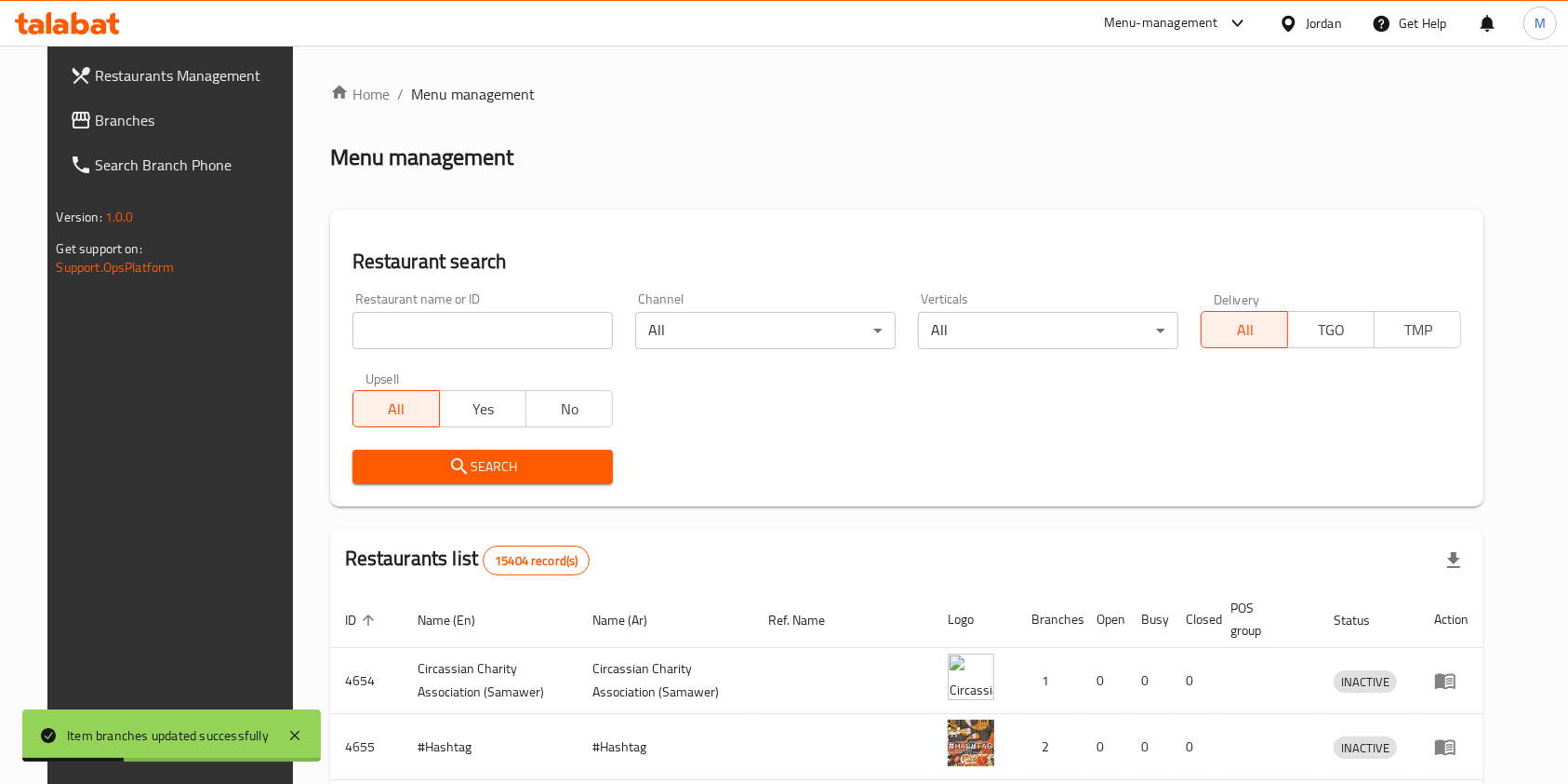
click at [506, 335] on div at bounding box center [784, 392] width 1568 height 784
click at [506, 335] on input "search" at bounding box center [482, 330] width 260 height 37
type input "Yummy Pudding"
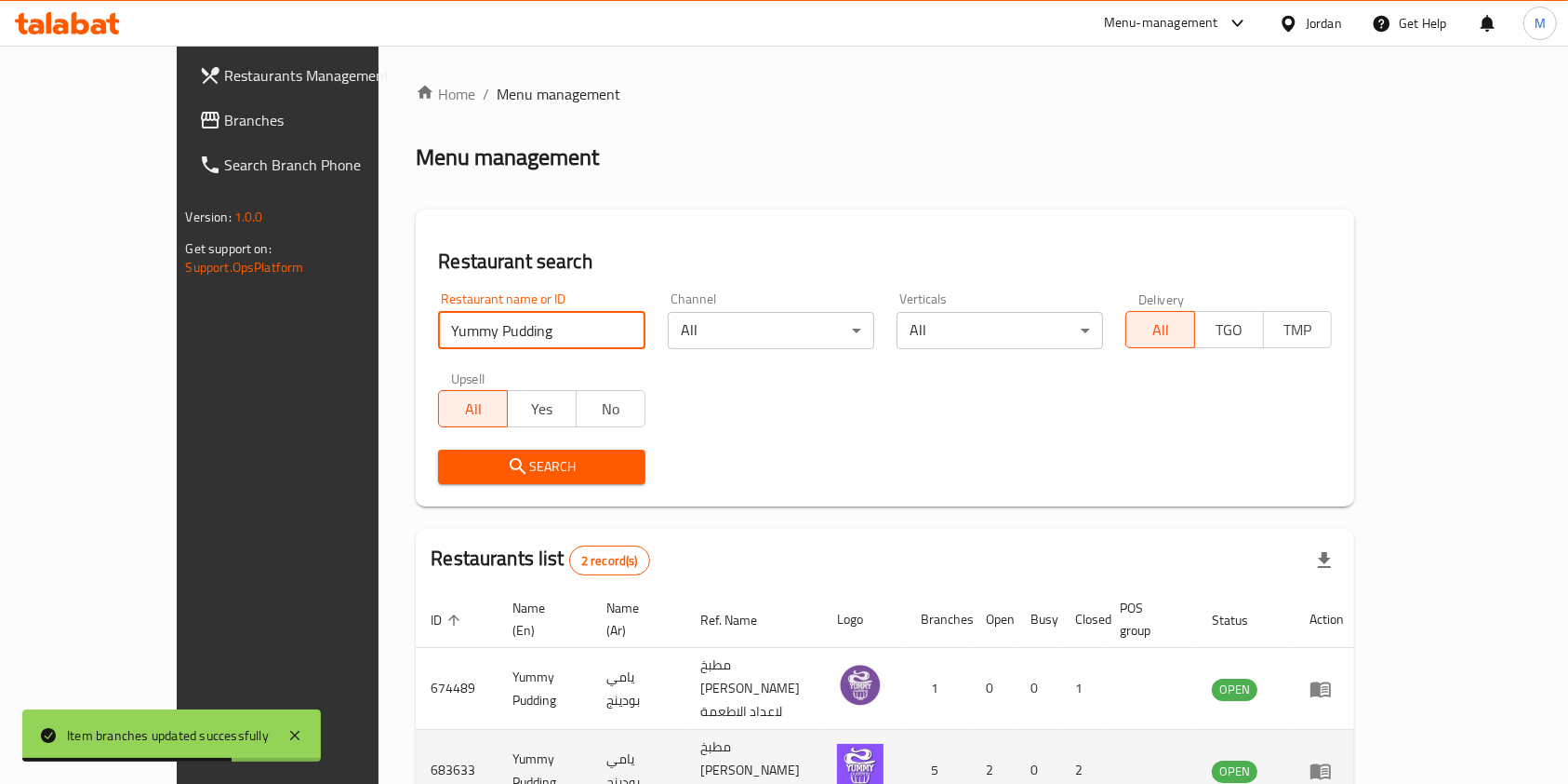
click at [416, 729] on td "683633" at bounding box center [457, 770] width 82 height 82
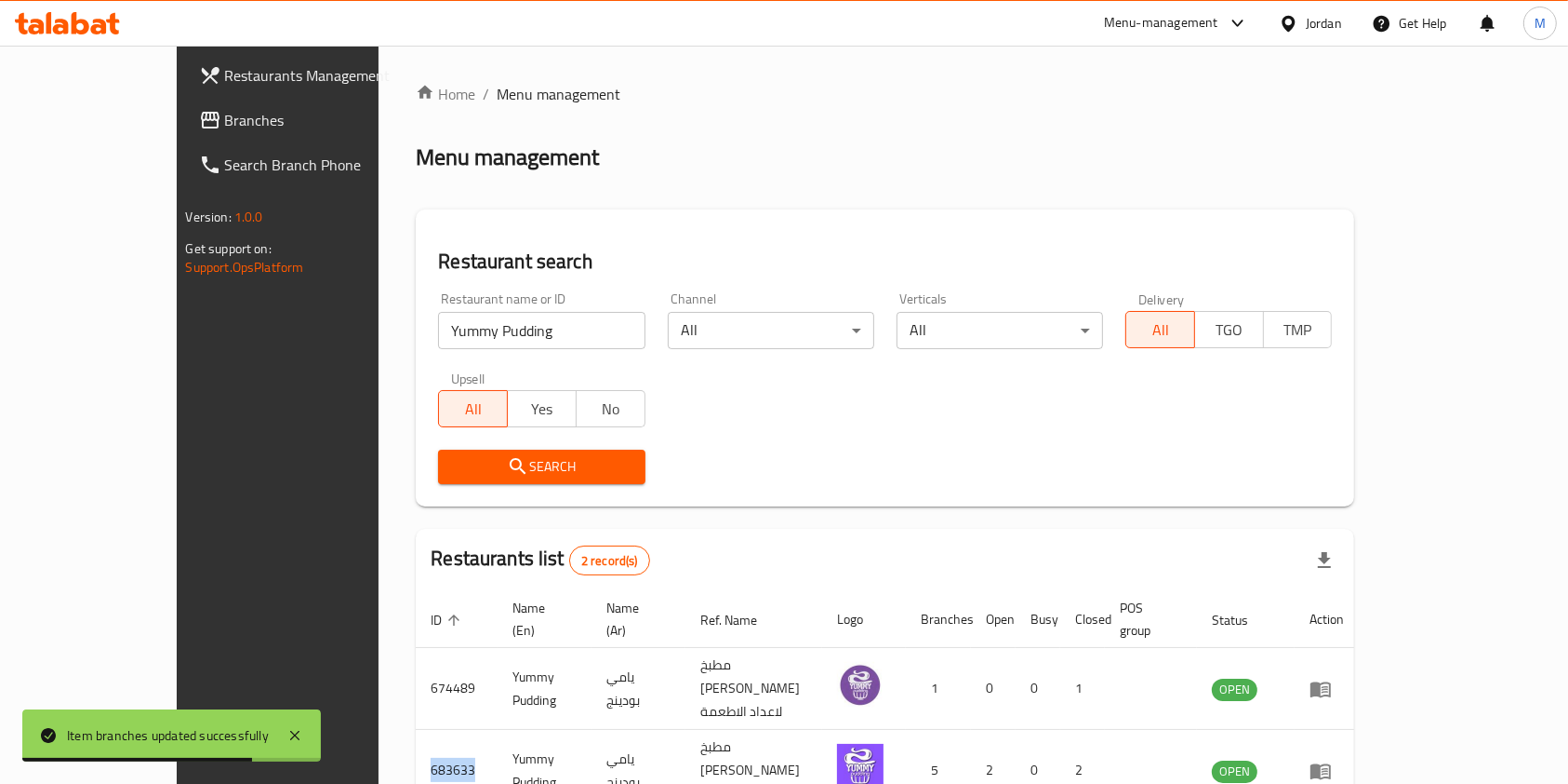
copy td "683633"
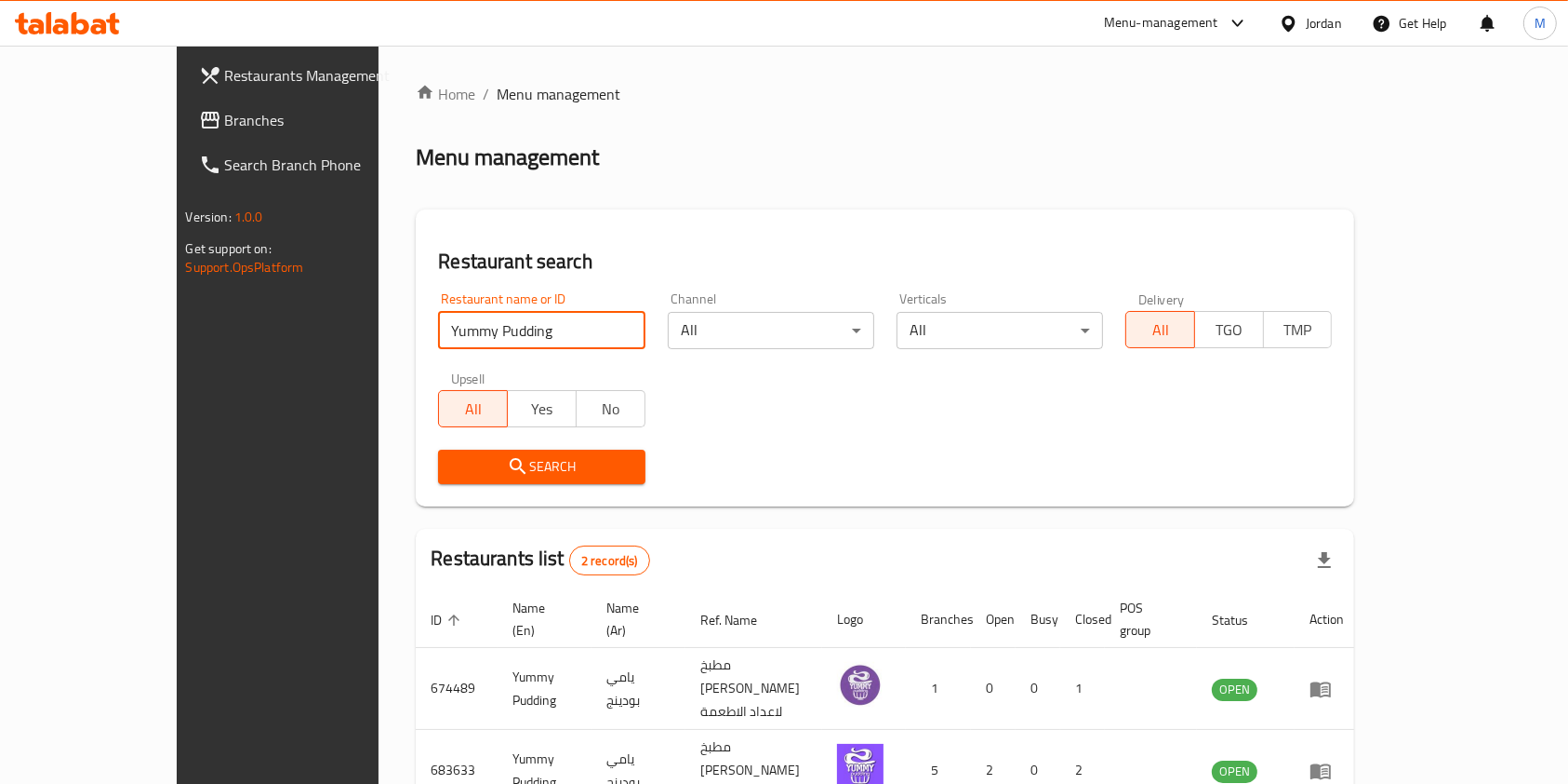
drag, startPoint x: 459, startPoint y: 351, endPoint x: 83, endPoint y: 375, distance: 376.8
click at [176, 374] on div "Restaurants Management Branches Search Branch Phone Version: 1.0.0 Get support …" at bounding box center [784, 479] width 1215 height 867
type input "س"
click button "Search" at bounding box center [540, 467] width 206 height 35
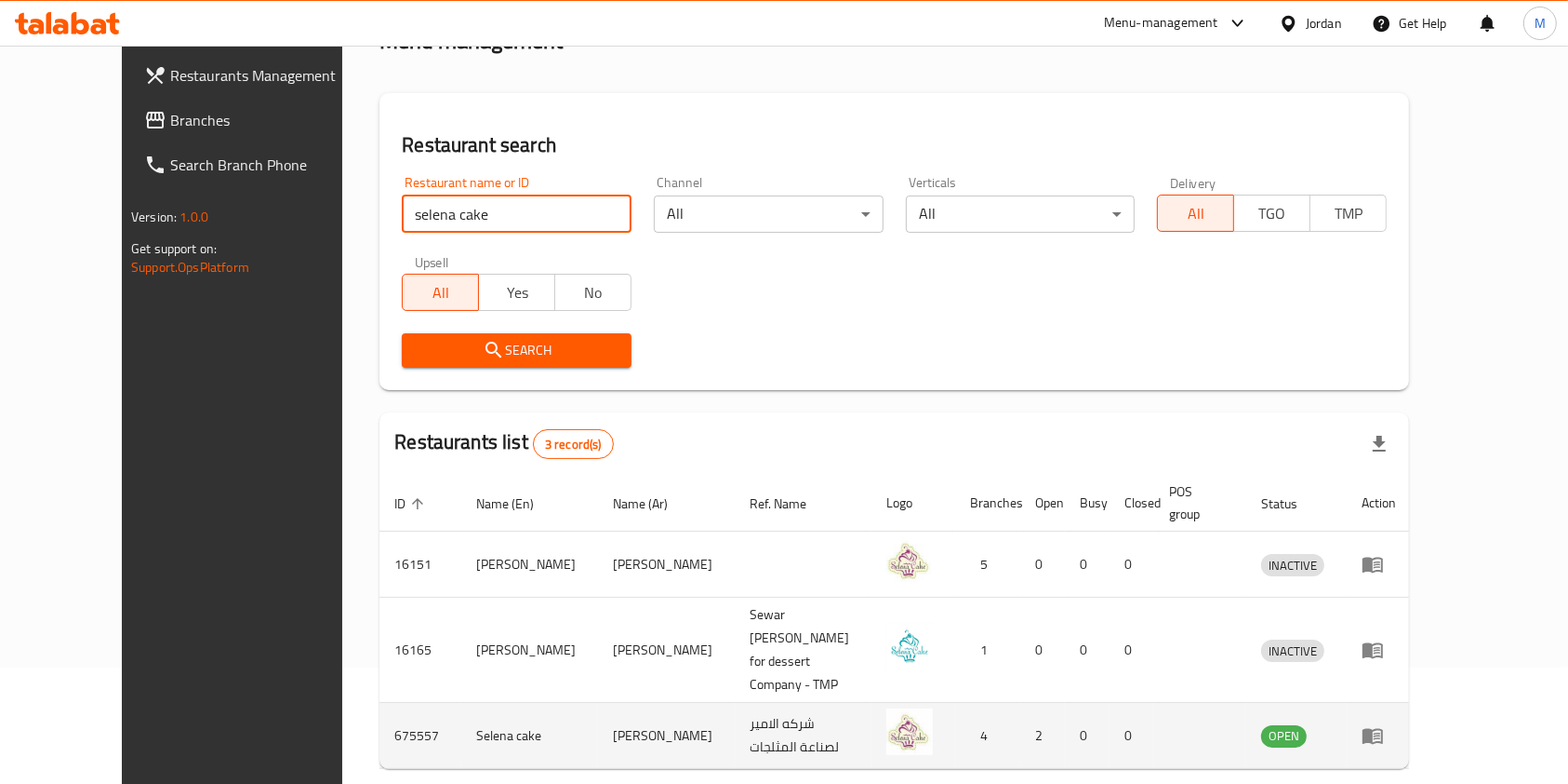
scroll to position [140, 0]
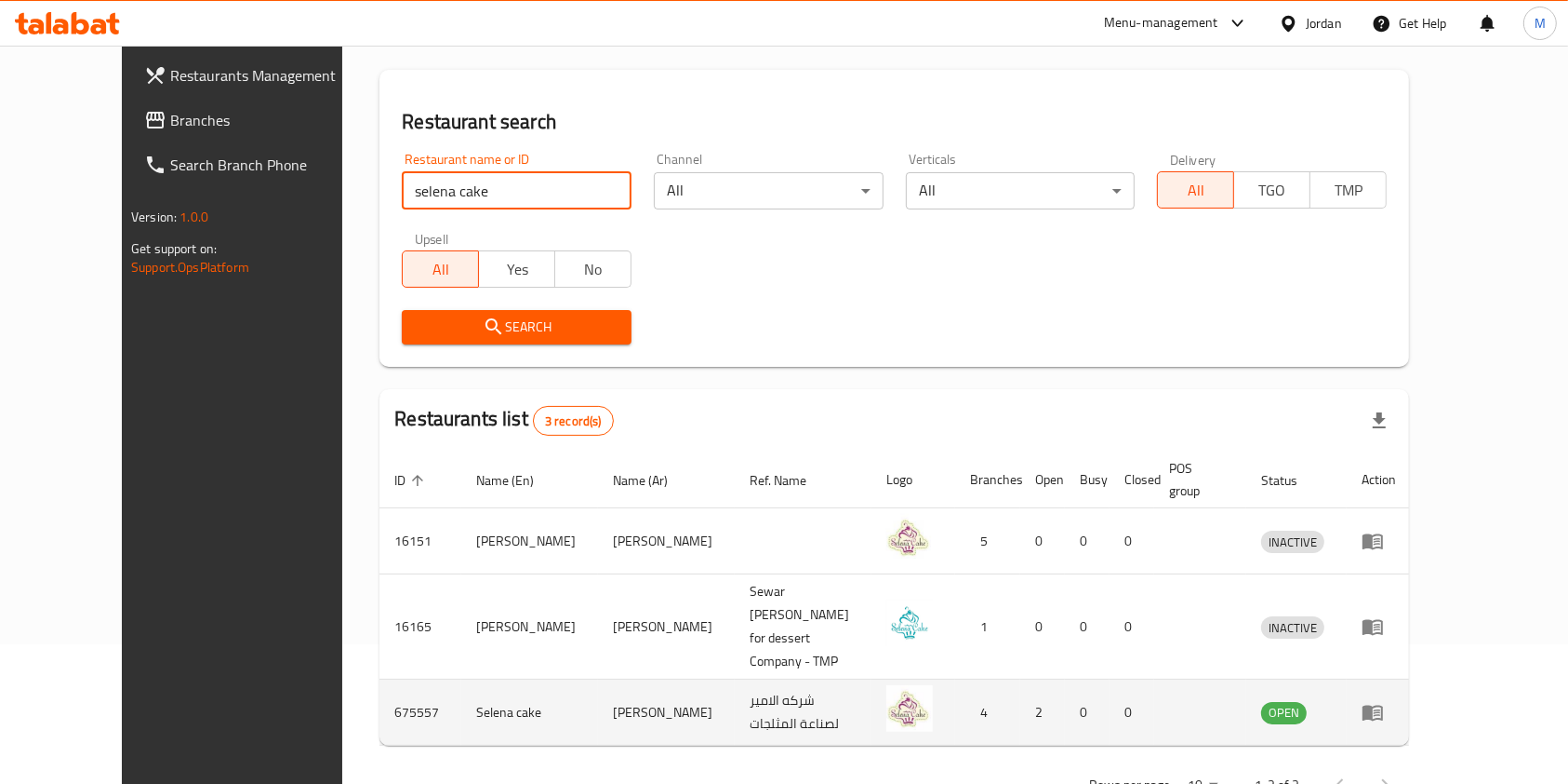
click at [380, 679] on td "675557" at bounding box center [421, 712] width 82 height 66
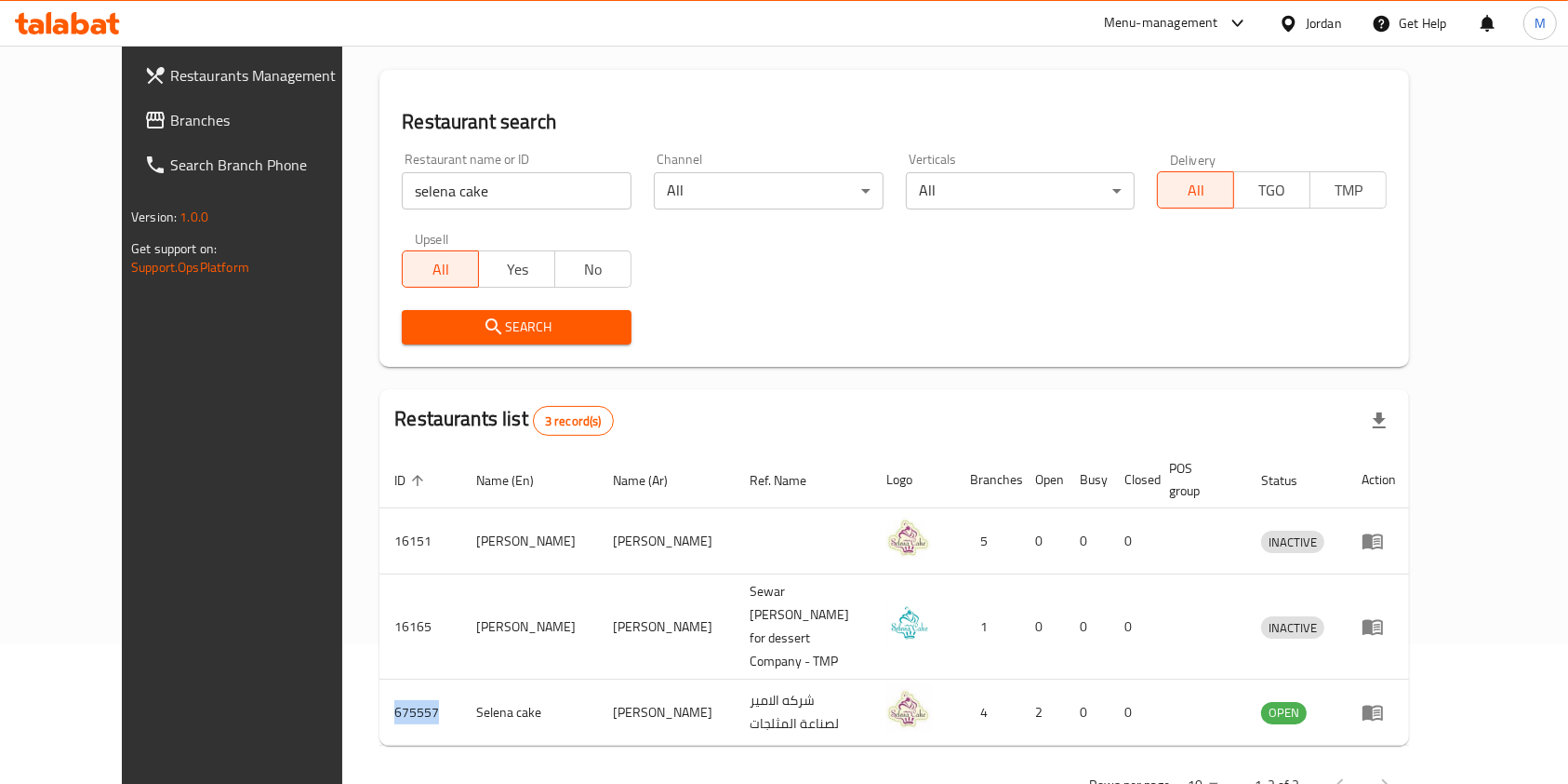
copy td "675557"
drag, startPoint x: 442, startPoint y: 202, endPoint x: 0, endPoint y: 195, distance: 442.1
click at [122, 195] on div "Restaurants Management Branches Search Branch Phone Version: 1.0.0 Get support …" at bounding box center [784, 376] width 1324 height 940
type input "B Lebanese Bakery"
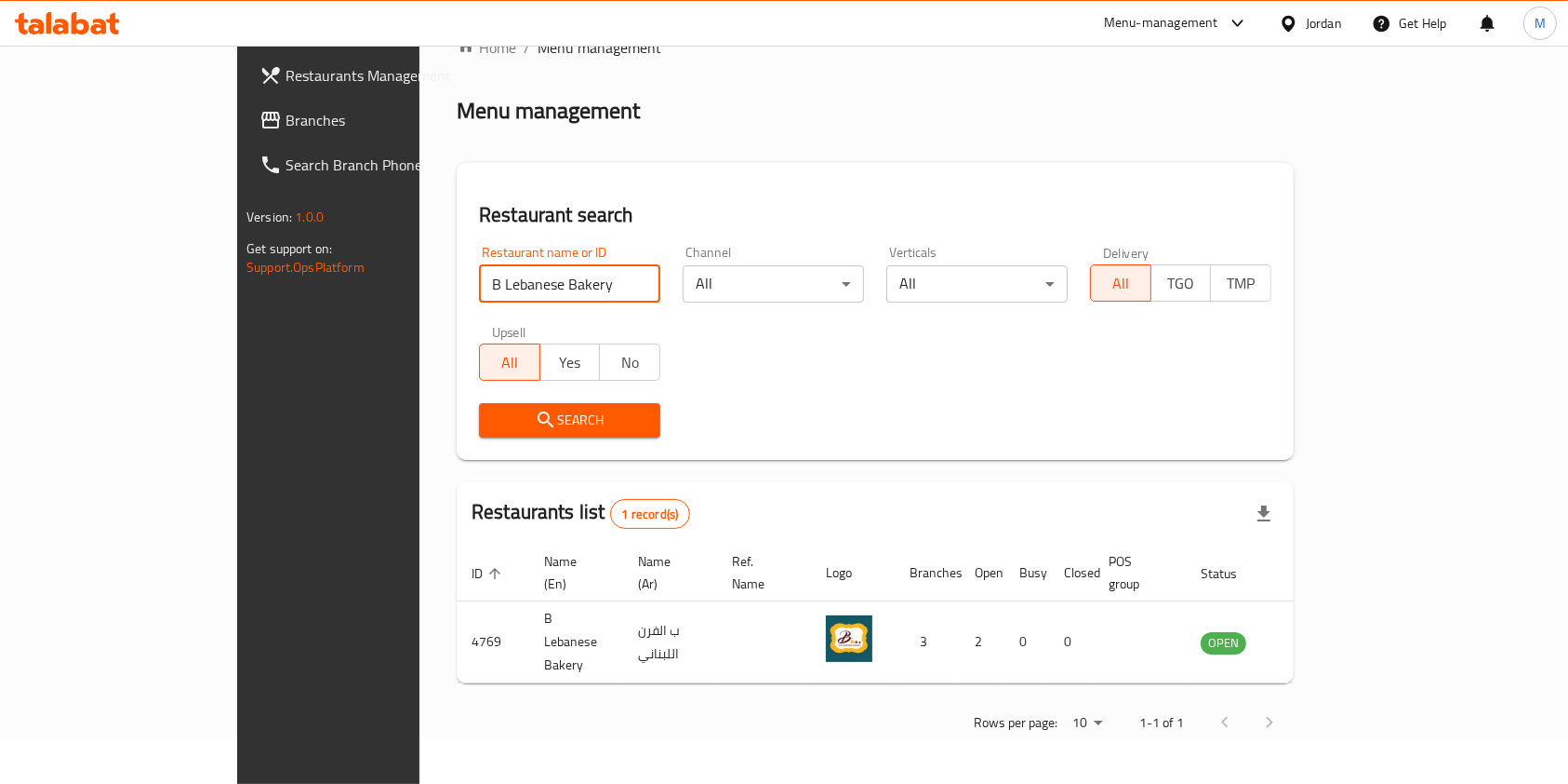
scroll to position [0, 0]
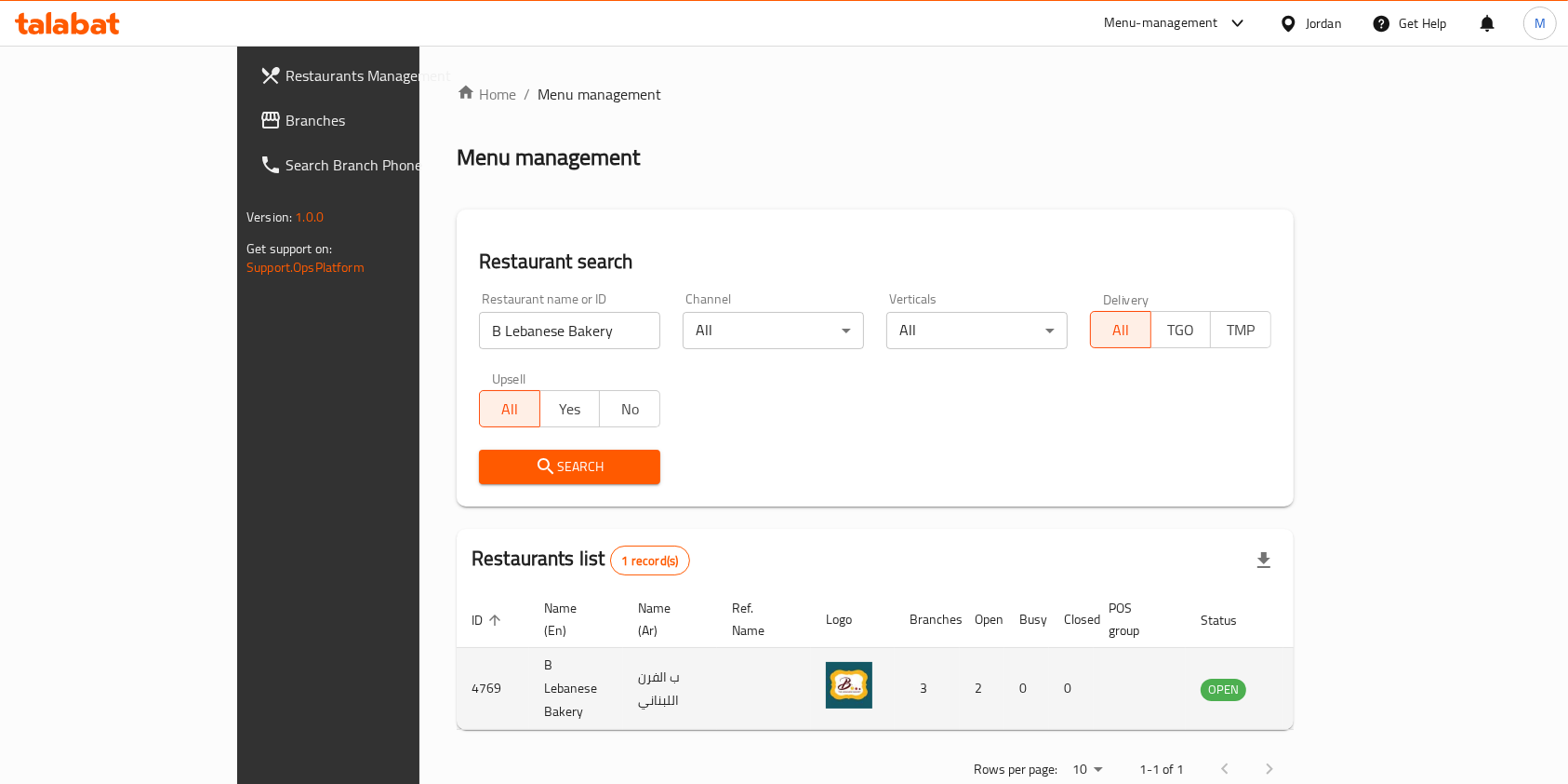
click at [457, 659] on td "4769" at bounding box center [492, 688] width 73 height 82
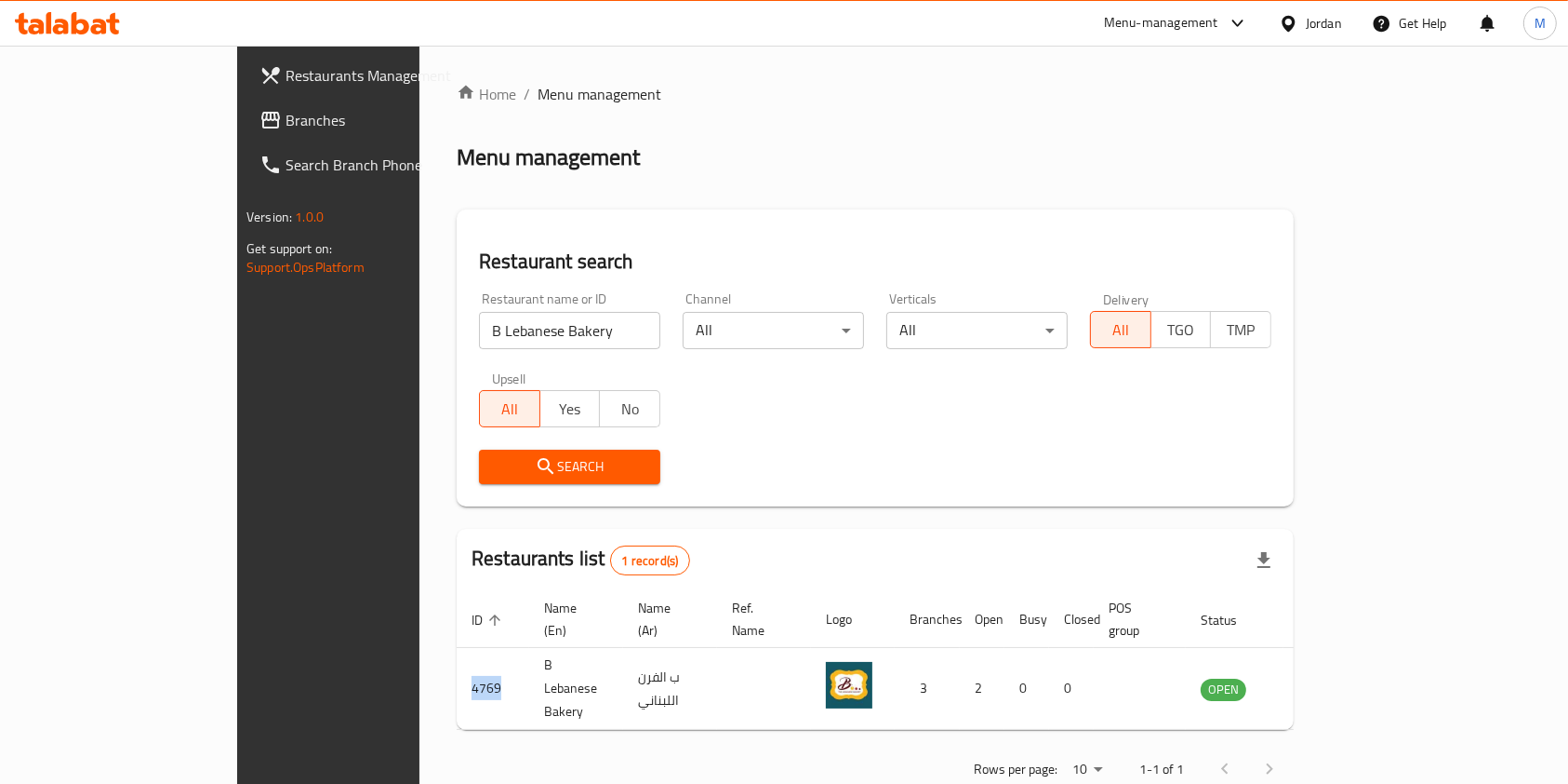
copy td "4769"
drag, startPoint x: 336, startPoint y: 326, endPoint x: 0, endPoint y: 174, distance: 368.8
click at [237, 174] on div "Restaurants Management Branches Search Branch Phone Version: 1.0.0 Get support …" at bounding box center [784, 438] width 1094 height 784
